Goal: Task Accomplishment & Management: Manage account settings

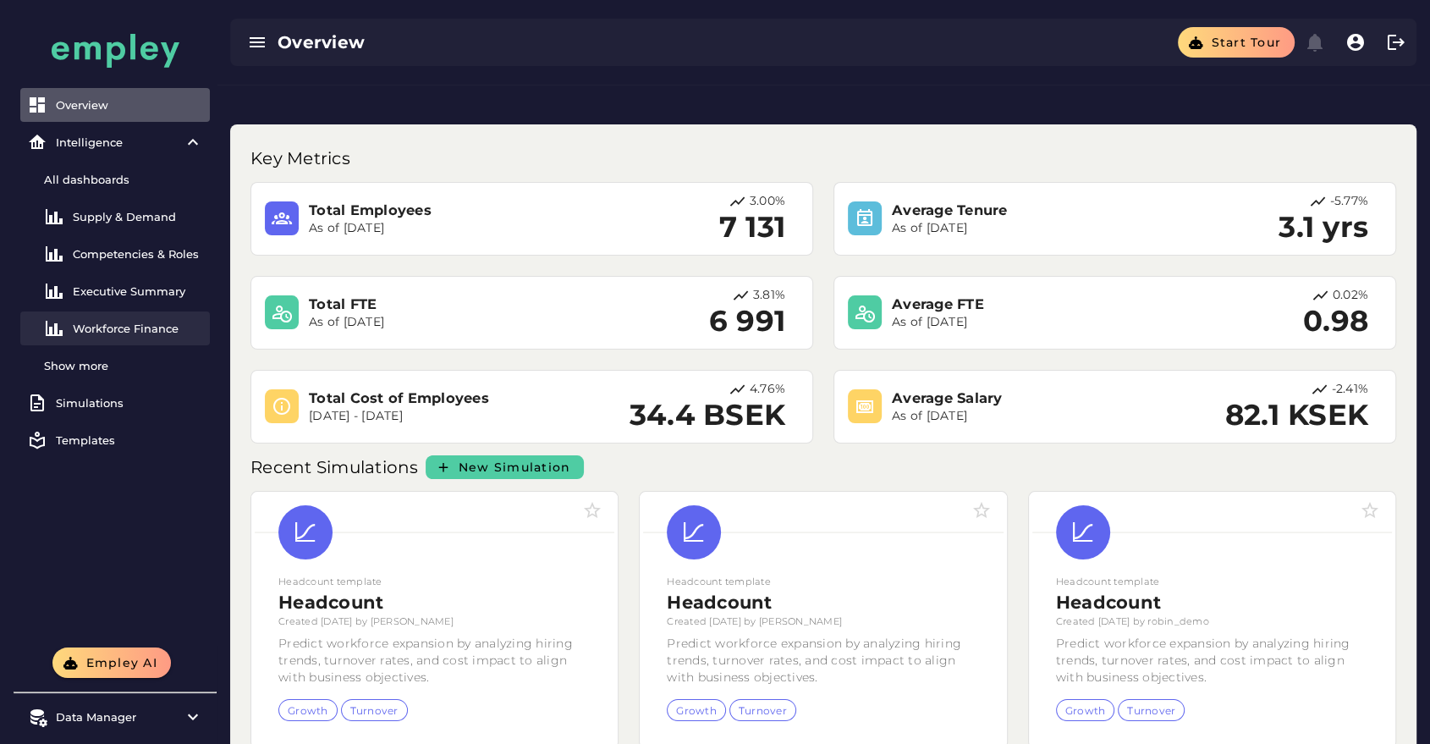
click at [153, 327] on div "Workforce Finance" at bounding box center [138, 329] width 130 height 14
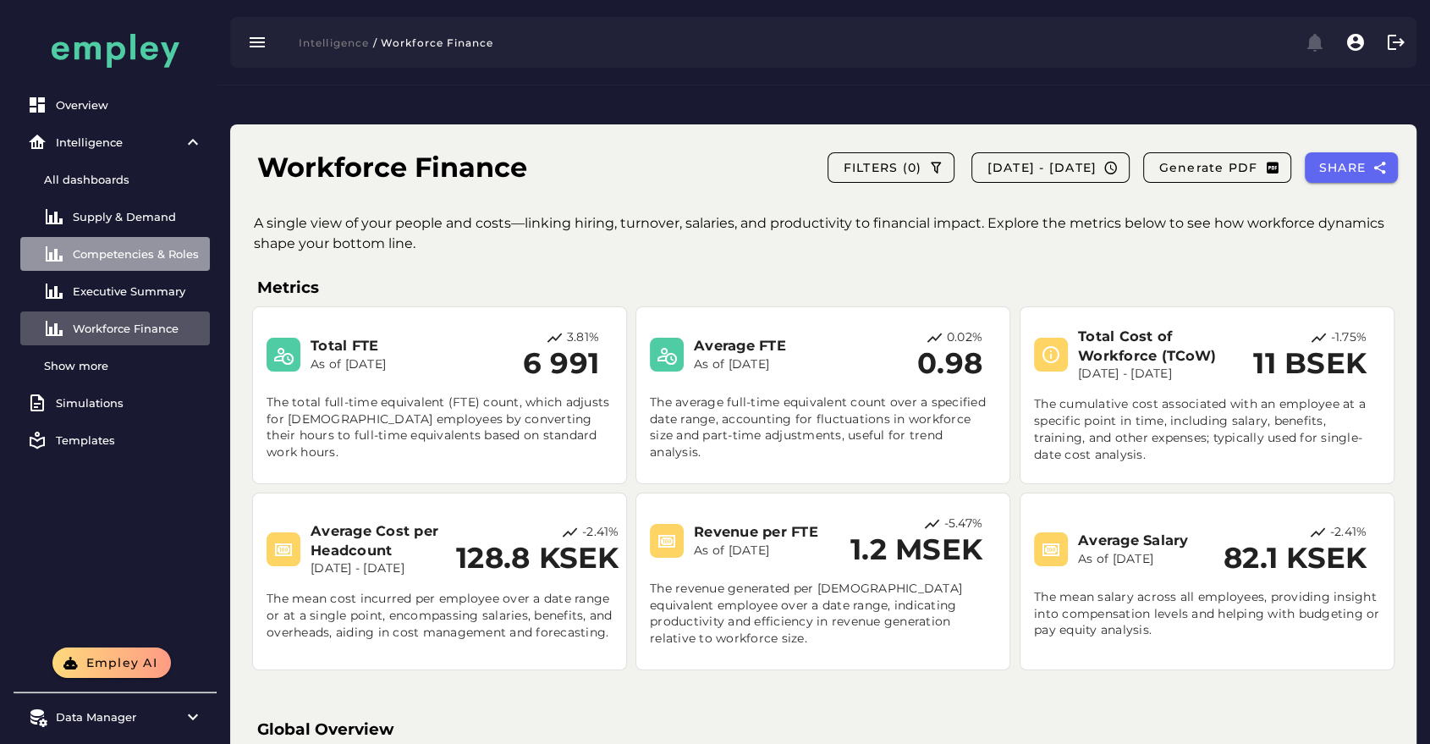
click at [148, 256] on div "Competencies & Roles" at bounding box center [138, 254] width 130 height 14
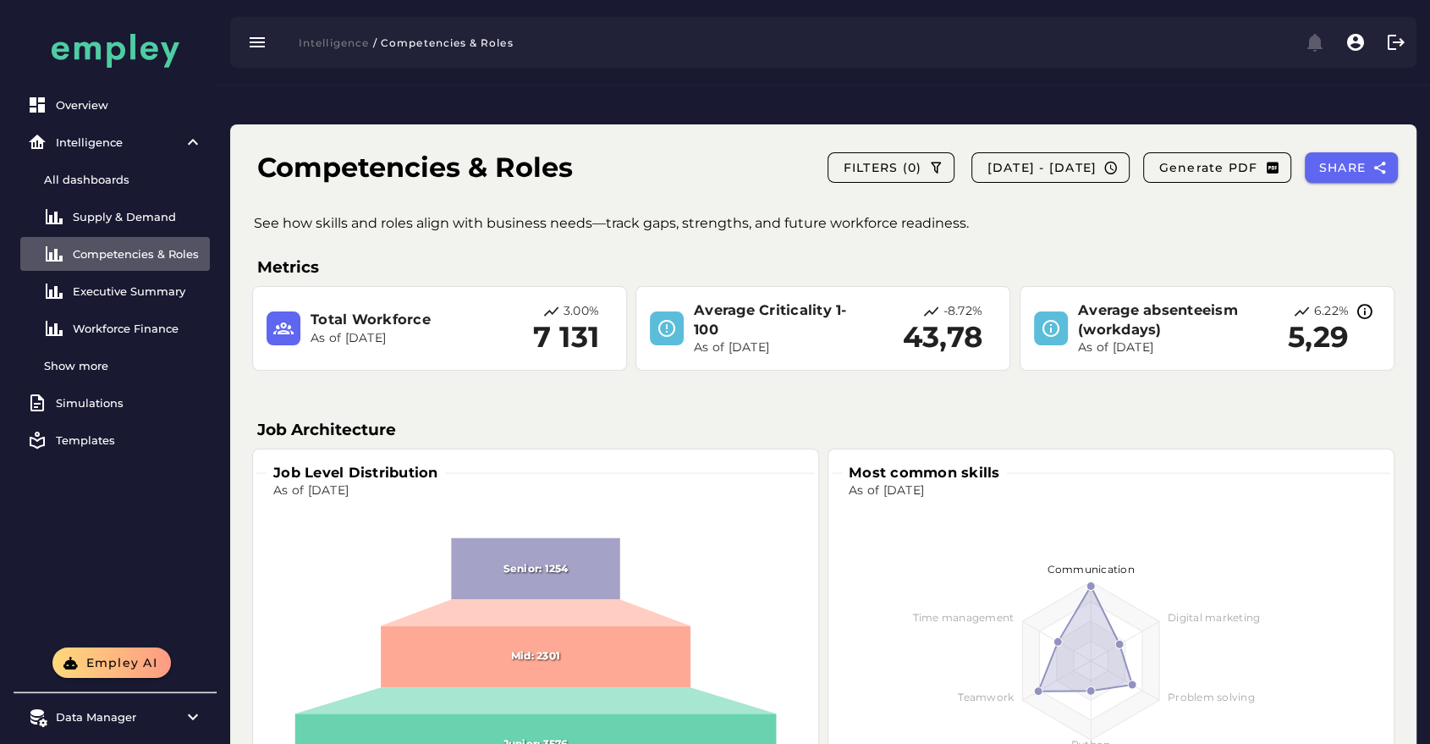
drag, startPoint x: 696, startPoint y: 456, endPoint x: 779, endPoint y: 452, distance: 83.0
click at [779, 456] on div "Job Level Distribution As of [DATE] Senior: 1254 Mid: 2301 Junior: 3576 Mid Job…" at bounding box center [536, 630] width 552 height 349
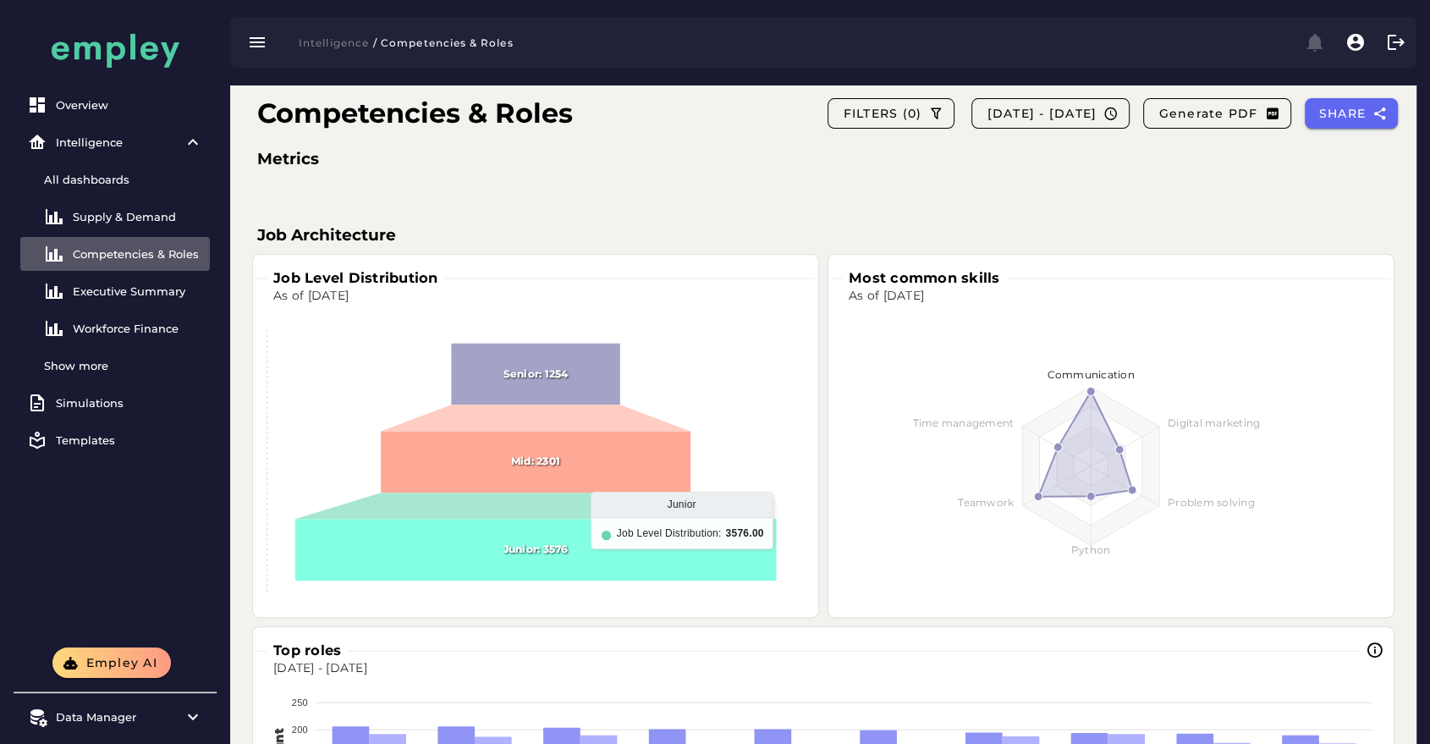
scroll to position [192, 0]
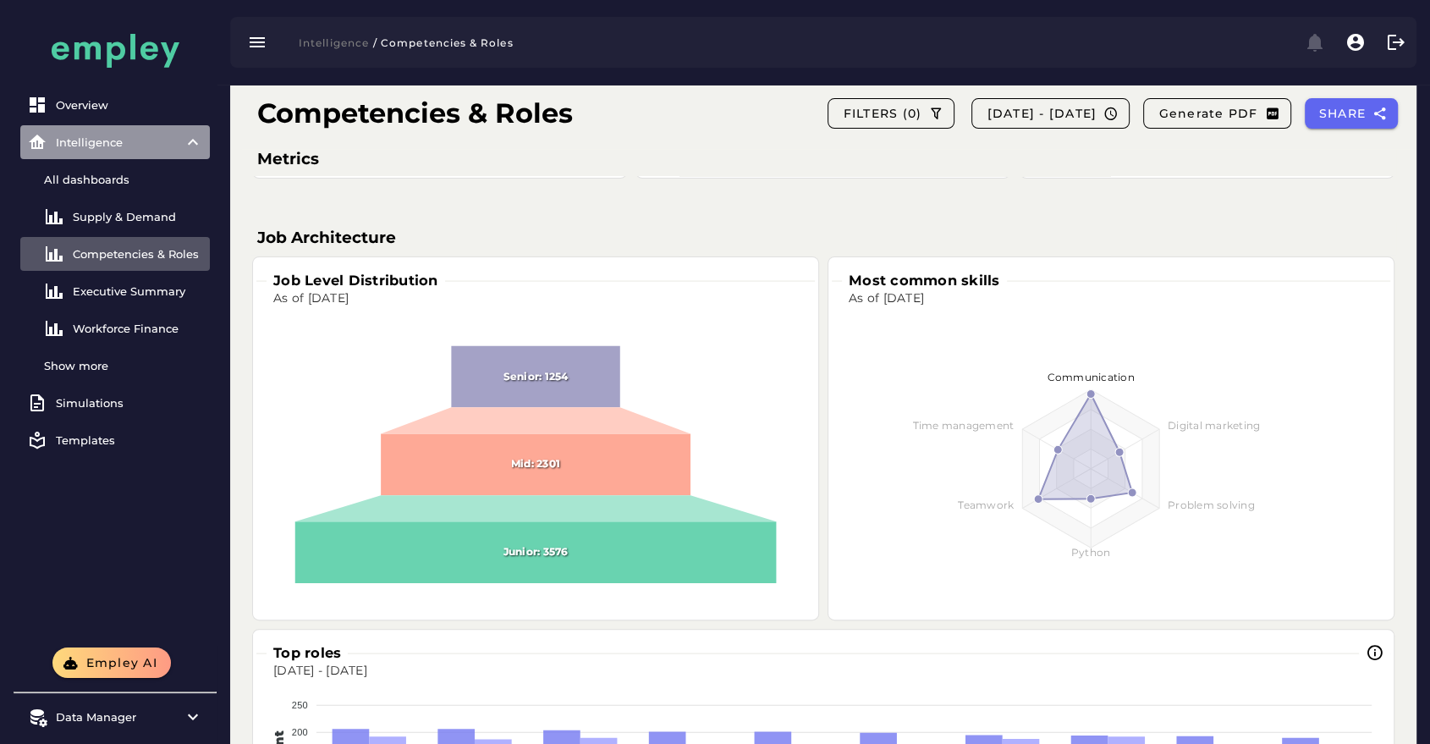
click at [125, 141] on div "Intelligence" at bounding box center [115, 142] width 118 height 14
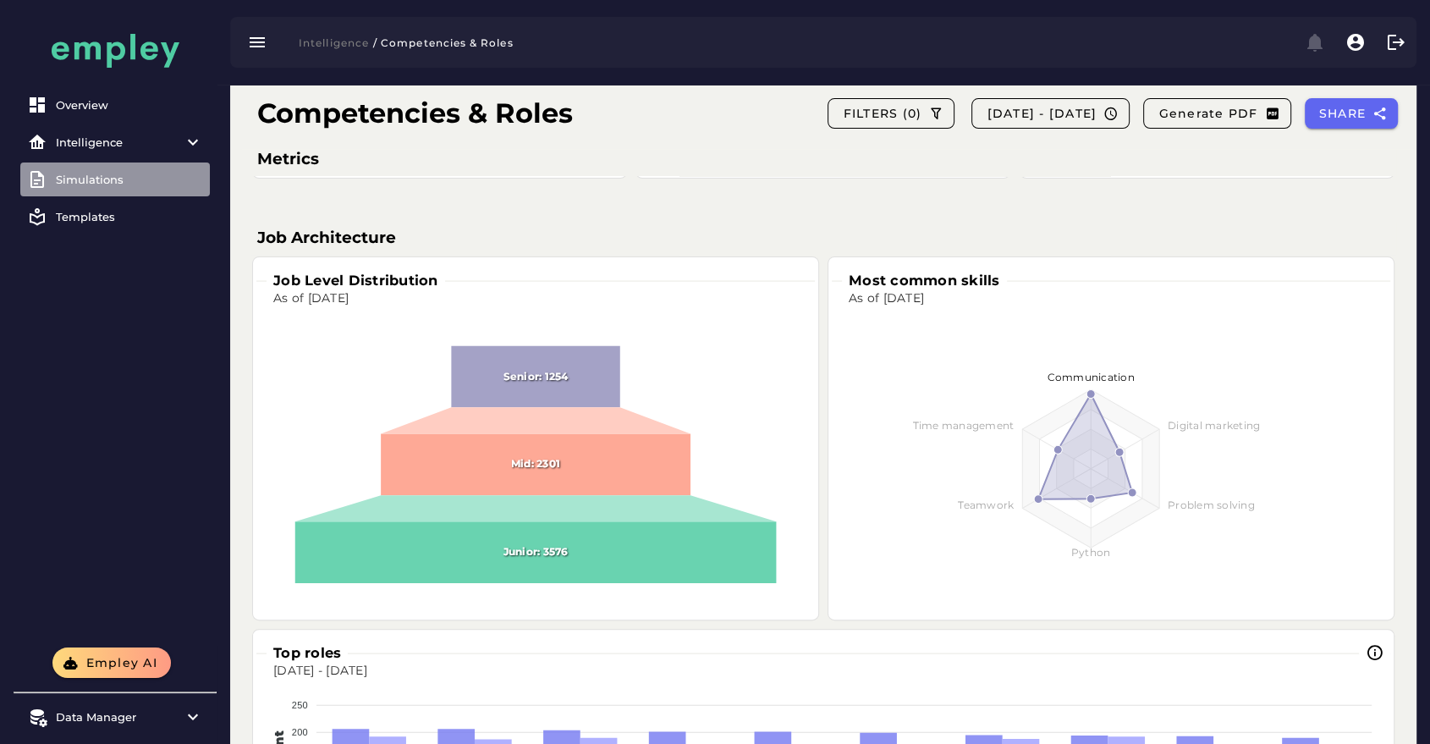
click at [99, 179] on div "Simulations" at bounding box center [129, 180] width 147 height 14
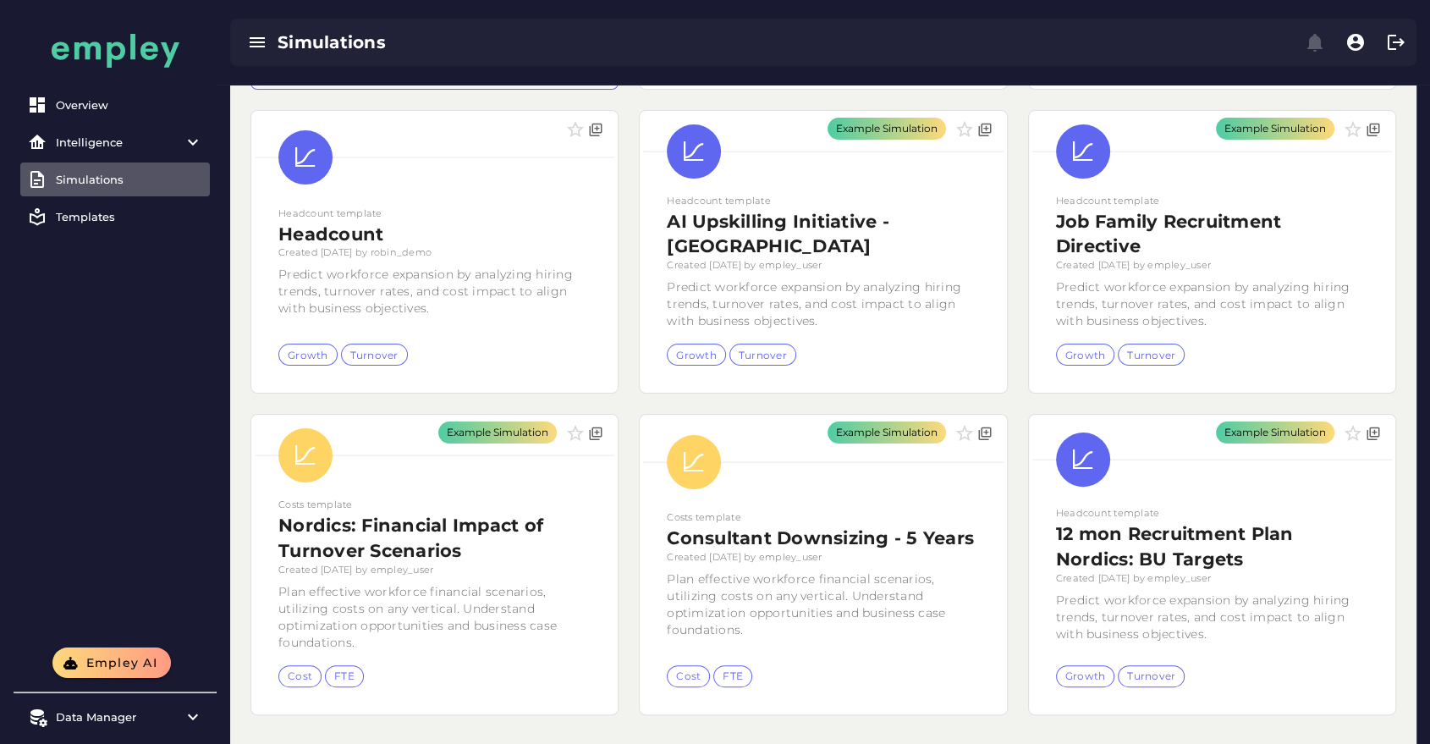
scroll to position [358, 0]
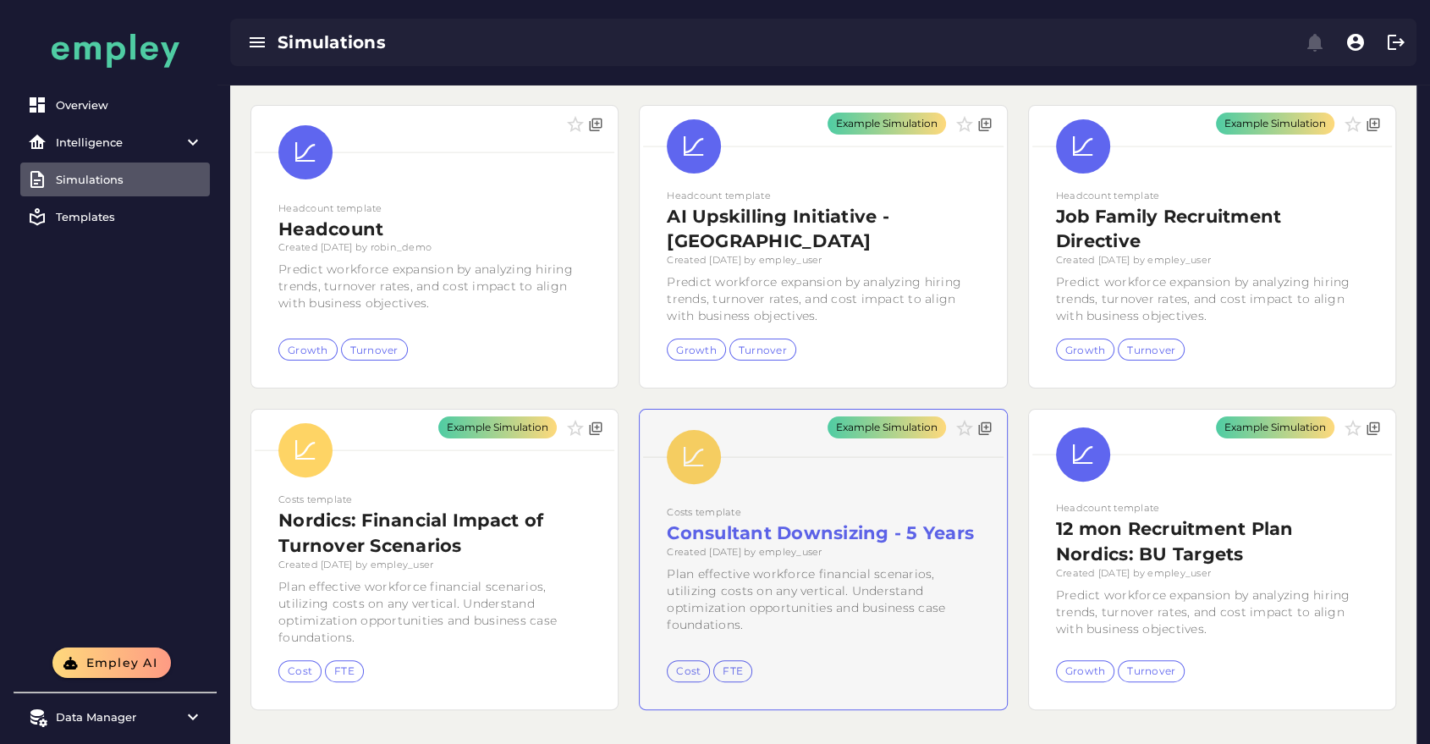
click at [905, 502] on div "Example Simulation" at bounding box center [823, 559] width 366 height 299
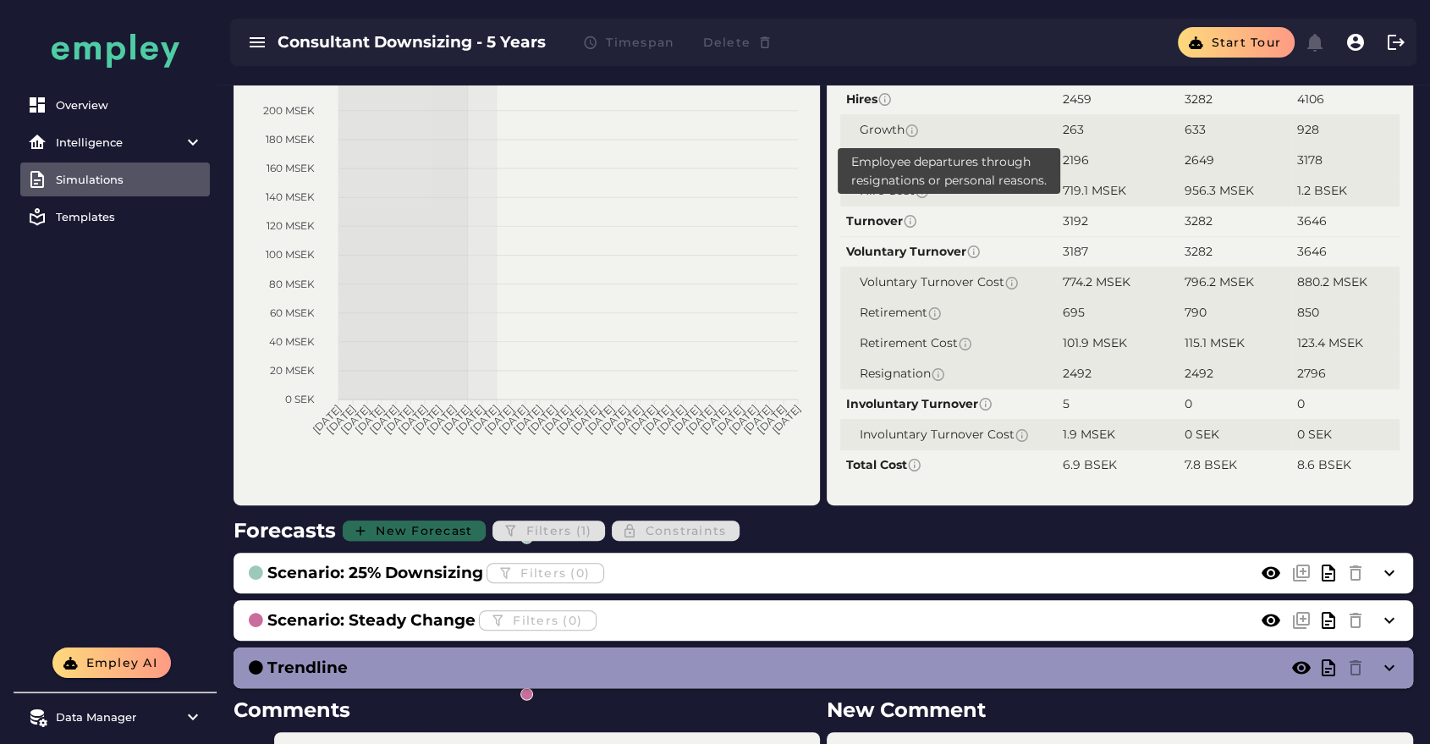
scroll to position [499, 0]
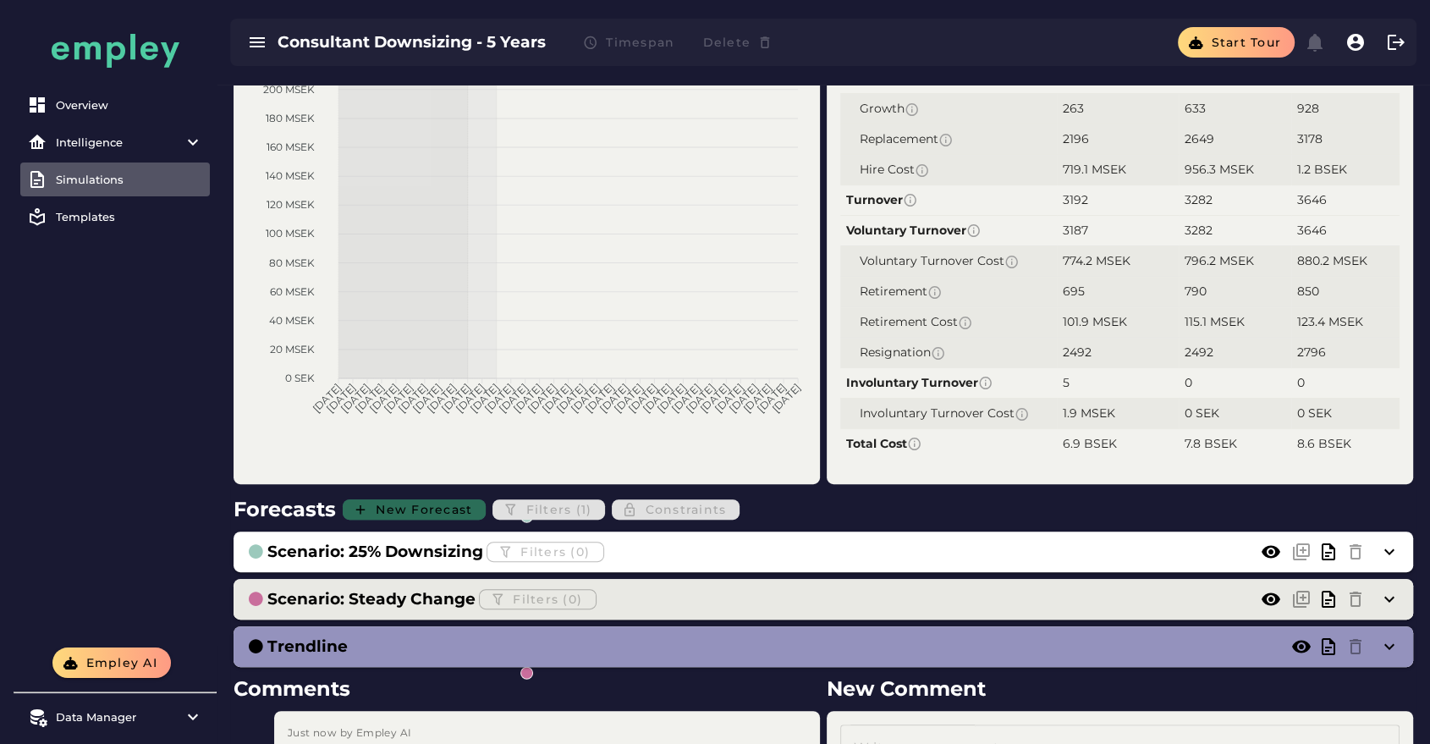
click at [371, 587] on h3 "Scenario: Steady Change" at bounding box center [371, 599] width 208 height 24
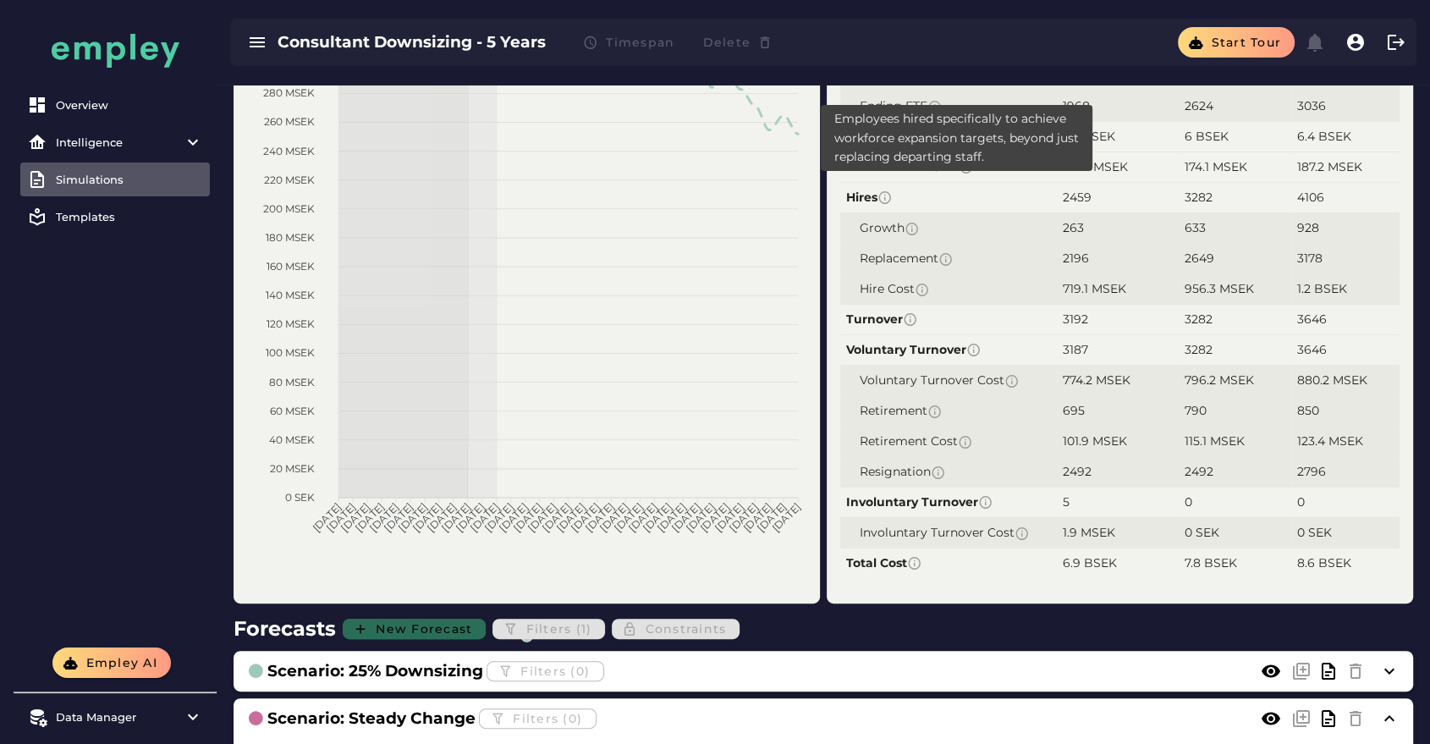
scroll to position [597, 0]
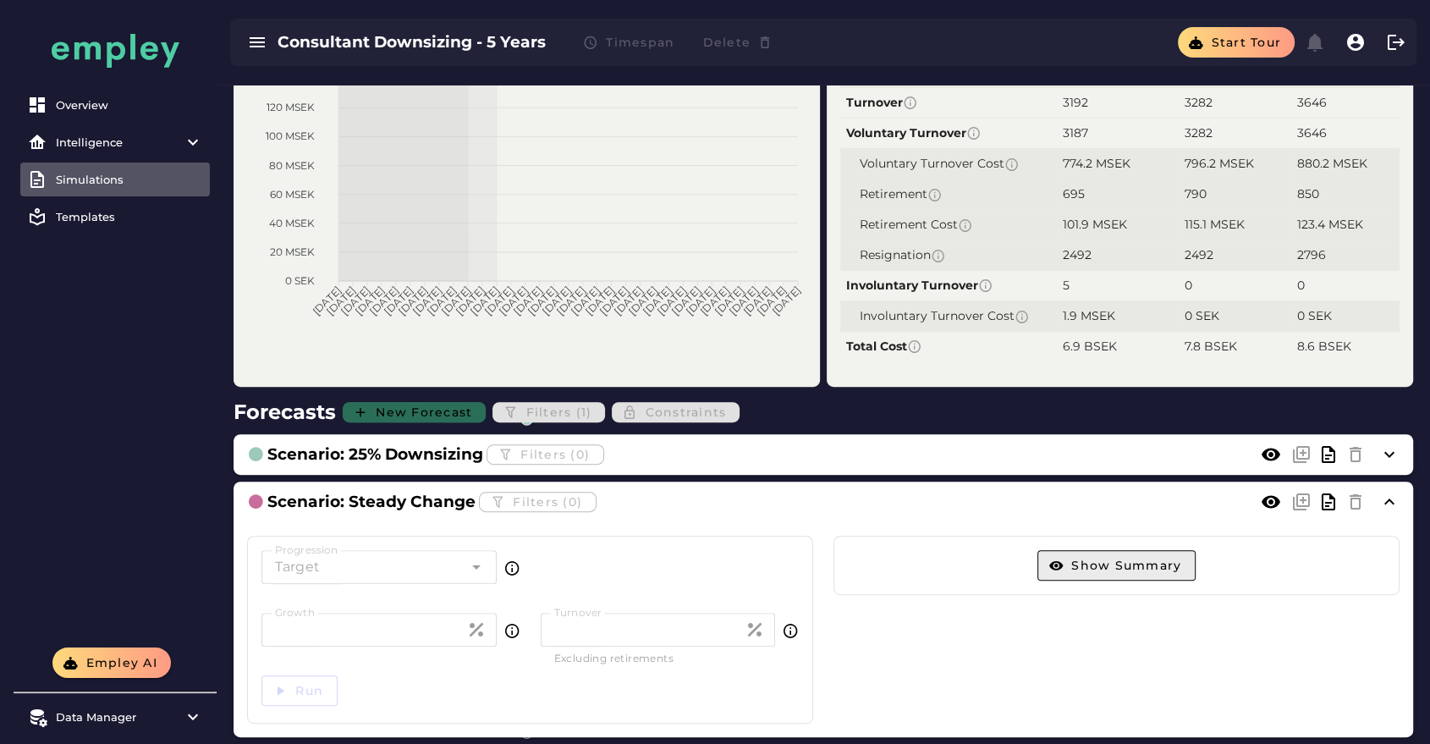
click at [1103, 558] on span "Show Summary" at bounding box center [1125, 565] width 111 height 15
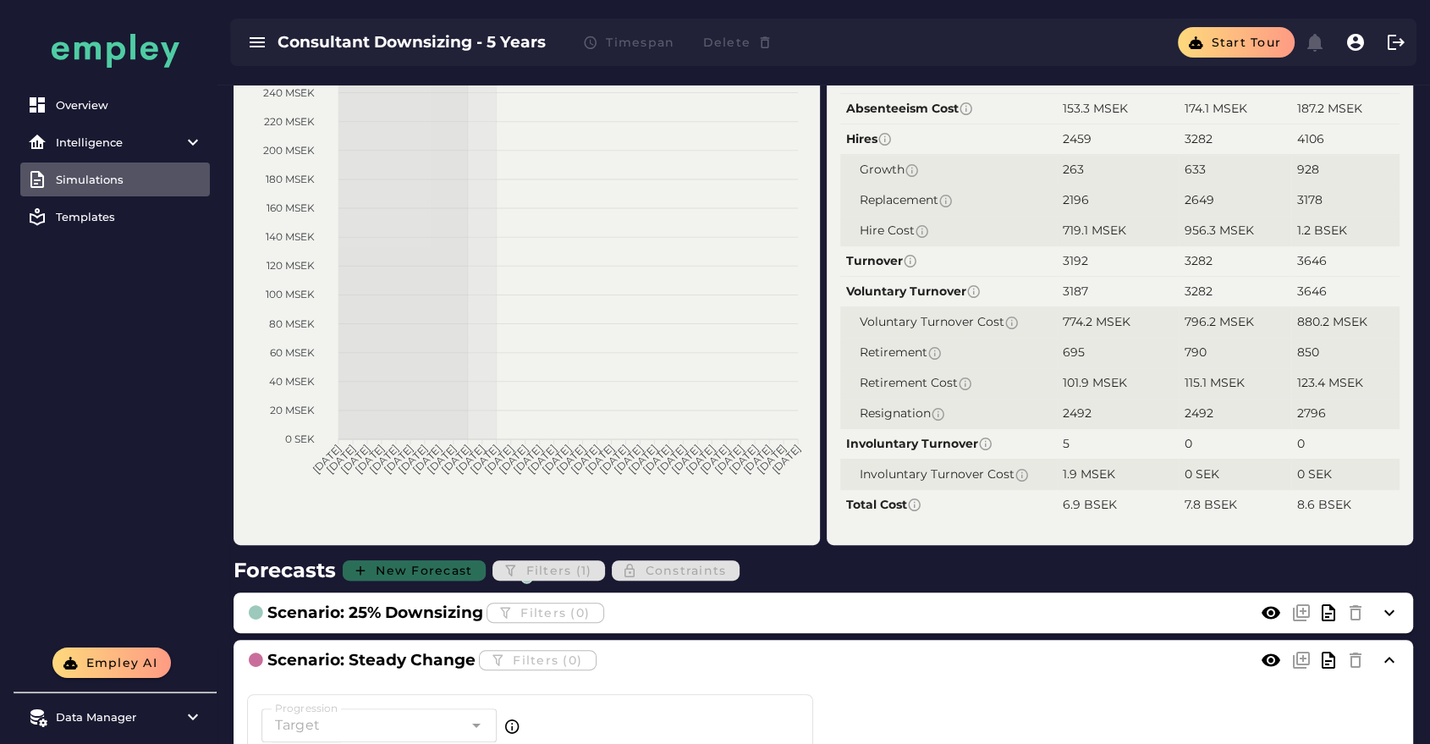
scroll to position [433, 0]
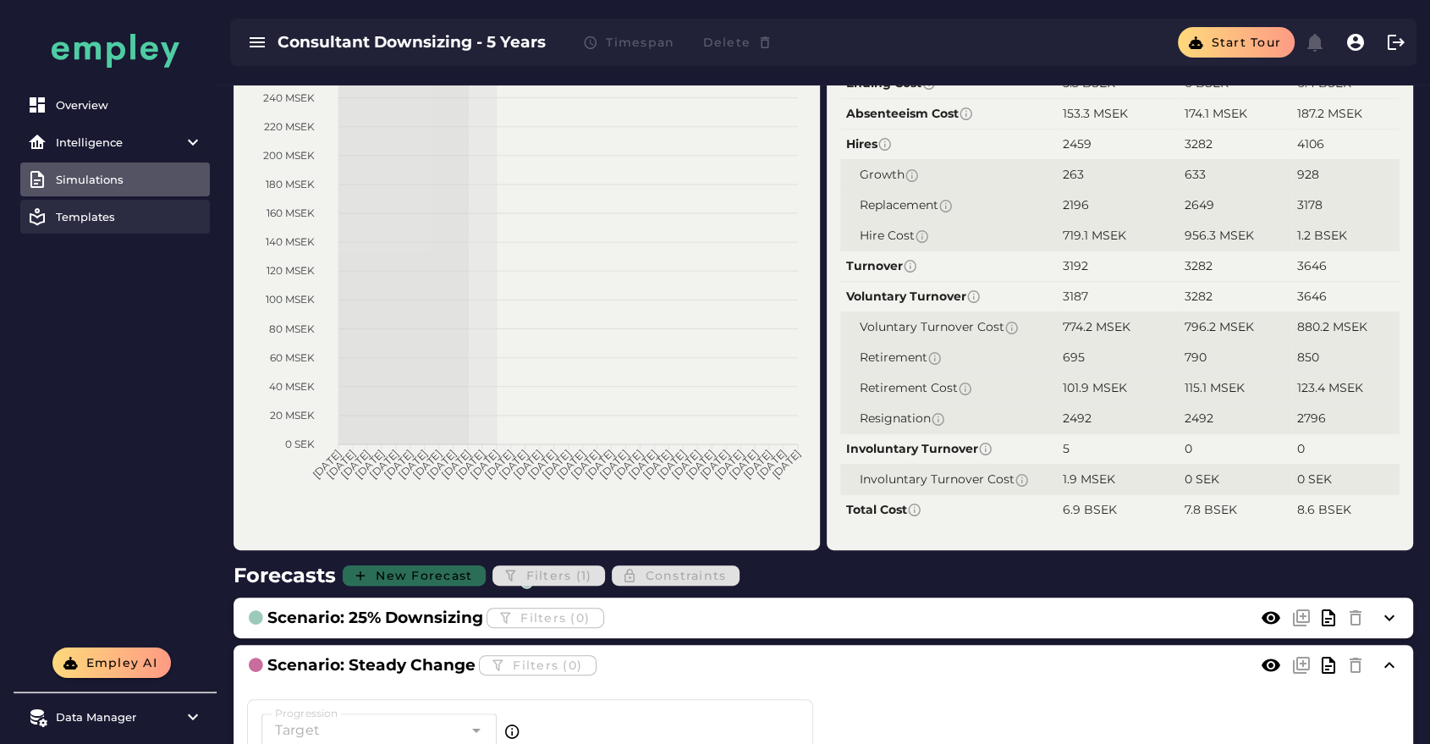
click at [80, 229] on link "Templates" at bounding box center [115, 217] width 190 height 34
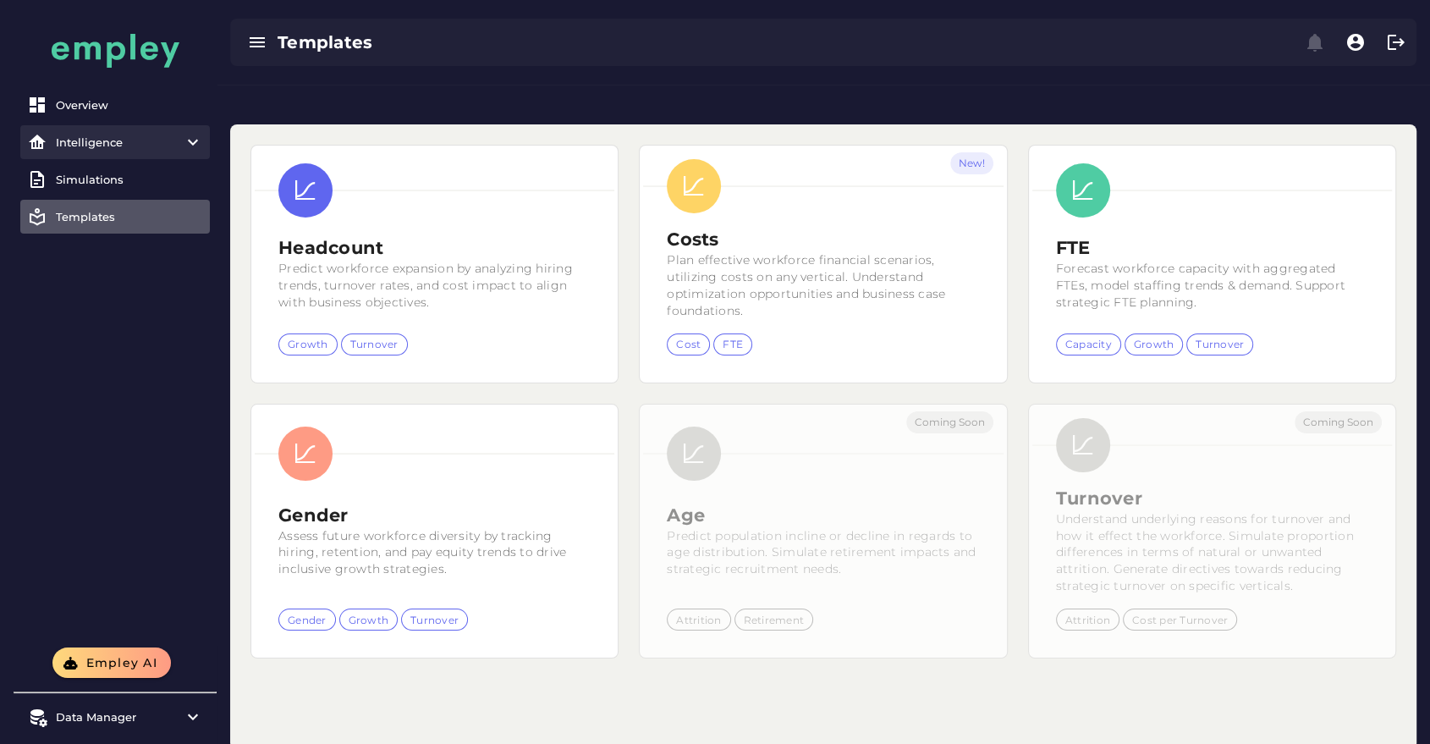
click at [102, 148] on div "Intelligence" at bounding box center [115, 142] width 118 height 14
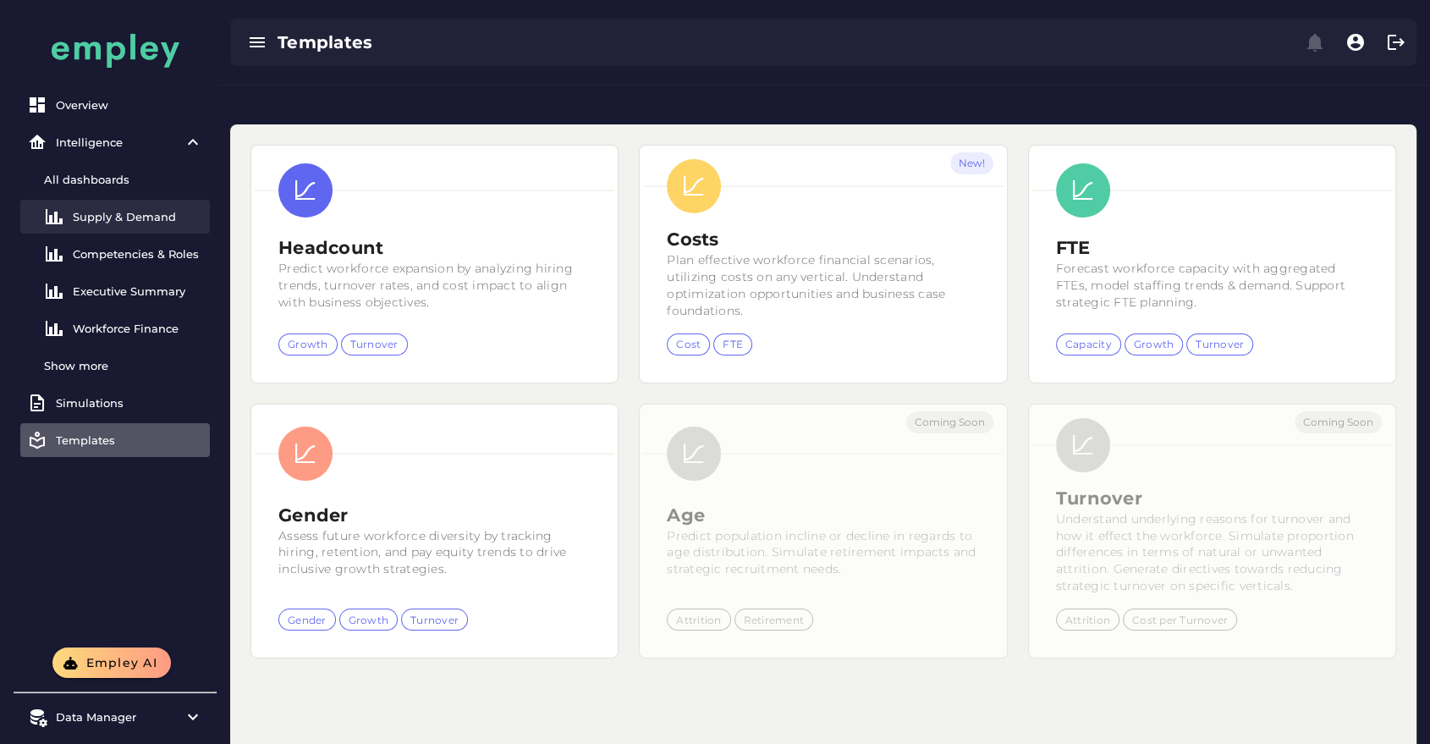
click at [107, 202] on link "Supply & Demand" at bounding box center [115, 217] width 190 height 34
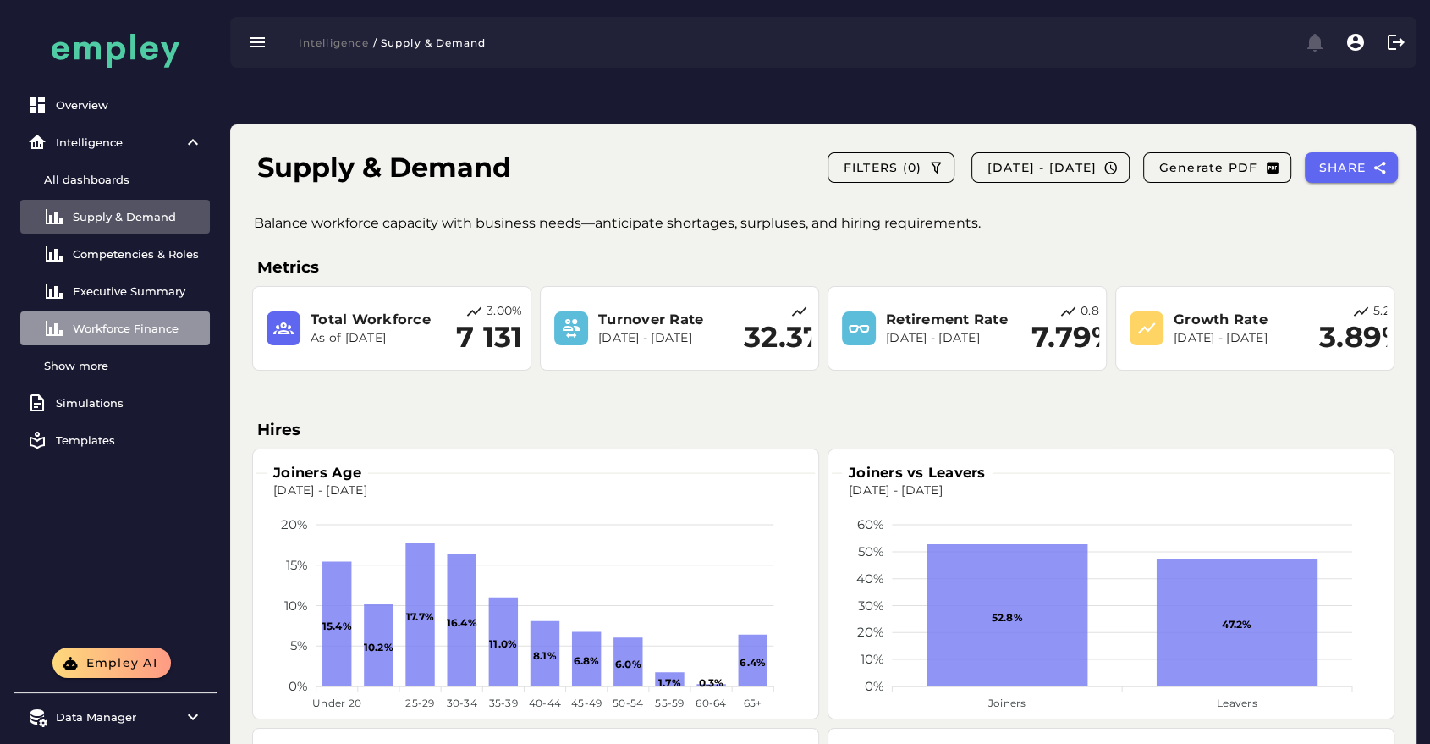
click at [129, 316] on link "Workforce Finance" at bounding box center [115, 328] width 190 height 34
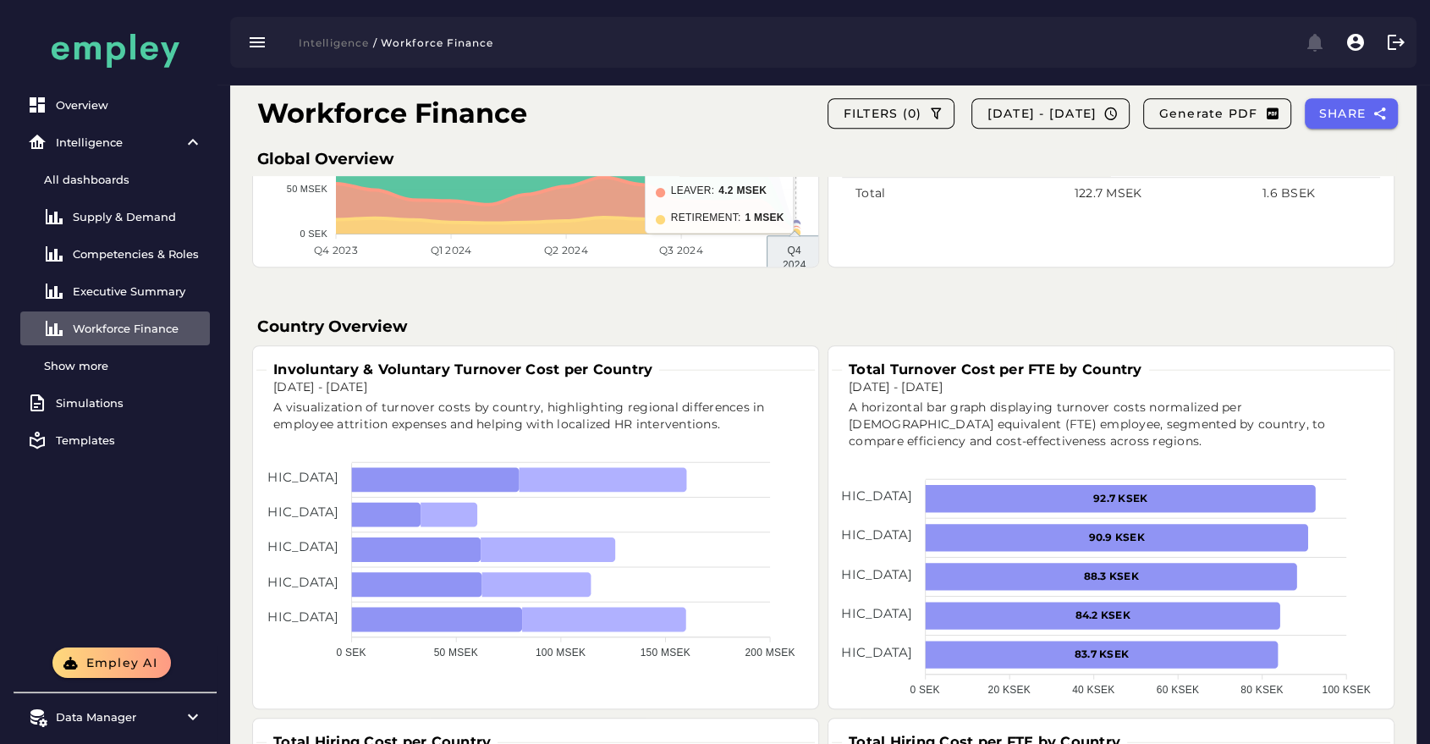
scroll to position [879, 0]
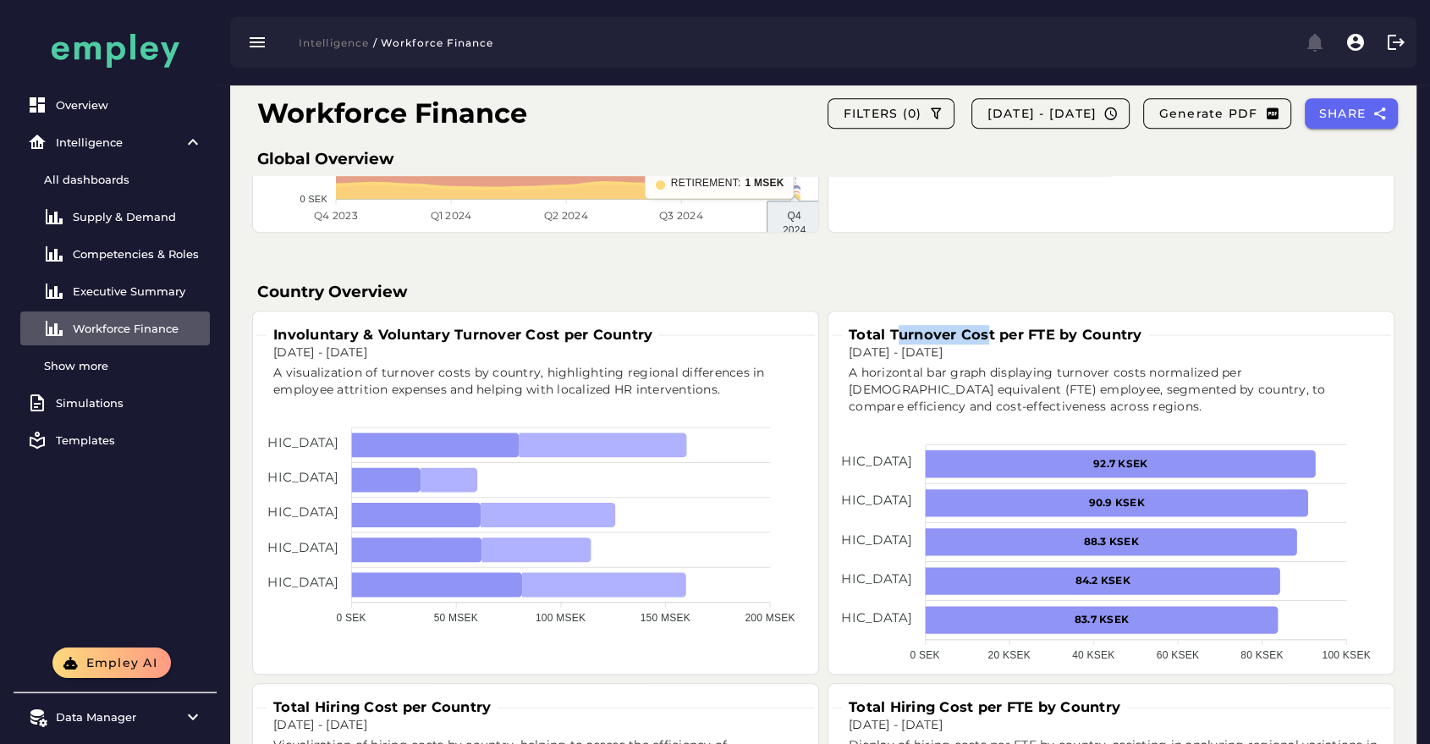
drag, startPoint x: 900, startPoint y: 291, endPoint x: 986, endPoint y: 290, distance: 85.5
click at [986, 325] on h3 "Total Turnover Cost per FTE by Country" at bounding box center [995, 334] width 307 height 19
drag, startPoint x: 995, startPoint y: 289, endPoint x: 864, endPoint y: 289, distance: 131.1
click at [864, 325] on h3 "Total Turnover Cost per FTE by Country" at bounding box center [995, 334] width 307 height 19
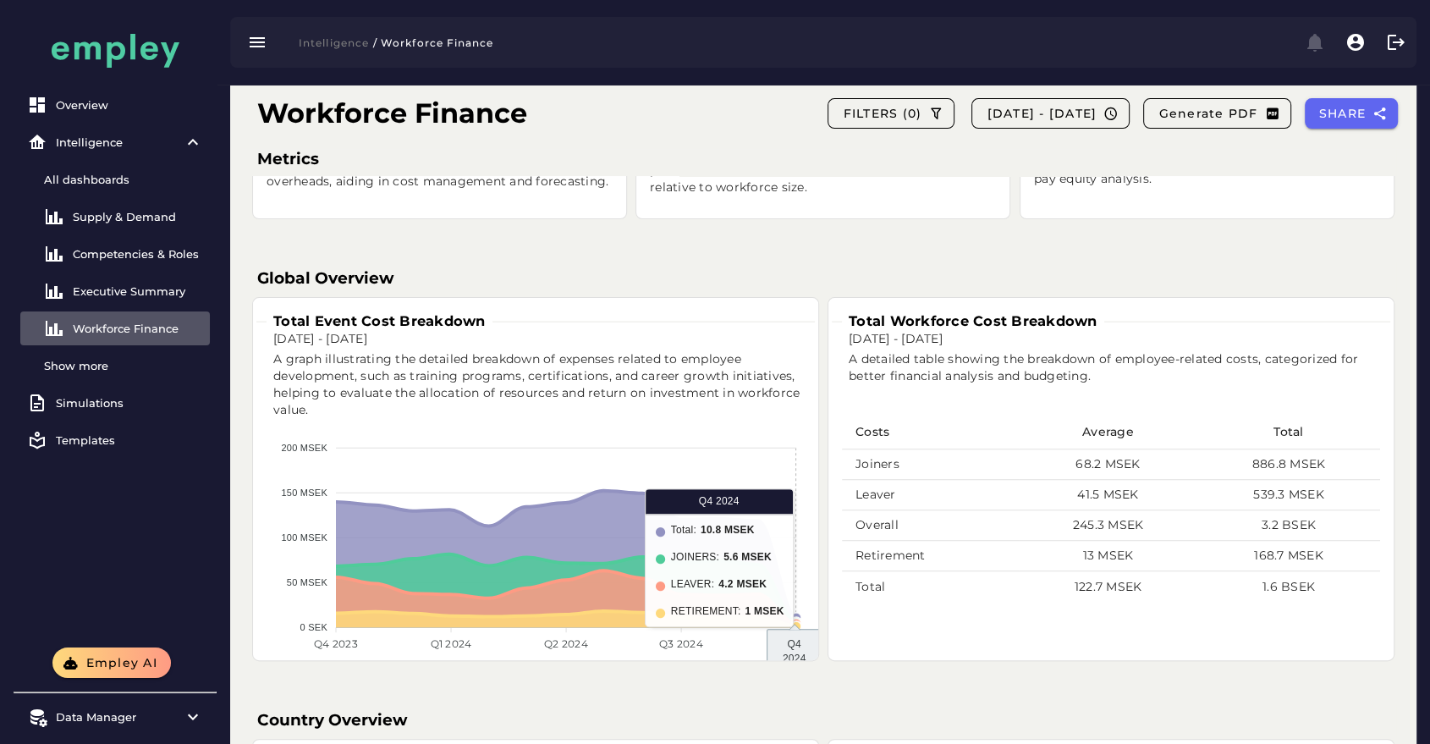
scroll to position [452, 0]
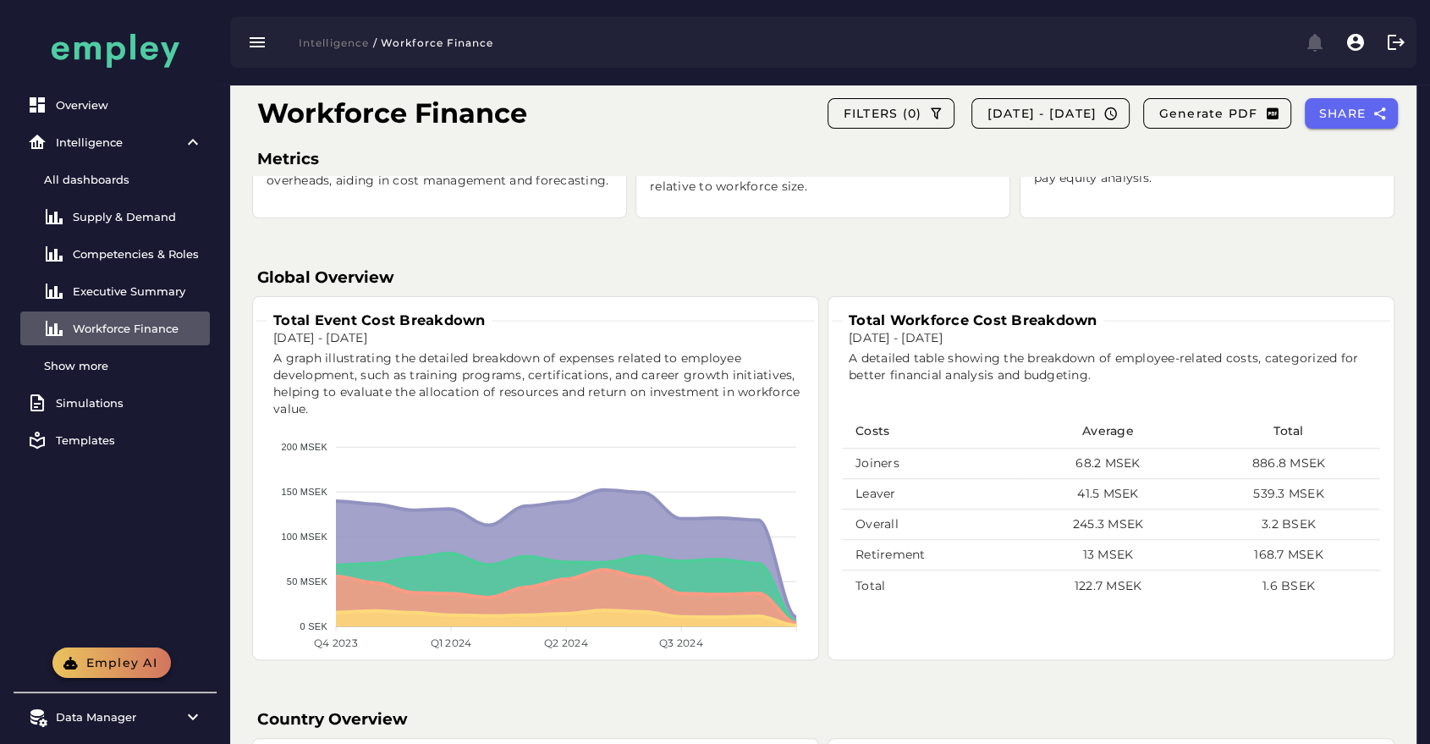
click at [140, 663] on span "Empley AI" at bounding box center [121, 662] width 73 height 15
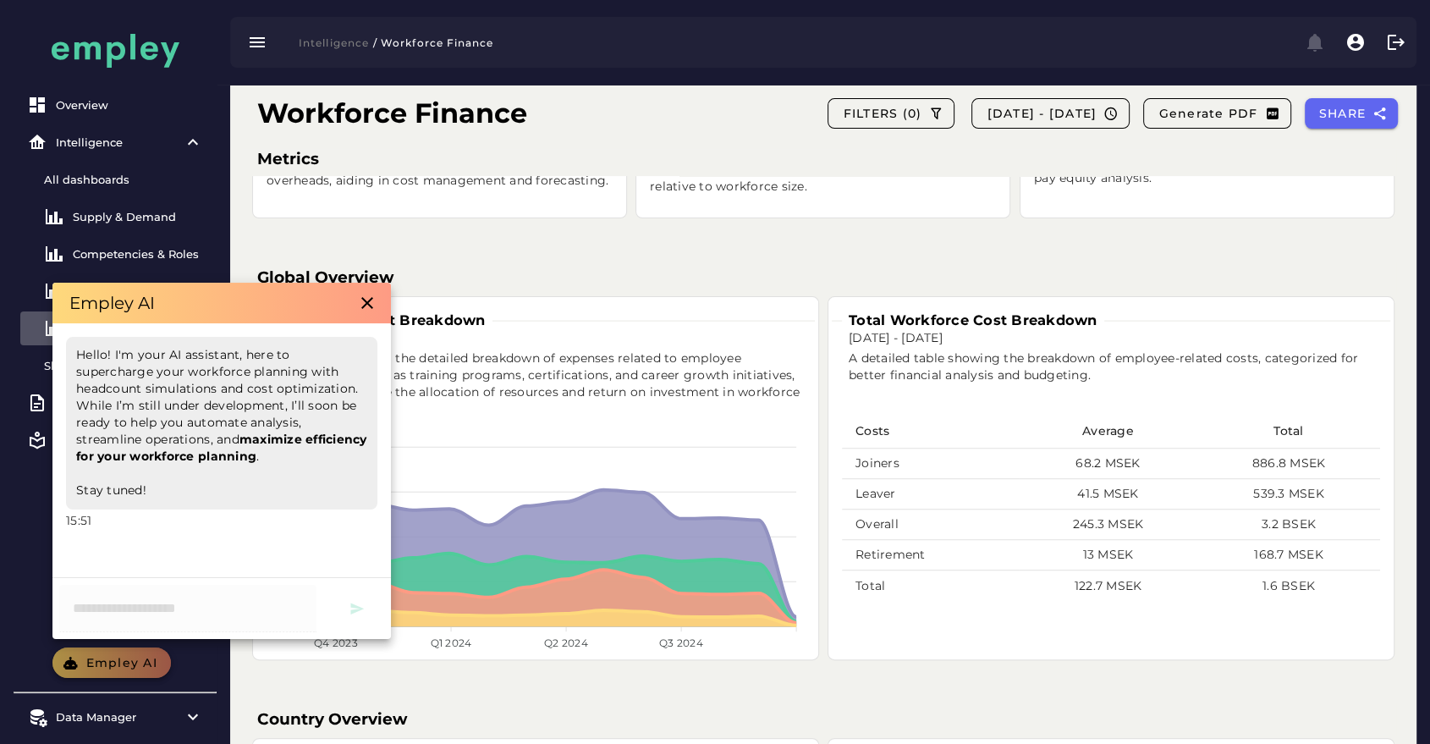
click at [140, 663] on span "Empley AI" at bounding box center [121, 662] width 73 height 15
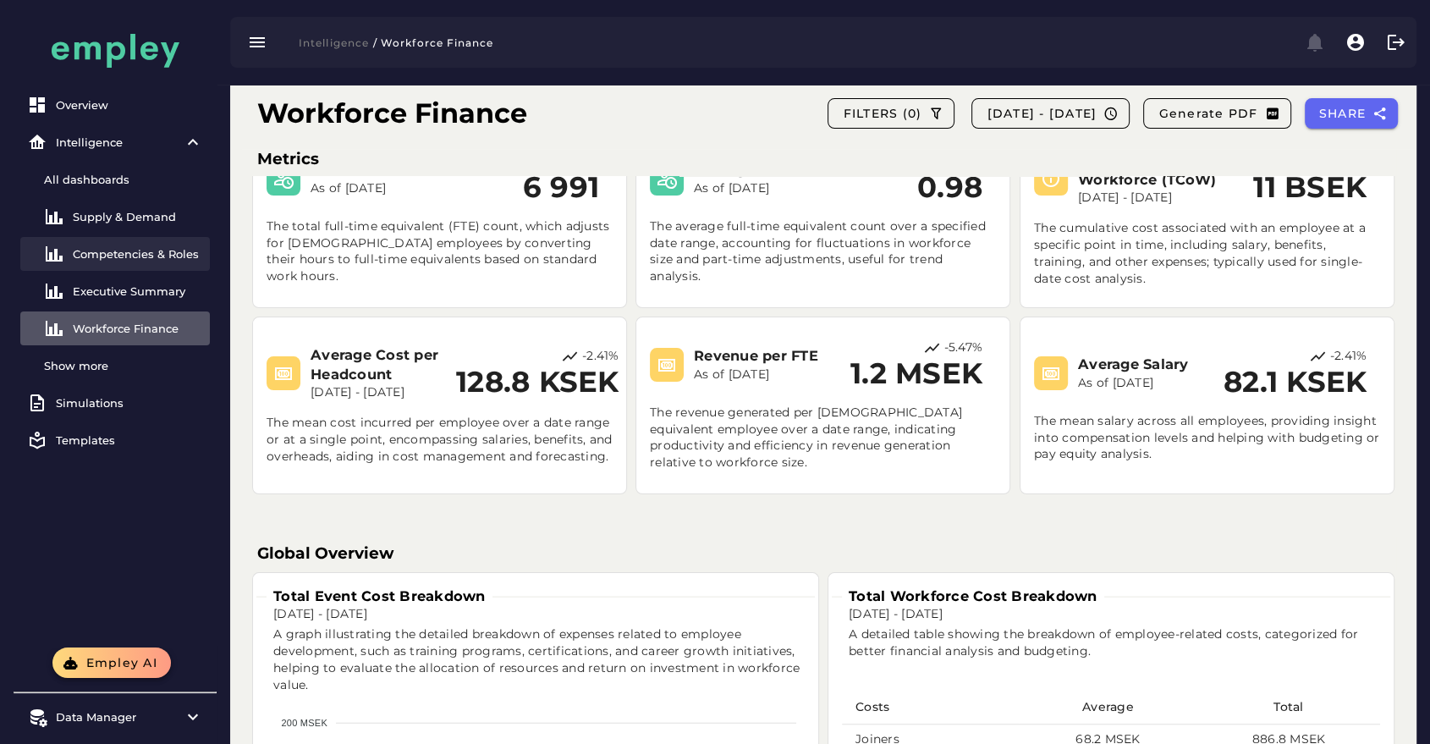
scroll to position [0, 0]
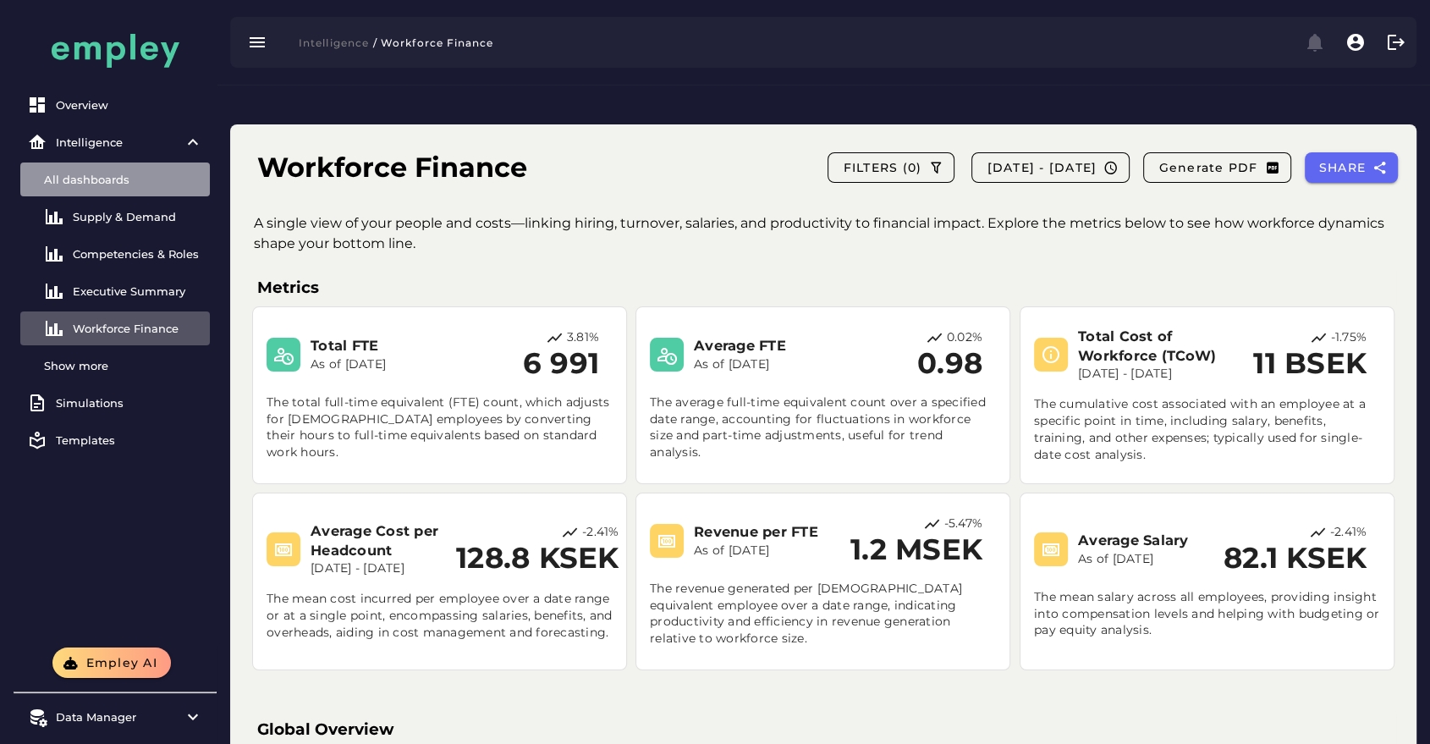
click at [113, 180] on div "All dashboards" at bounding box center [123, 180] width 159 height 14
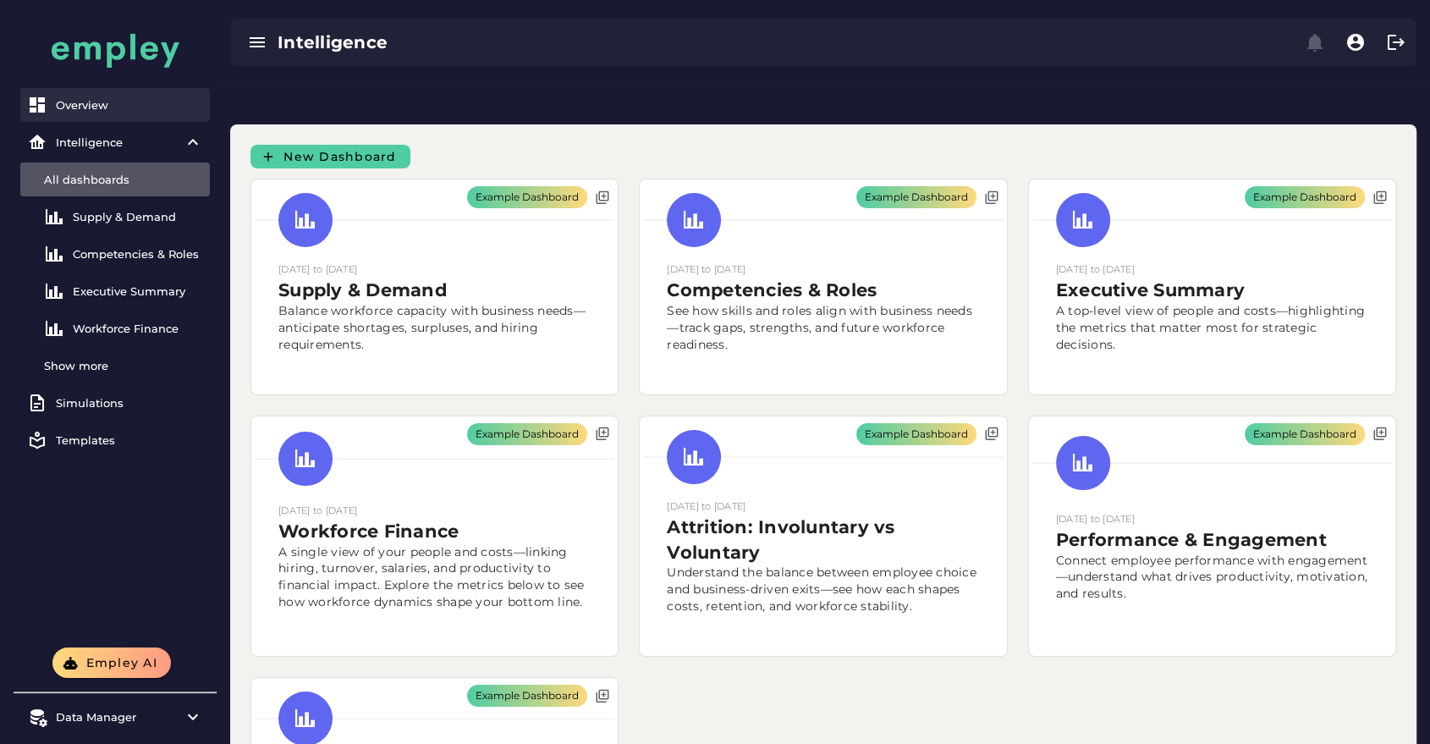
click at [61, 96] on link "Overview" at bounding box center [115, 105] width 190 height 34
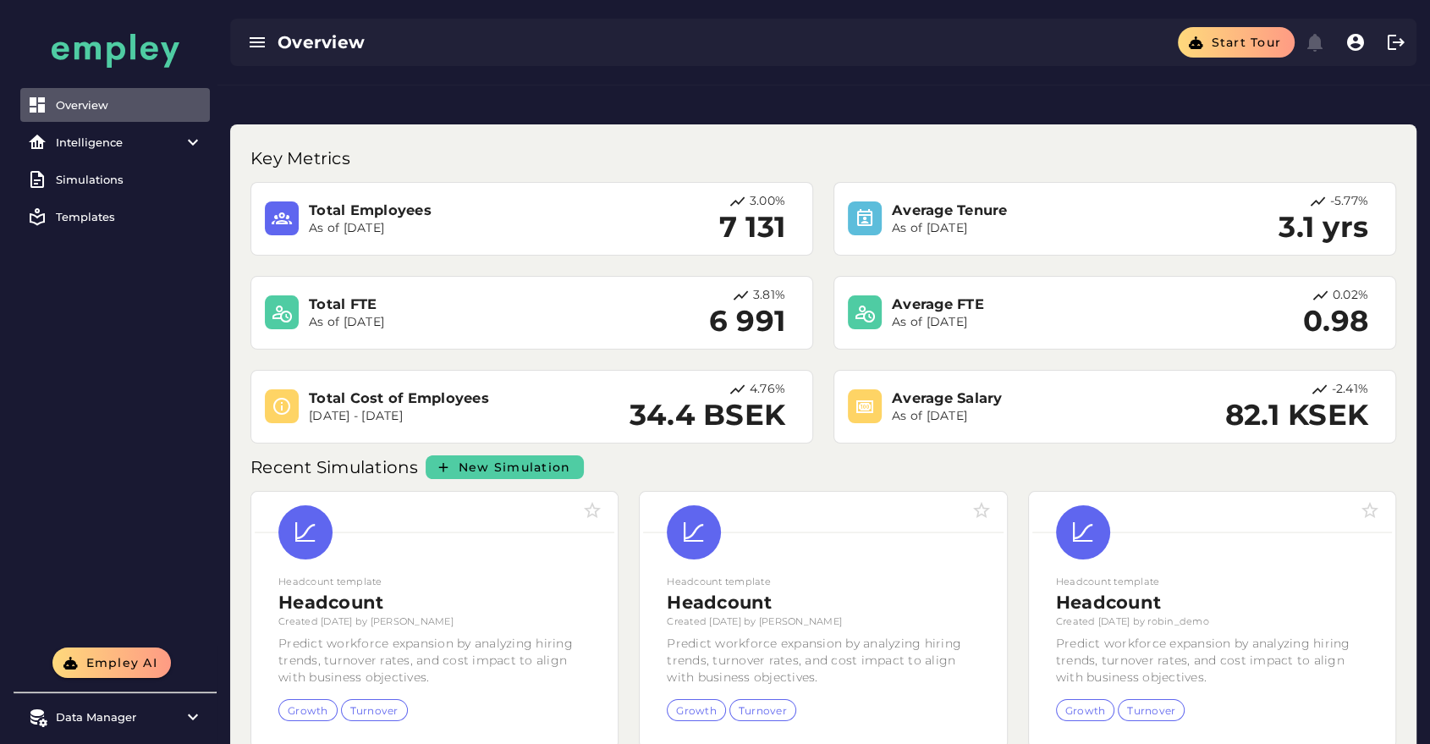
scroll to position [66, 0]
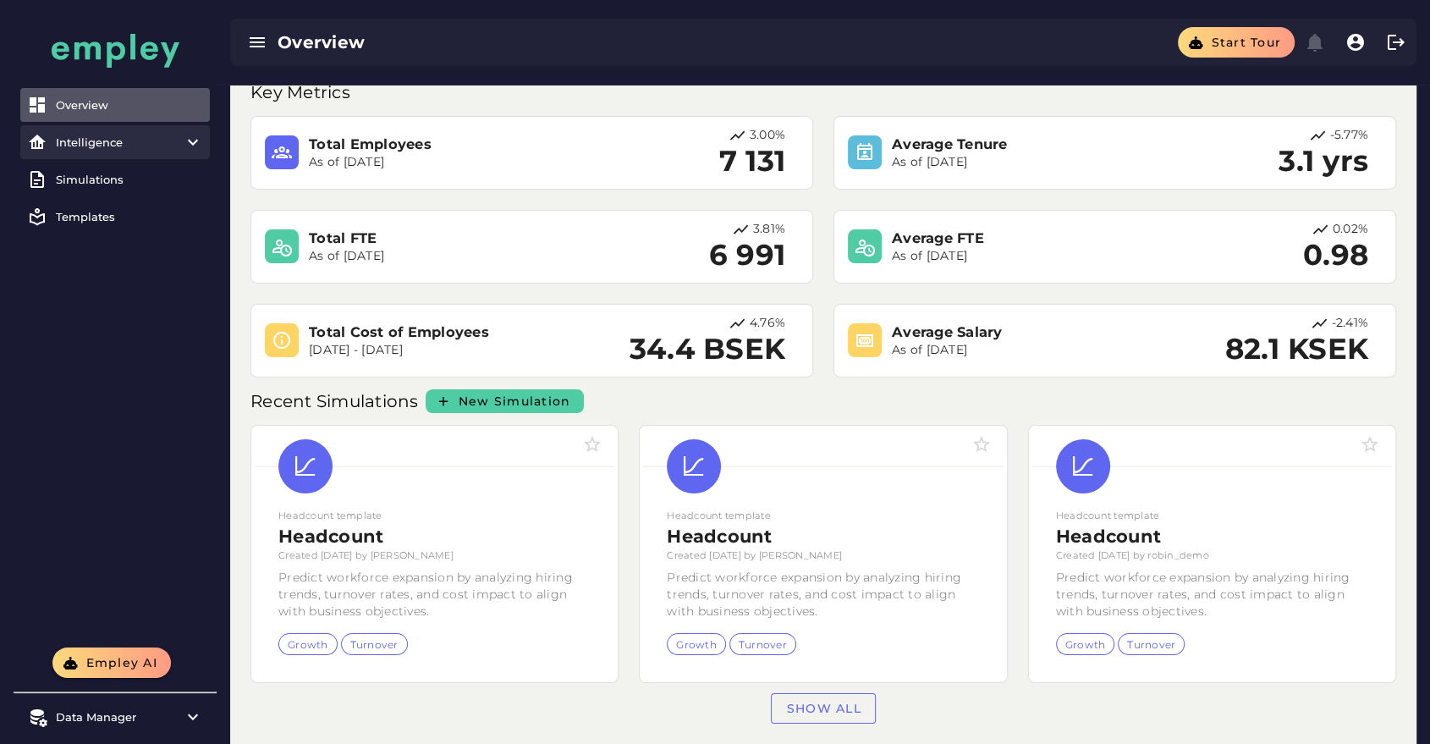
click at [151, 142] on div "Intelligence" at bounding box center [115, 142] width 118 height 14
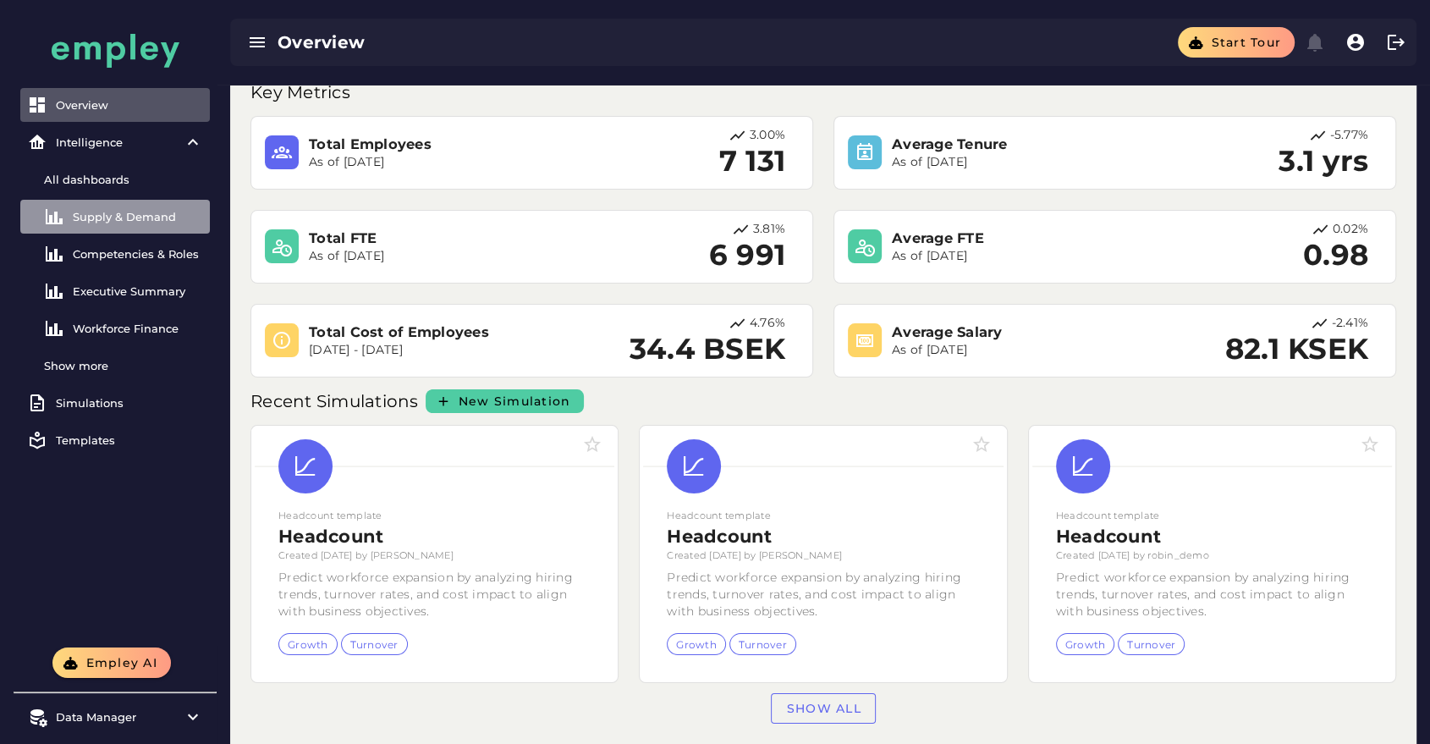
click at [146, 228] on link "Supply & Demand" at bounding box center [115, 217] width 190 height 34
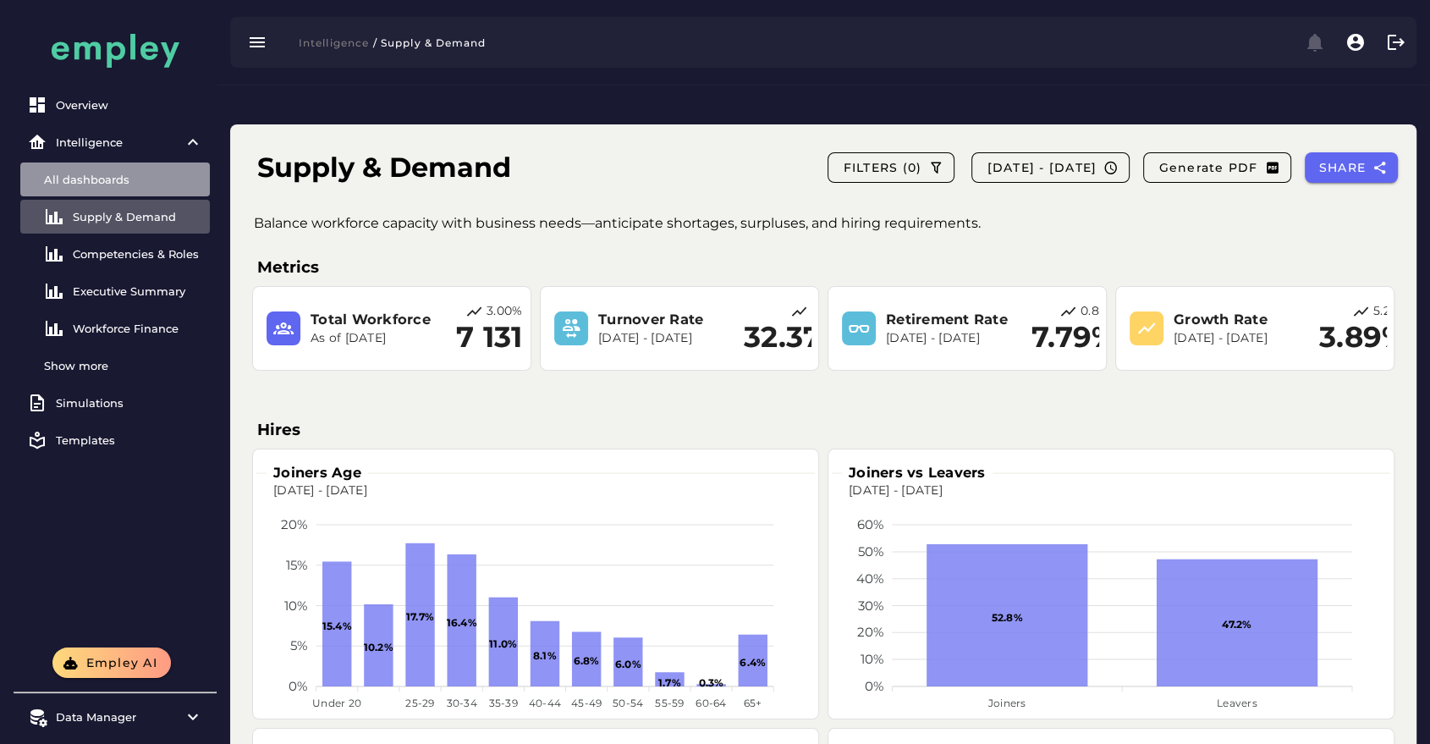
click at [150, 180] on div "All dashboards" at bounding box center [123, 180] width 159 height 14
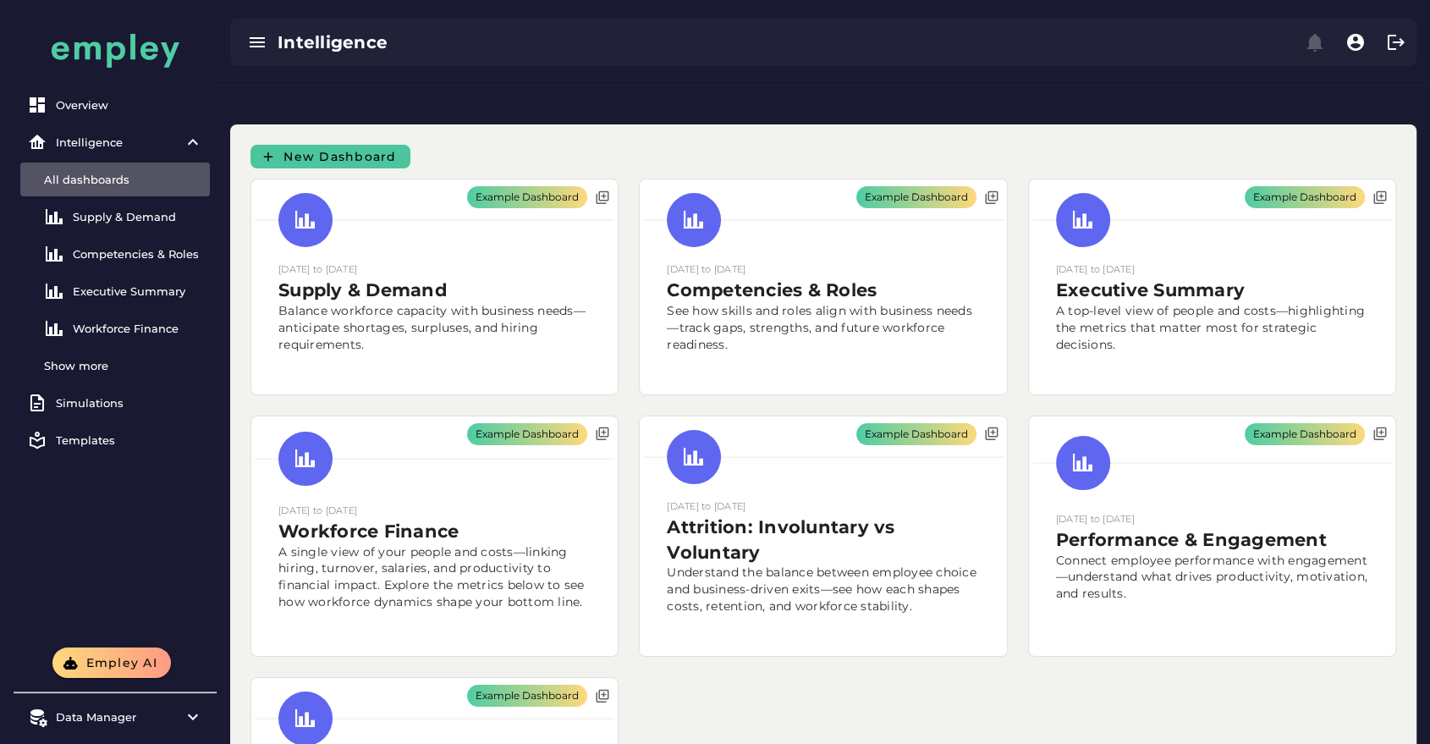
click at [366, 149] on span "New Dashboard" at bounding box center [340, 156] width 114 height 15
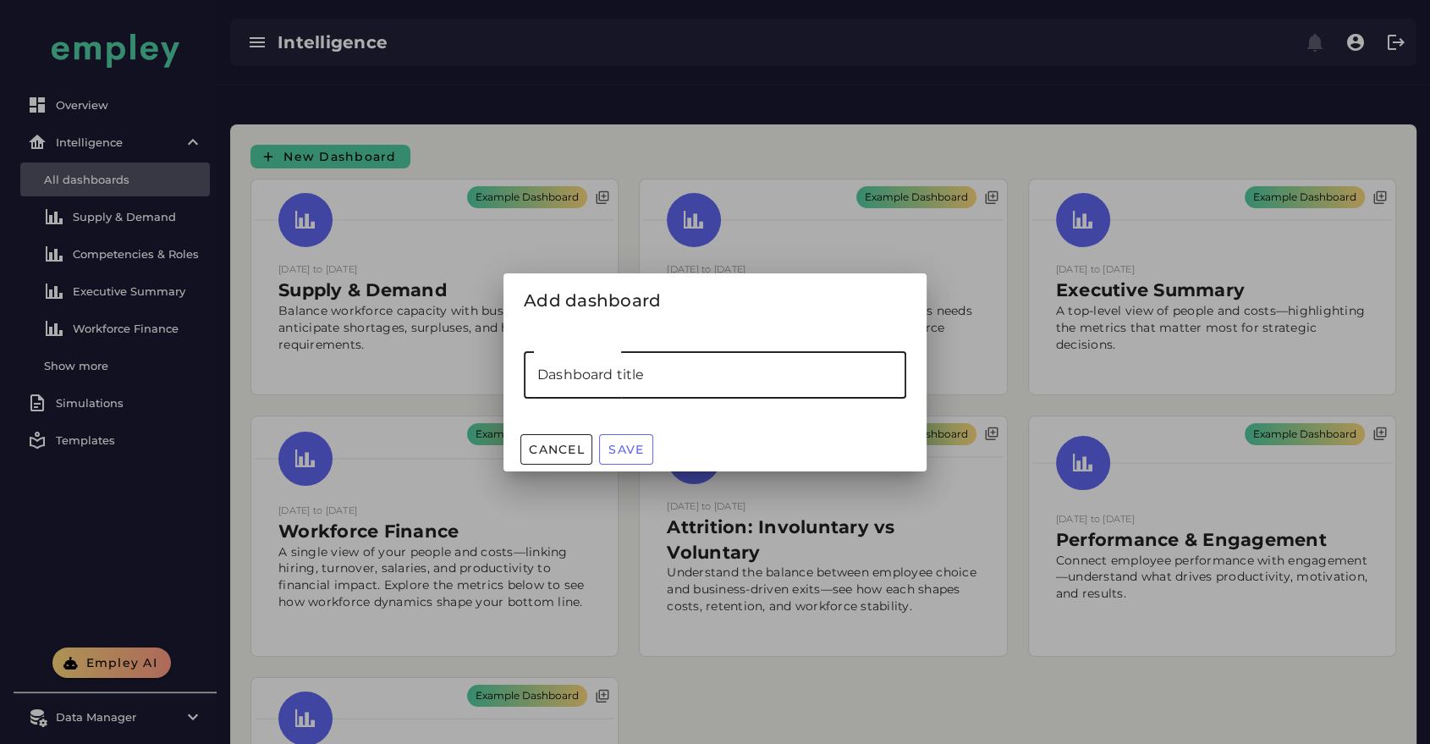
click at [679, 374] on input "Dashboard title" at bounding box center [715, 374] width 382 height 47
type input "**********"
click at [626, 427] on div "Cancel Save" at bounding box center [714, 449] width 423 height 44
click at [624, 440] on button "Save" at bounding box center [626, 449] width 54 height 30
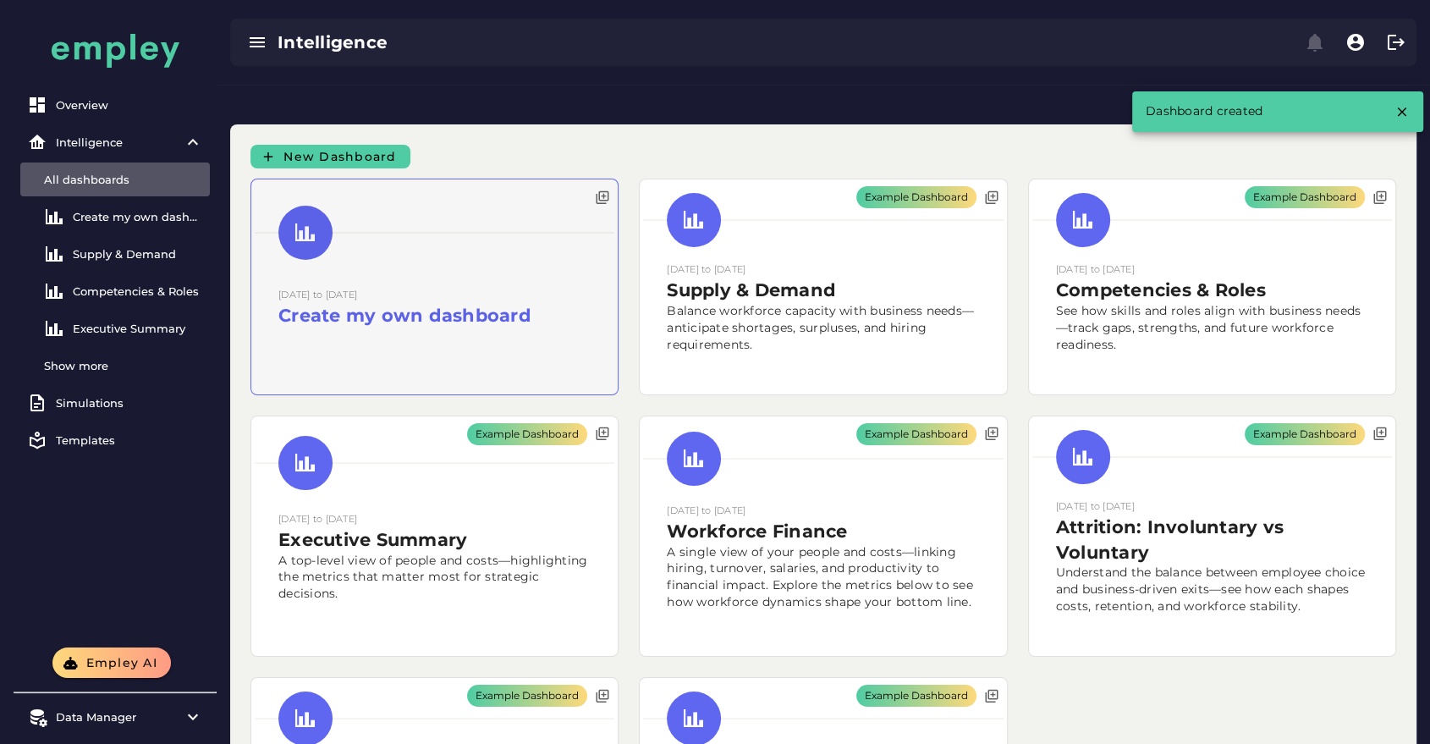
click at [460, 232] on div at bounding box center [434, 286] width 366 height 215
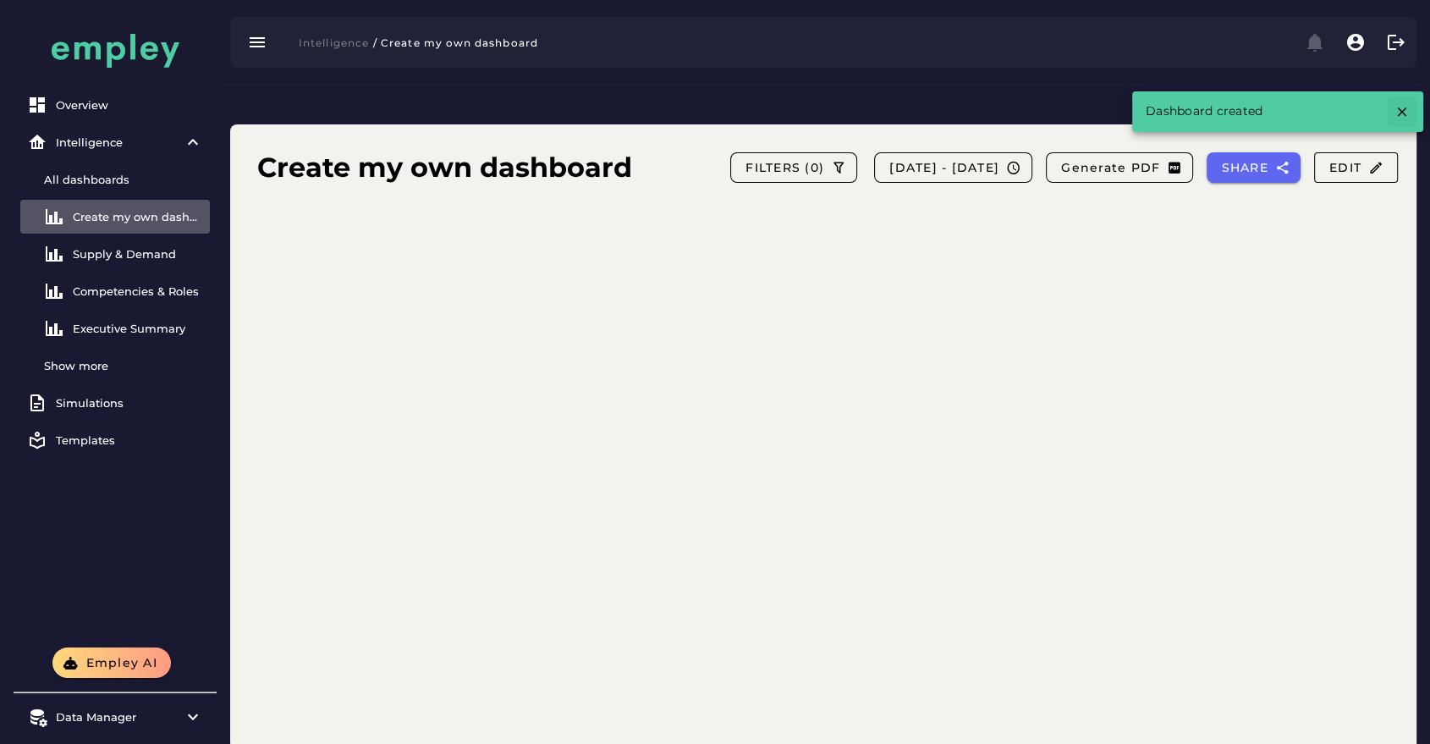
click at [1400, 112] on icon "button" at bounding box center [1401, 111] width 15 height 15
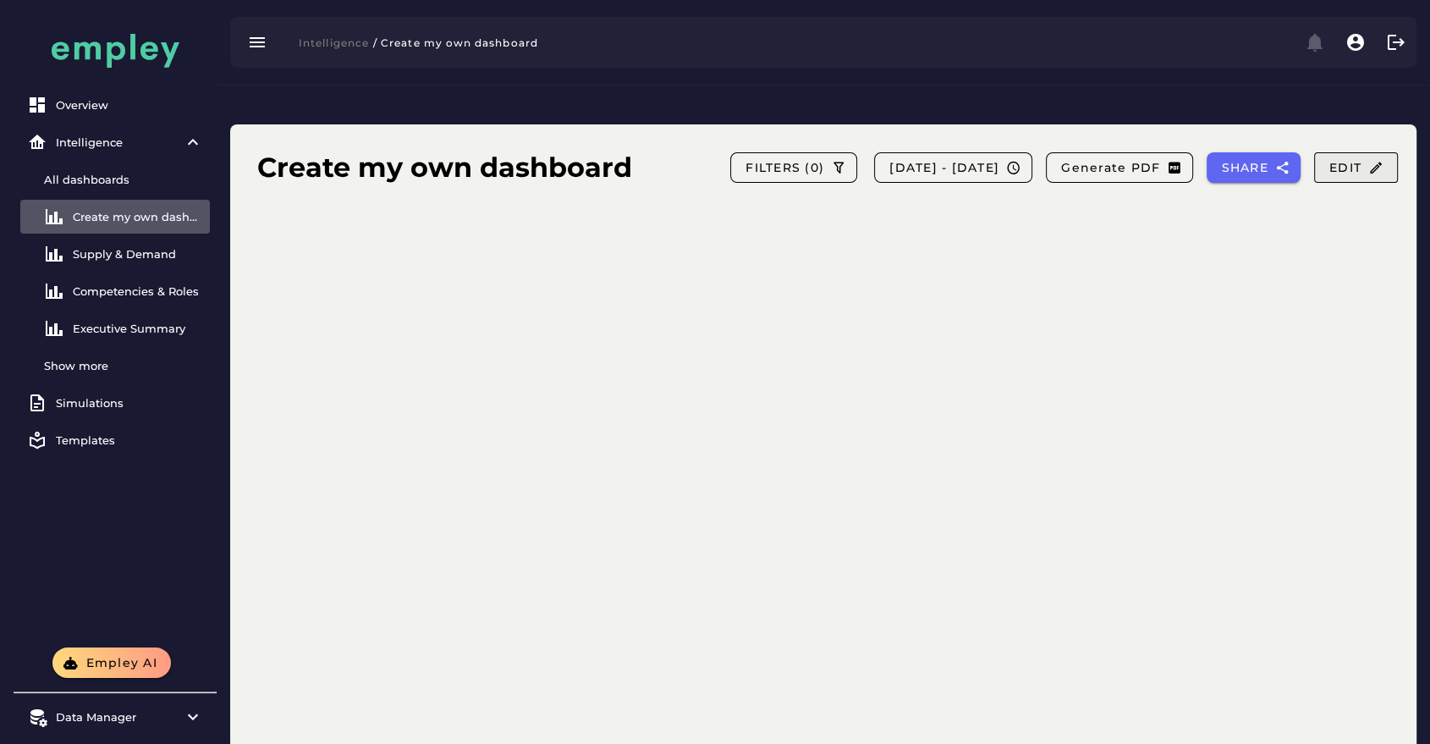
click at [1353, 160] on span "Edit" at bounding box center [1355, 167] width 55 height 15
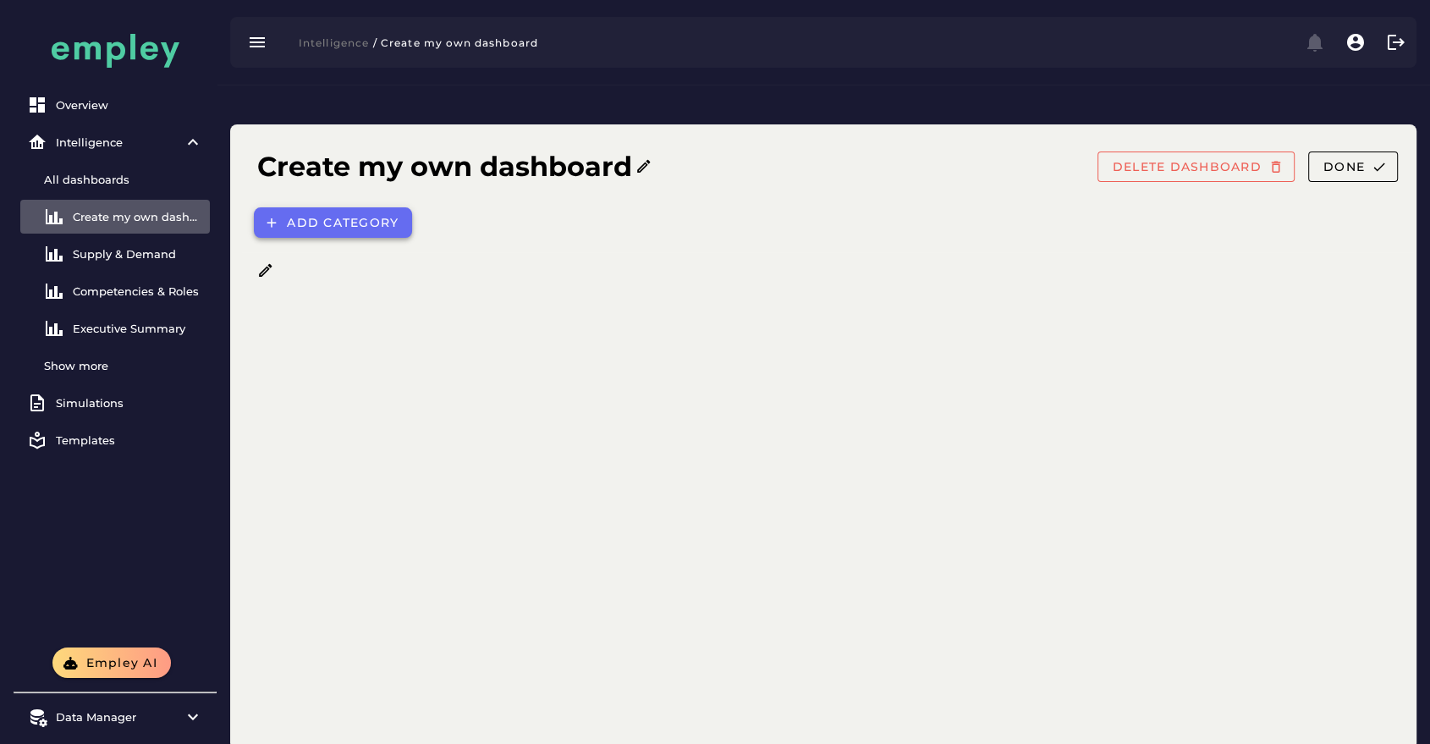
click at [320, 215] on span "Add category" at bounding box center [342, 222] width 113 height 15
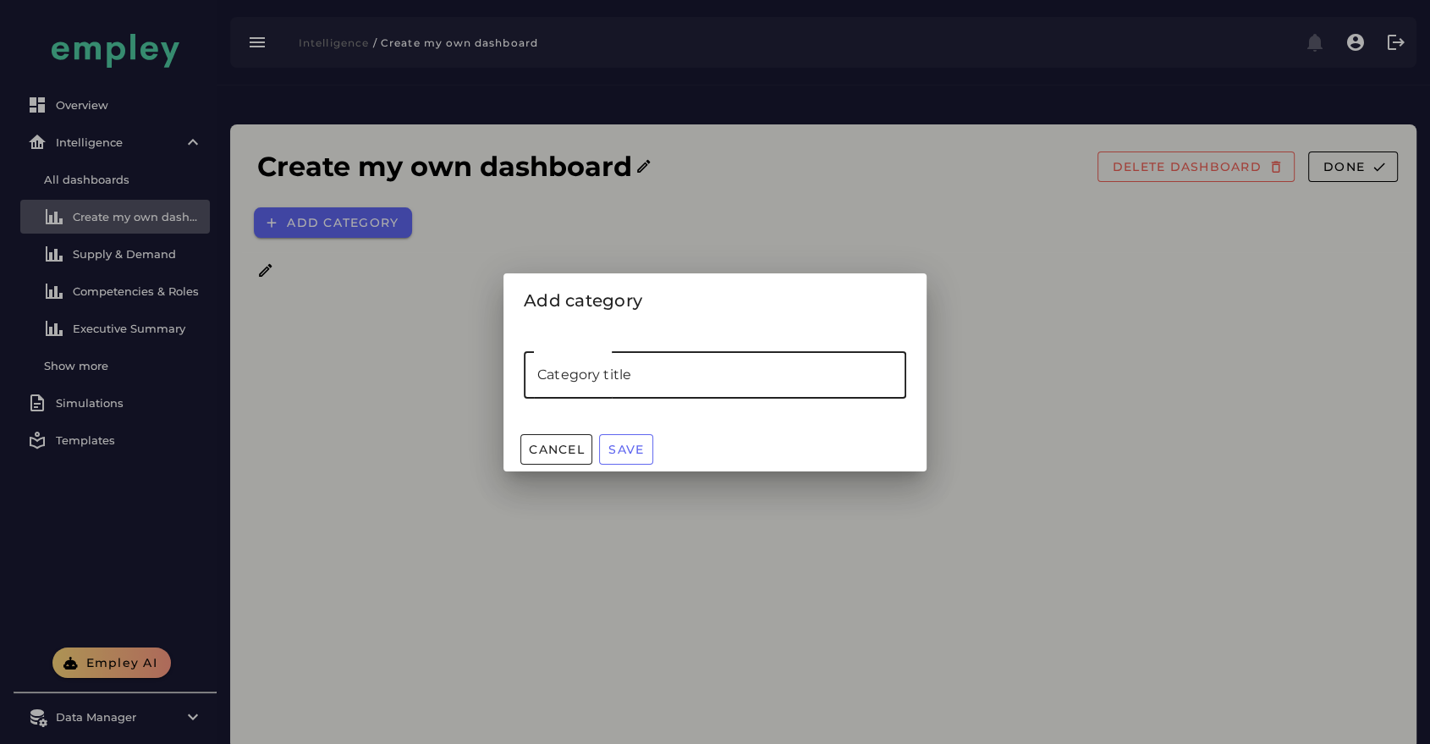
click at [564, 370] on input "Category title" at bounding box center [715, 374] width 382 height 47
type input "*"
type input "****"
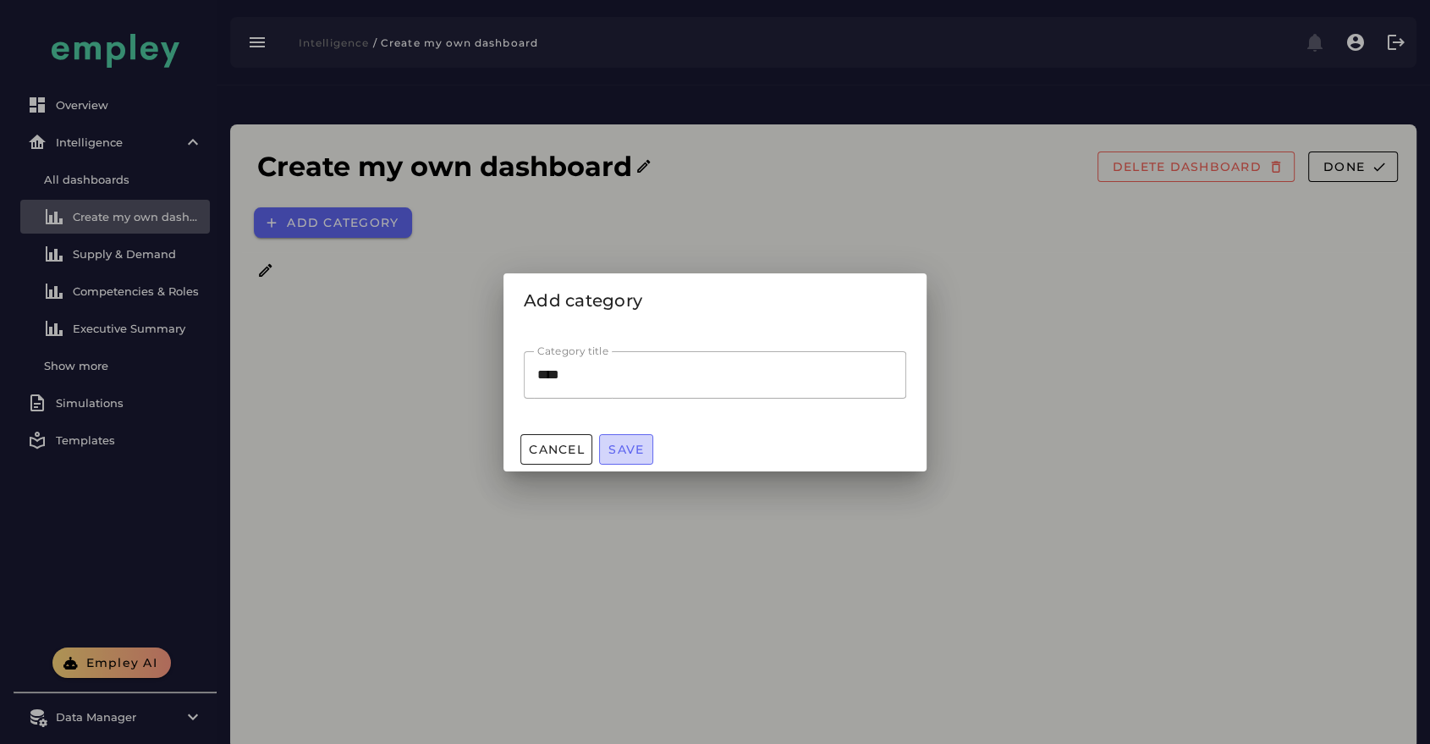
click at [624, 459] on button "Save" at bounding box center [626, 449] width 54 height 30
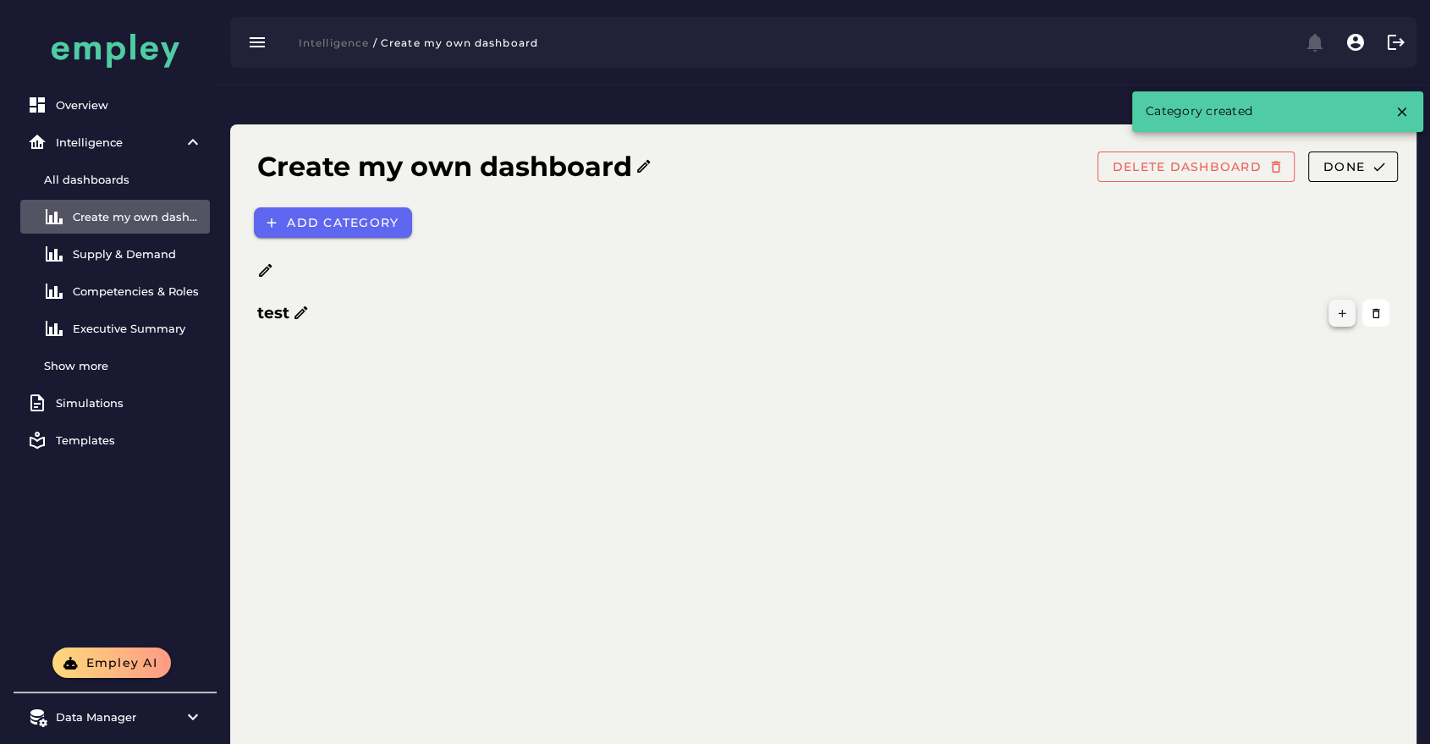
click at [1347, 307] on icon "button" at bounding box center [1342, 313] width 13 height 13
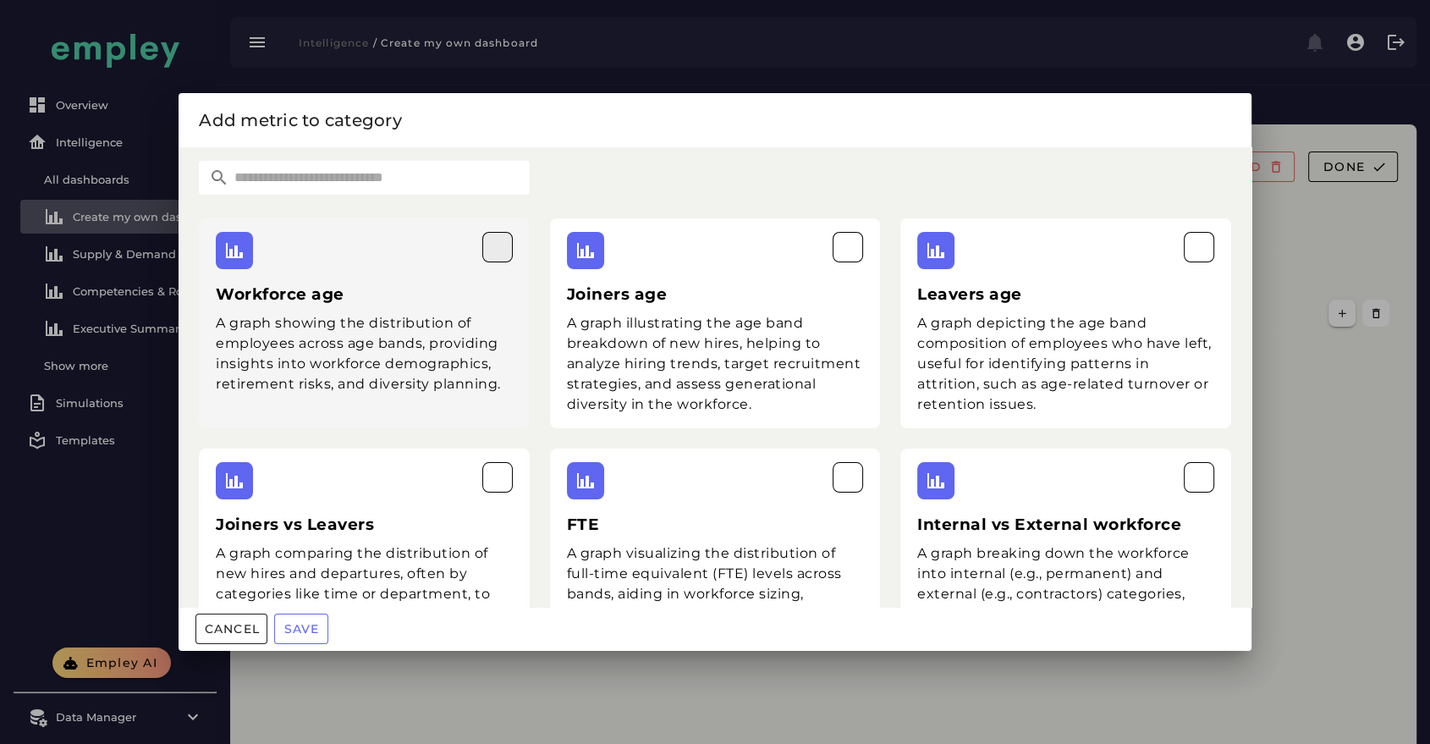
click at [482, 253] on button "button" at bounding box center [497, 247] width 30 height 30
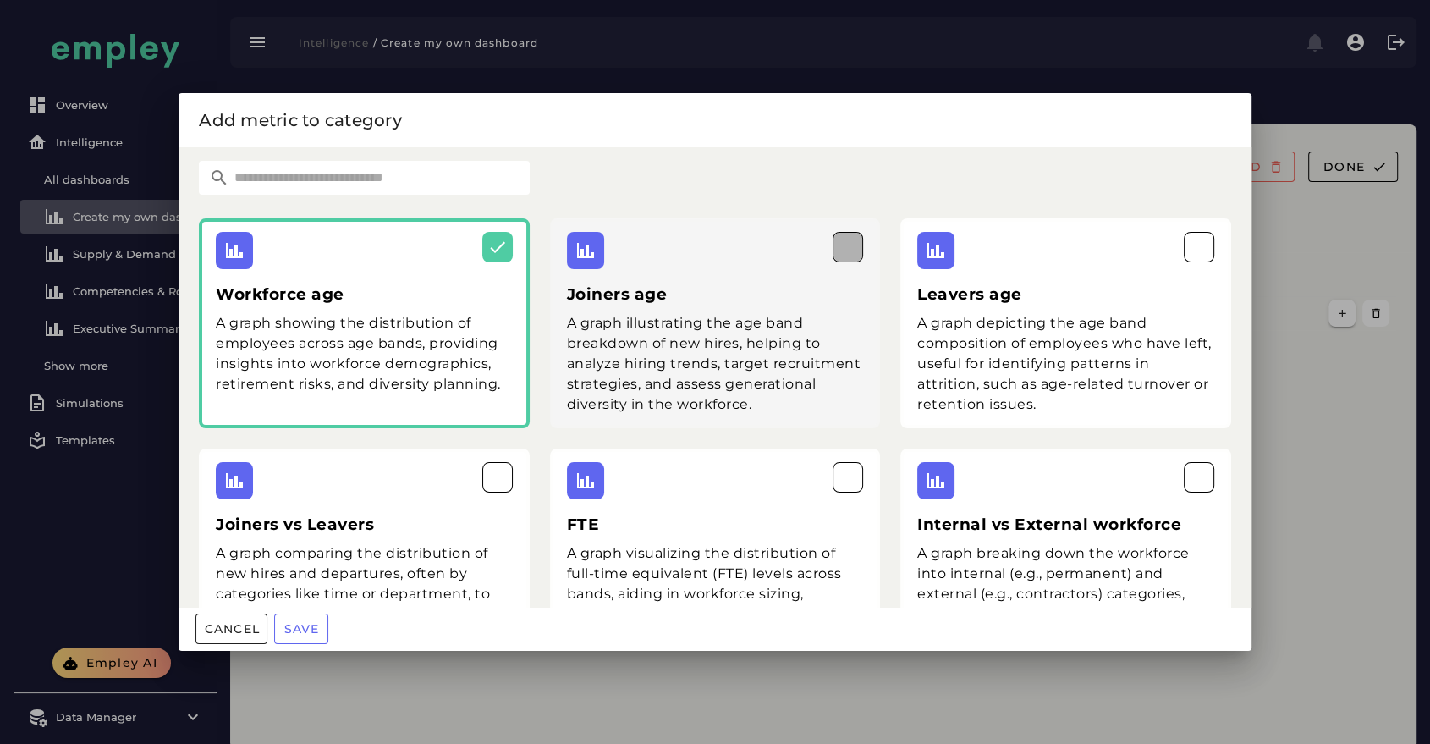
click at [853, 251] on button "button" at bounding box center [848, 247] width 30 height 30
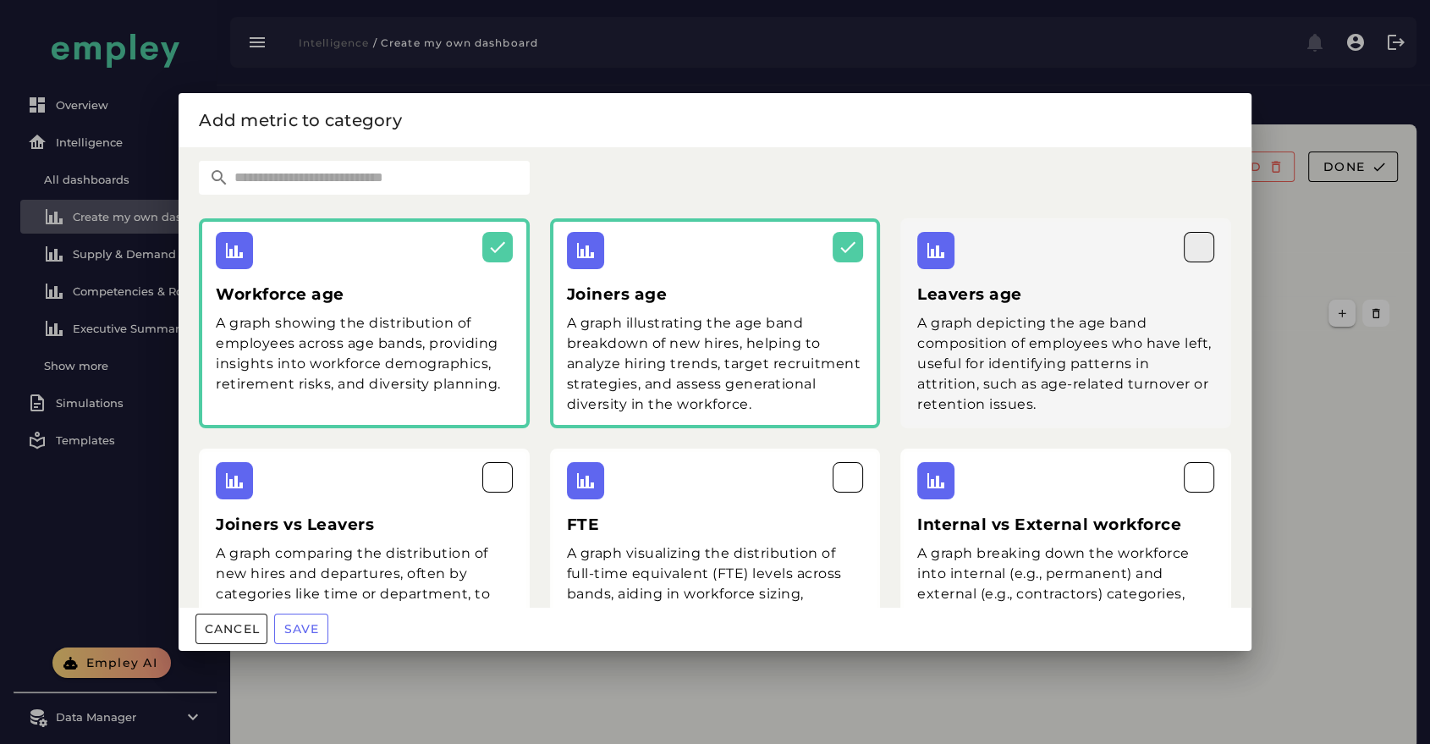
click at [1189, 242] on icon "button" at bounding box center [1199, 247] width 20 height 20
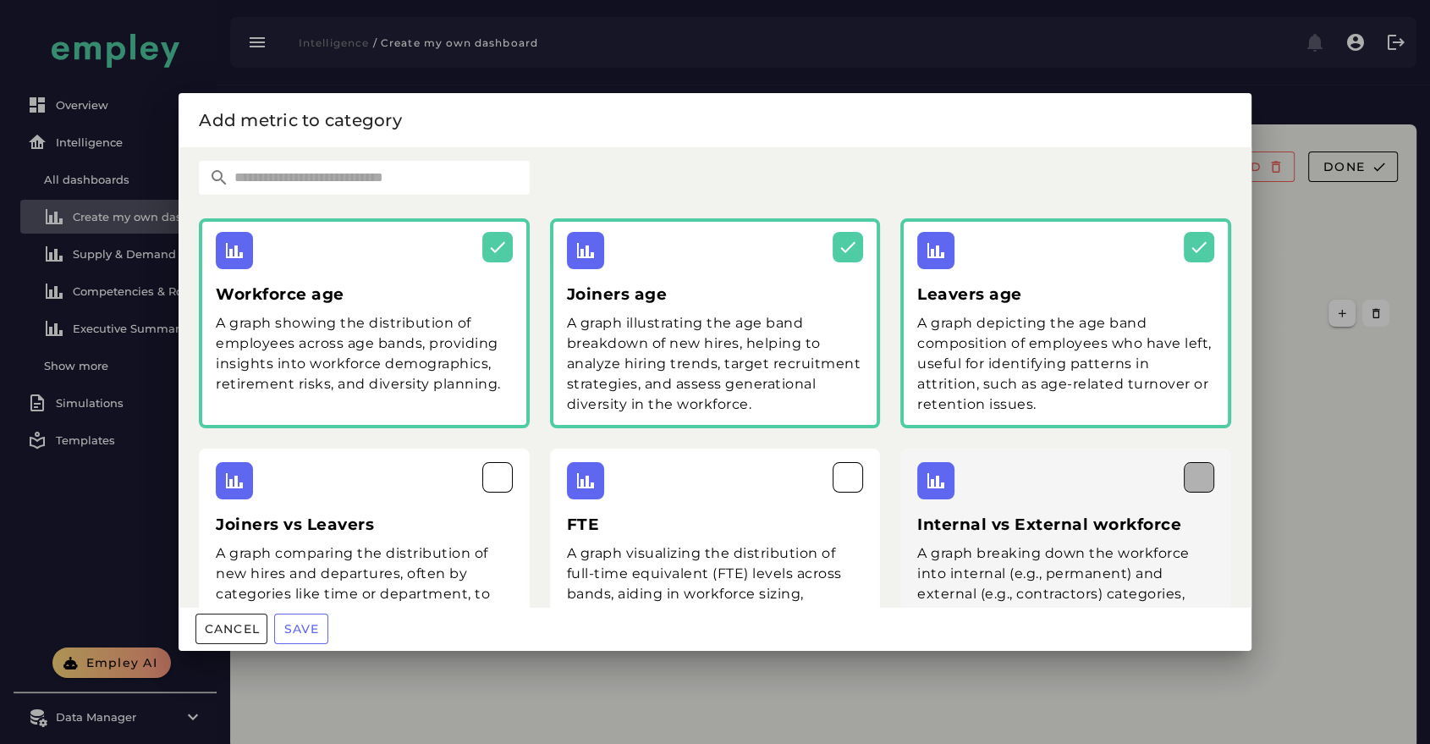
click at [1189, 473] on icon "button" at bounding box center [1199, 477] width 20 height 20
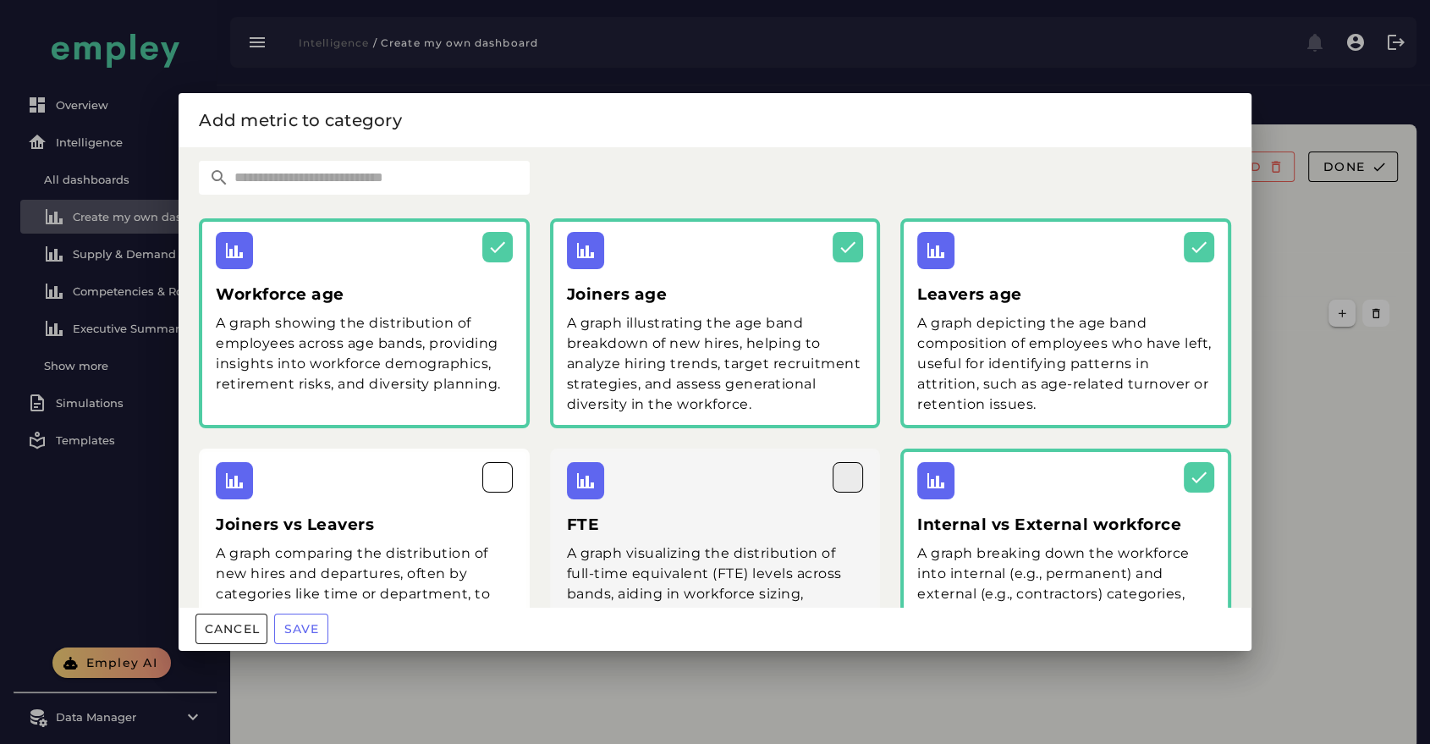
click at [841, 479] on icon "button" at bounding box center [848, 477] width 20 height 20
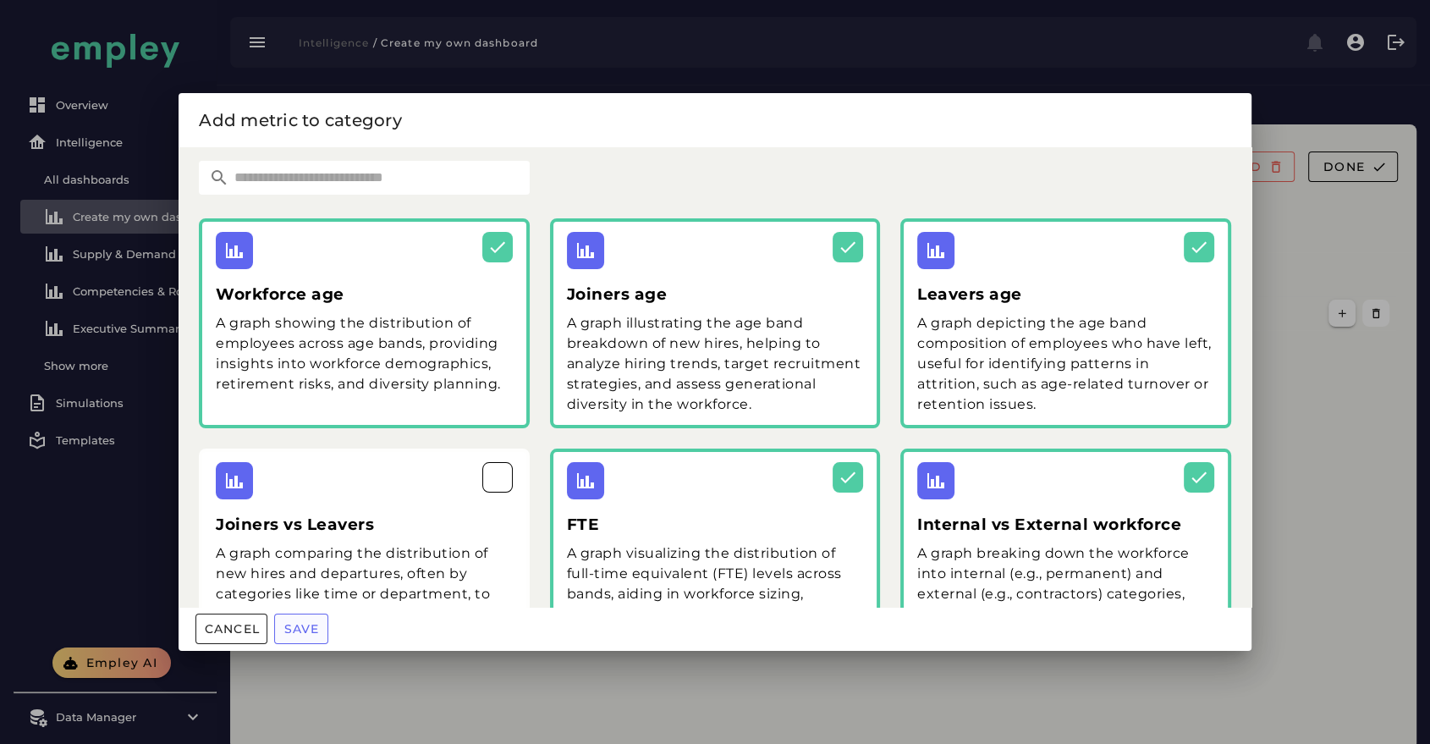
click at [305, 634] on span "Save" at bounding box center [301, 628] width 36 height 15
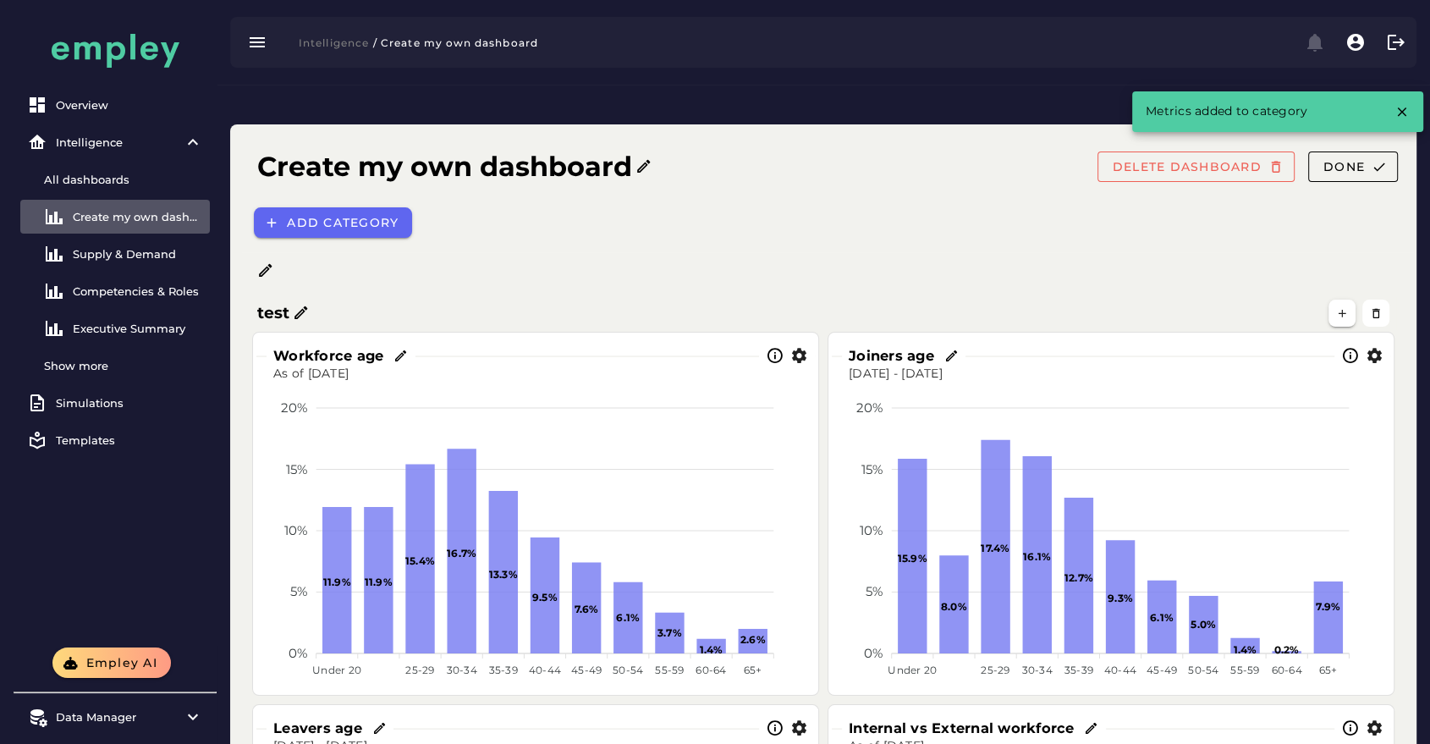
scroll to position [48, 0]
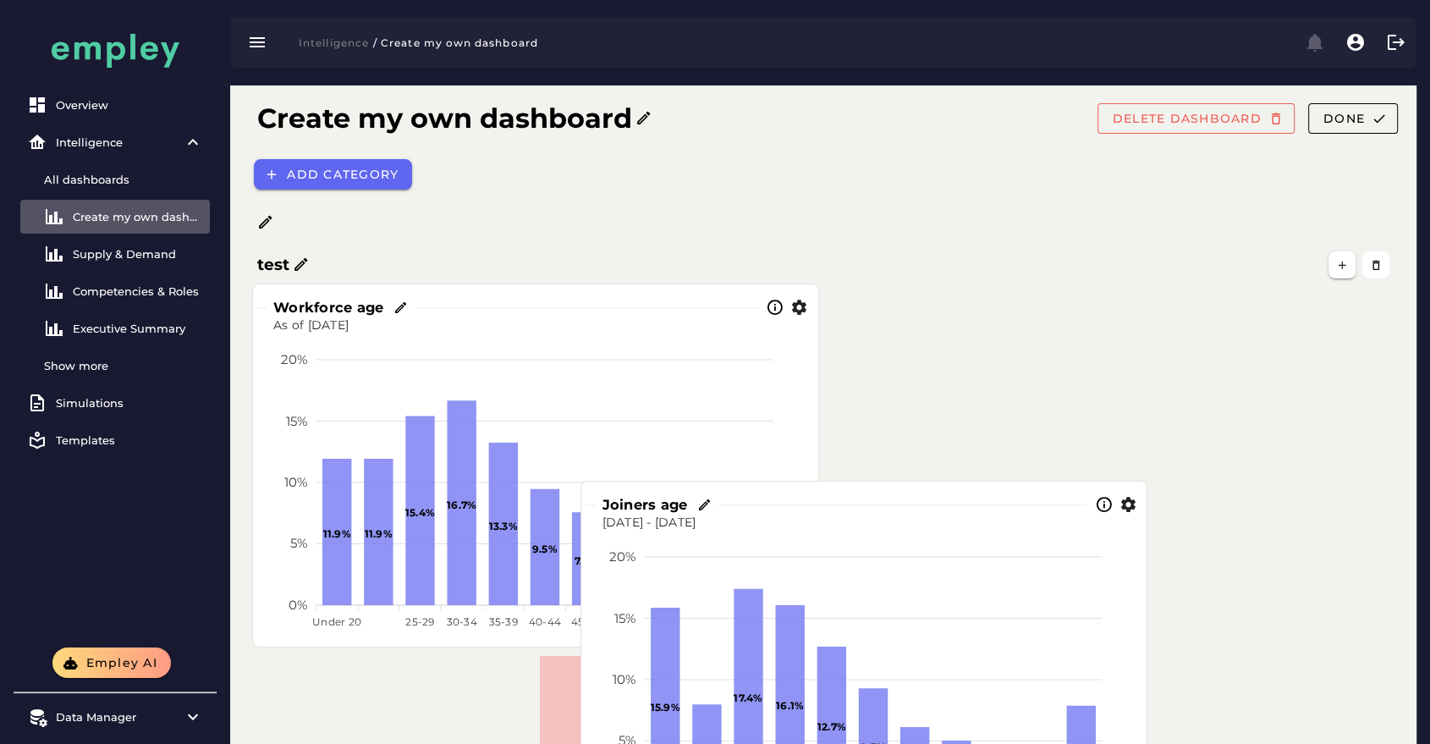
drag, startPoint x: 831, startPoint y: 250, endPoint x: 537, endPoint y: 479, distance: 372.0
click at [585, 485] on div "Joiners age" at bounding box center [836, 505] width 503 height 40
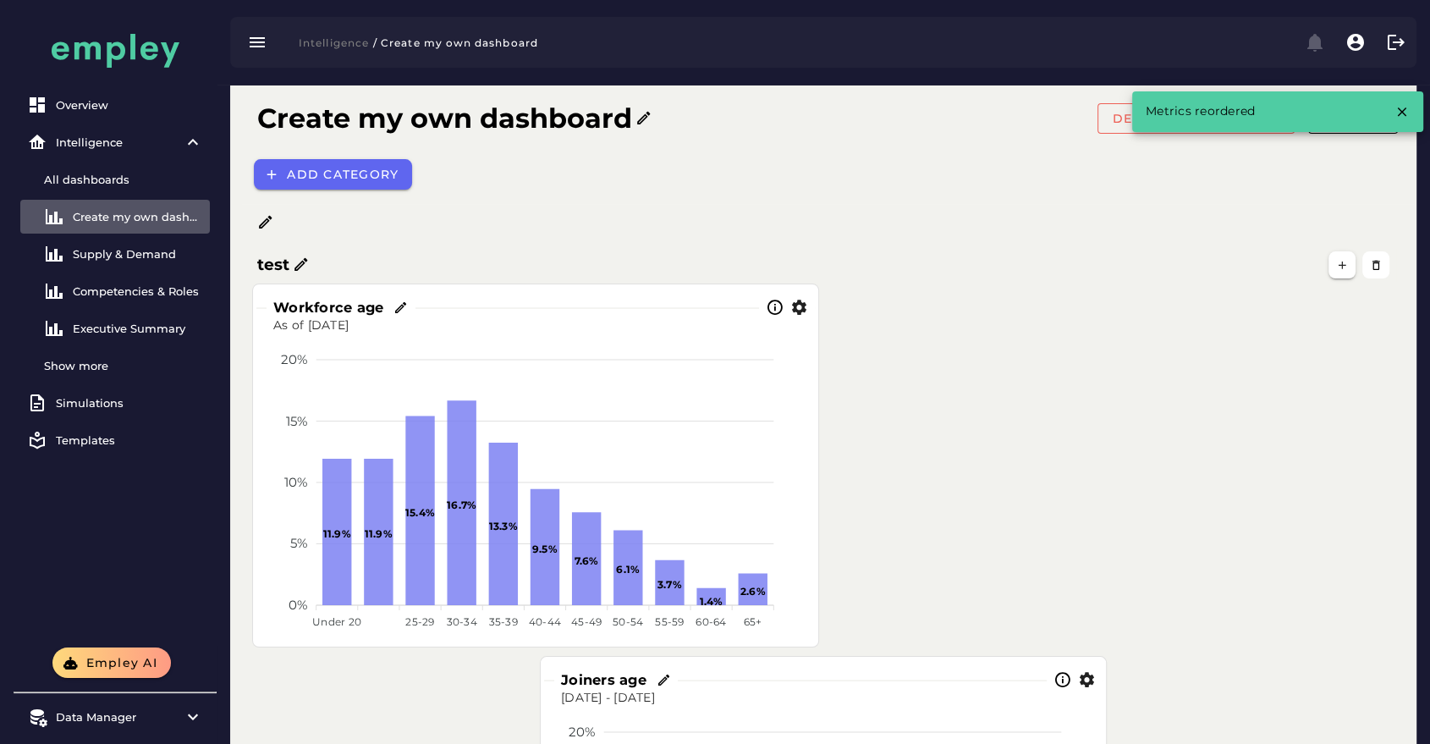
click at [498, 334] on foreignobject at bounding box center [536, 484] width 538 height 301
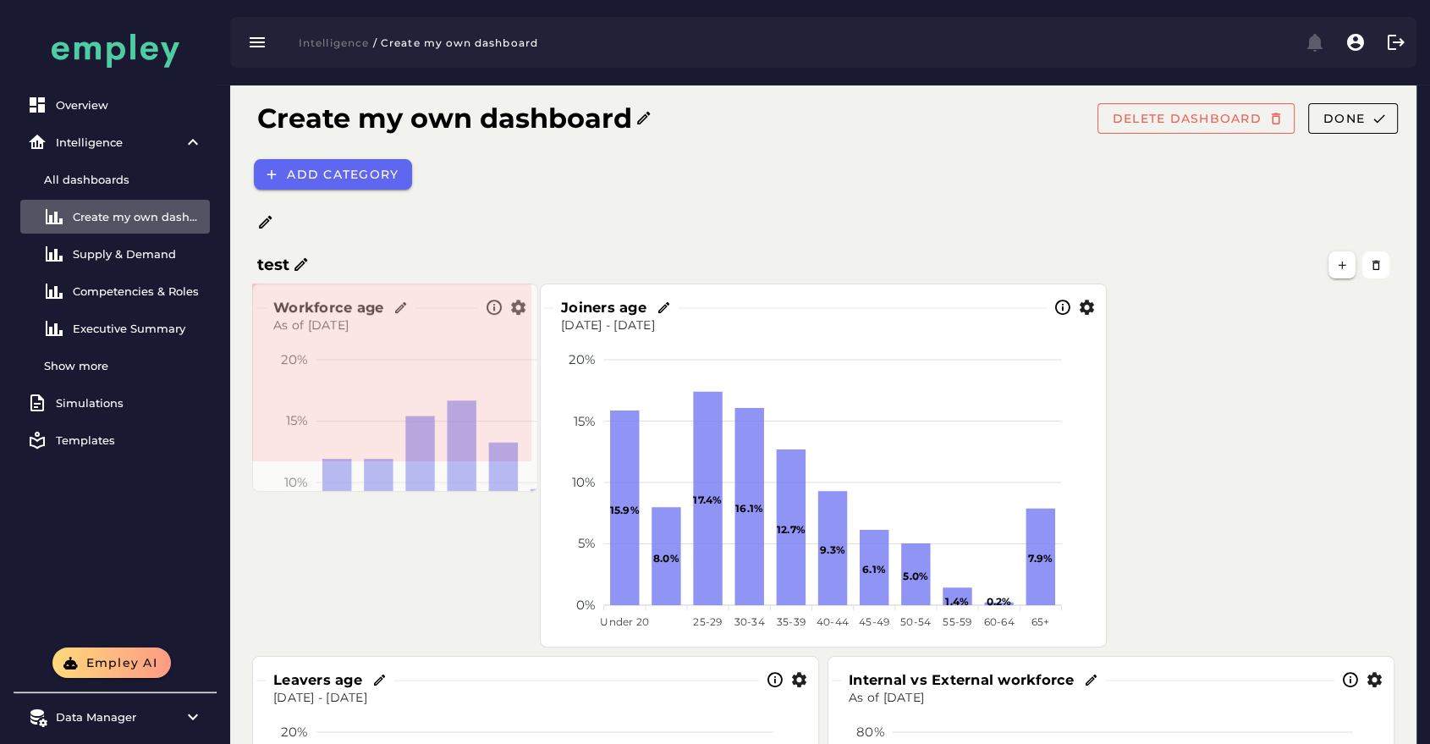
drag, startPoint x: 817, startPoint y: 602, endPoint x: 496, endPoint y: 434, distance: 361.8
click at [530, 483] on span at bounding box center [534, 487] width 8 height 8
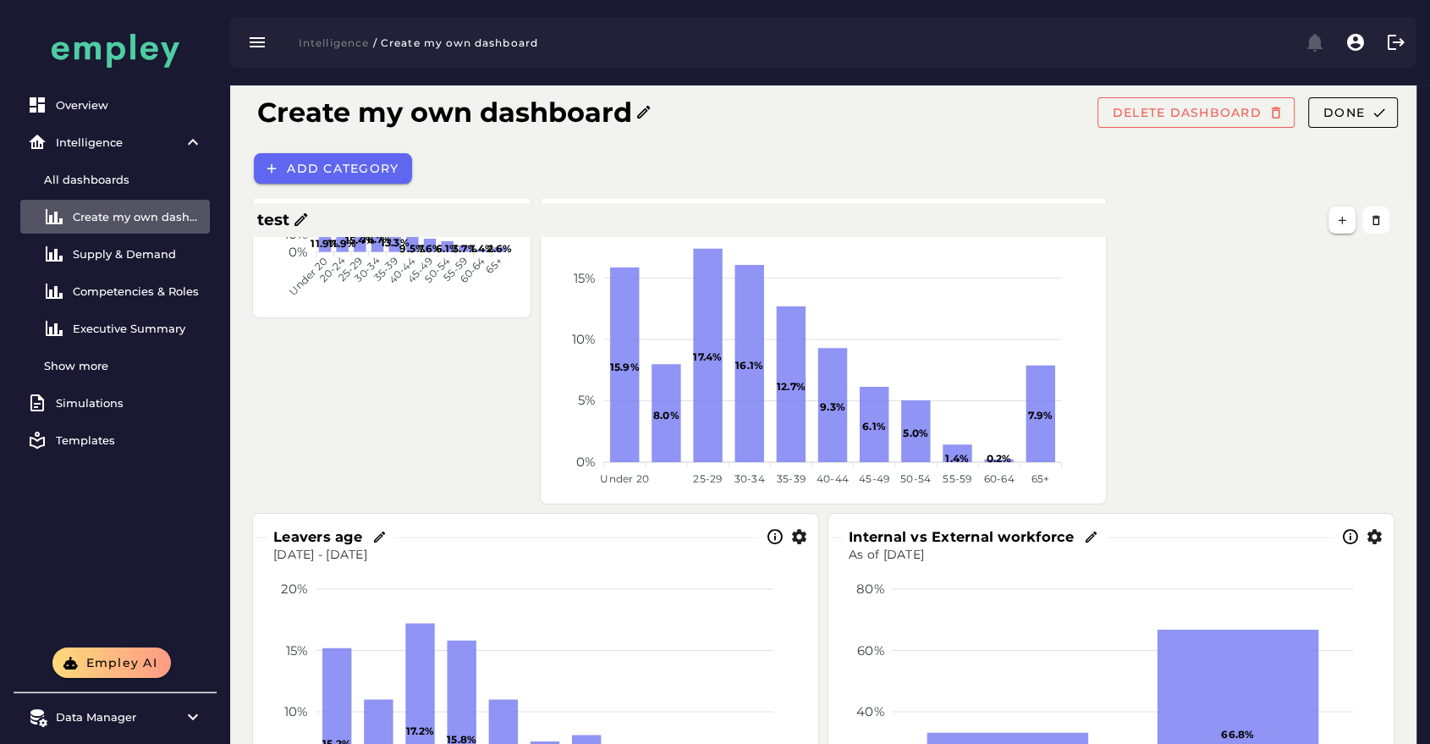
scroll to position [0, 0]
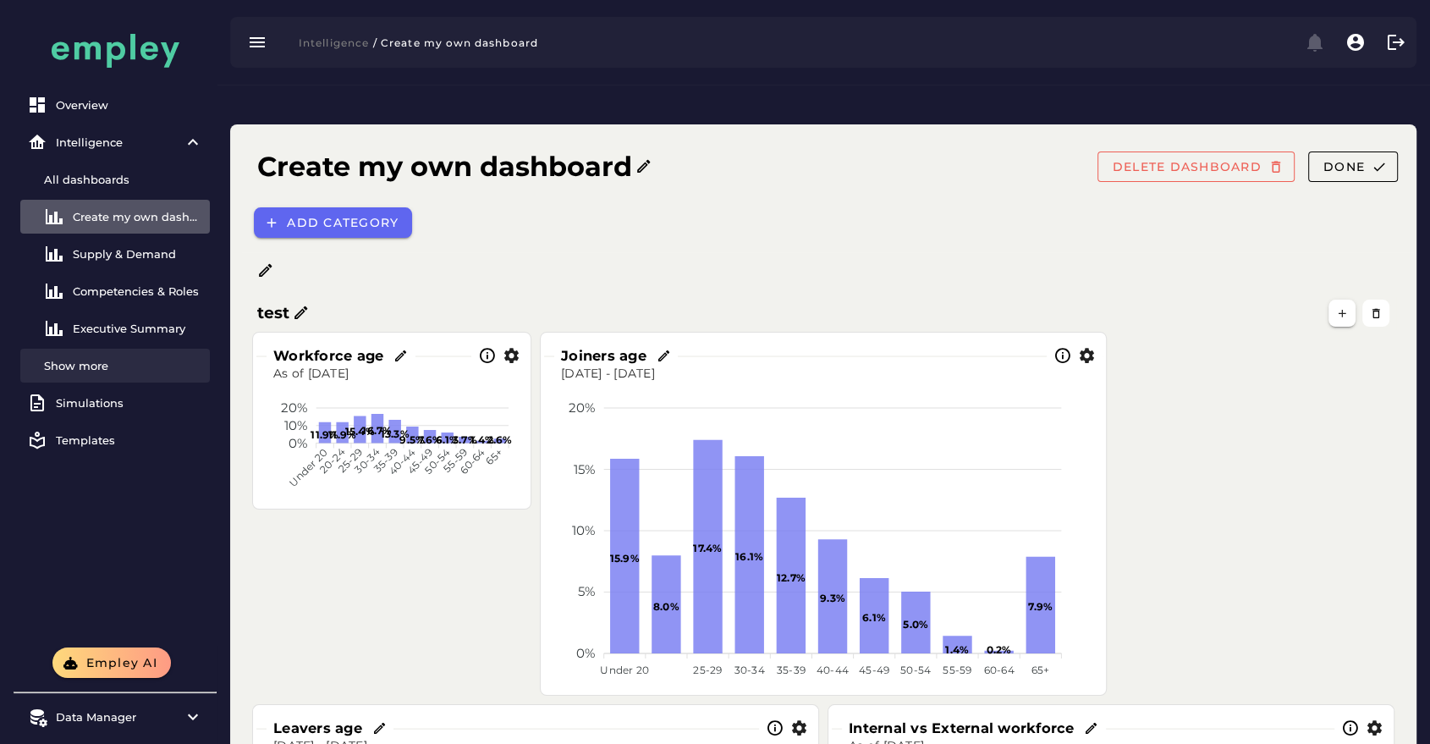
click at [104, 363] on div "Show more" at bounding box center [123, 366] width 159 height 14
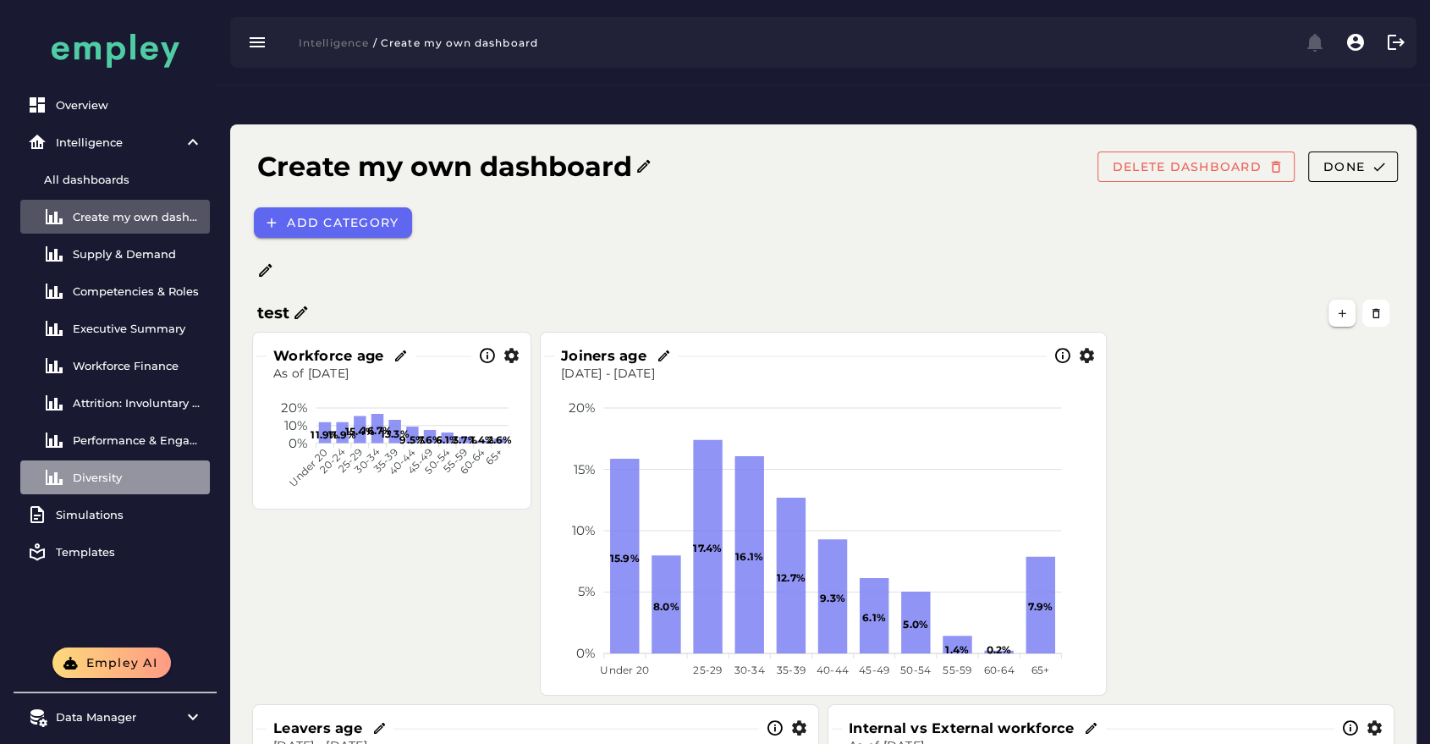
click at [112, 472] on div "Diversity" at bounding box center [138, 477] width 130 height 14
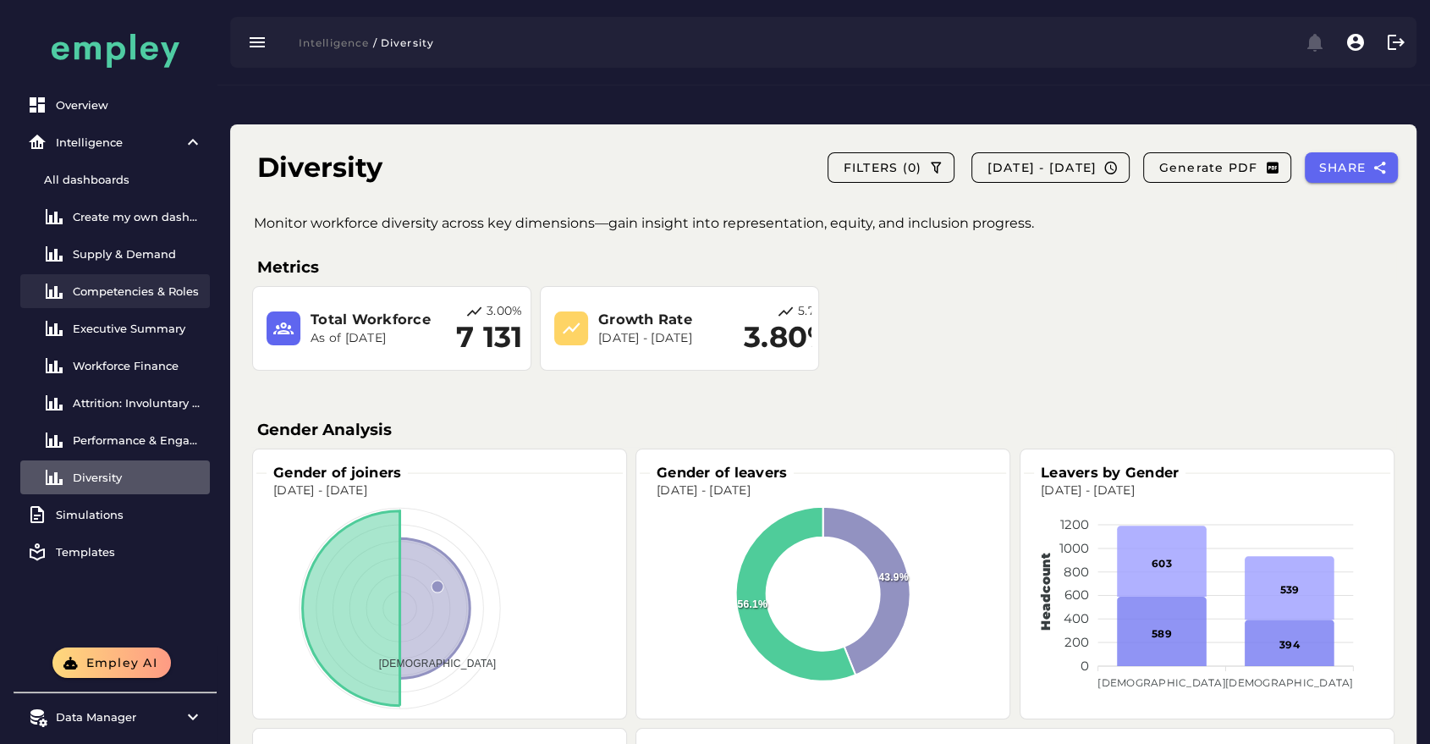
click at [134, 298] on link "Competencies & Roles" at bounding box center [115, 291] width 190 height 34
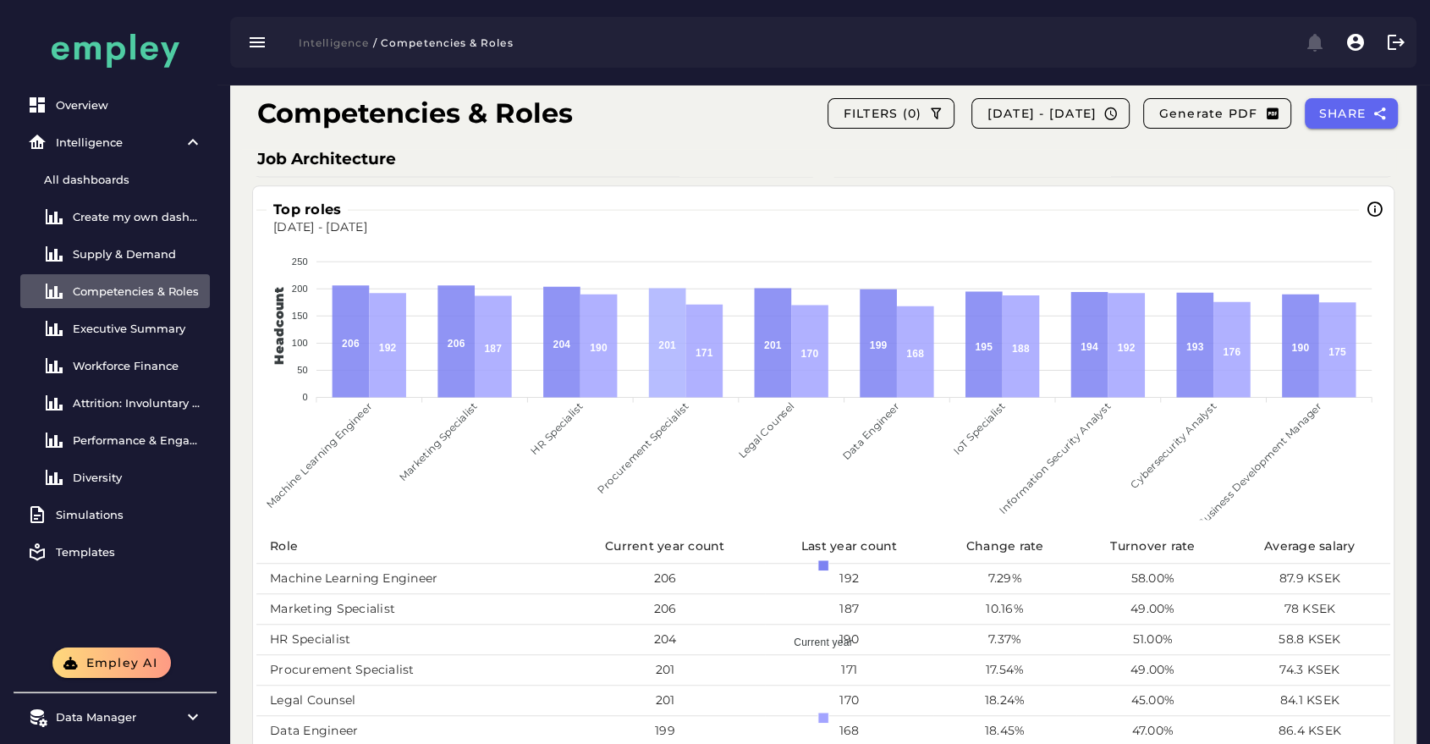
scroll to position [835, 0]
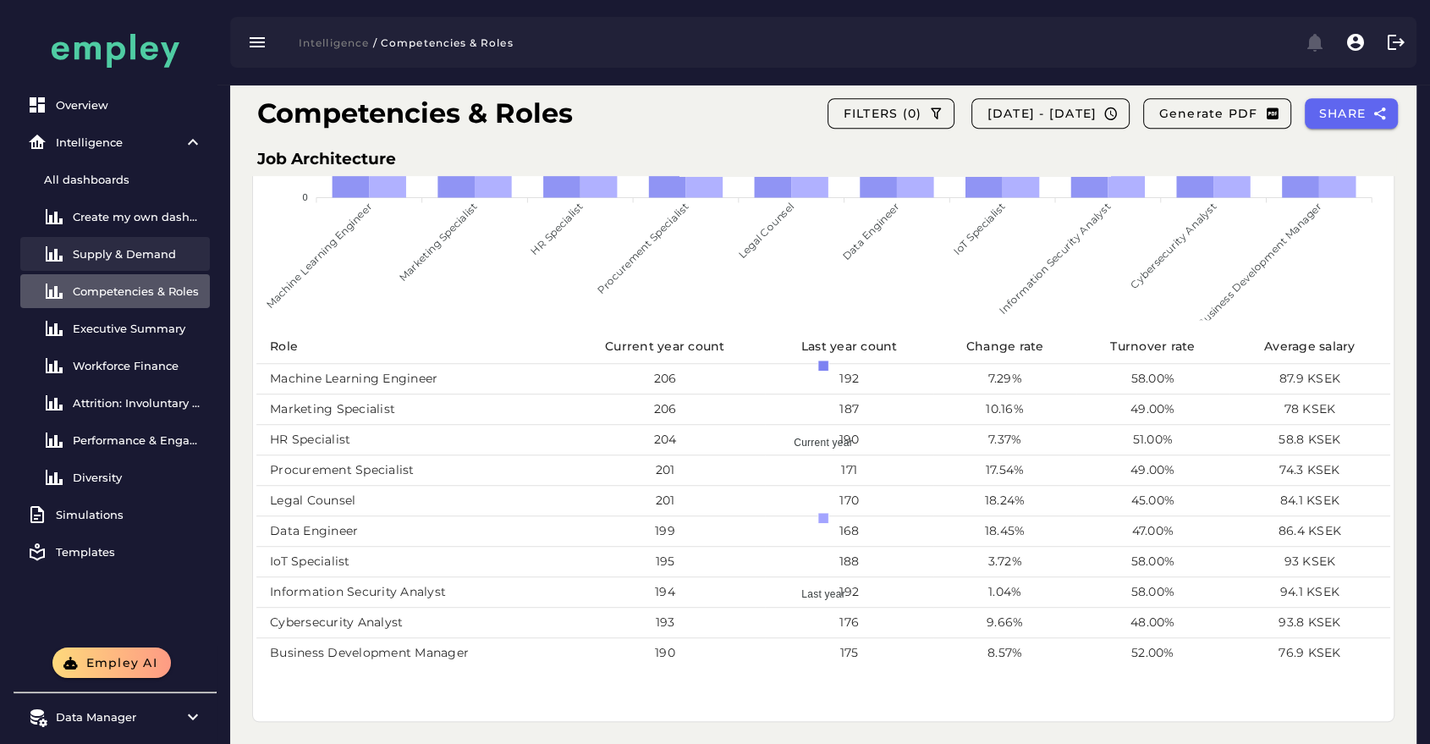
click at [140, 250] on div "Supply & Demand" at bounding box center [138, 254] width 130 height 14
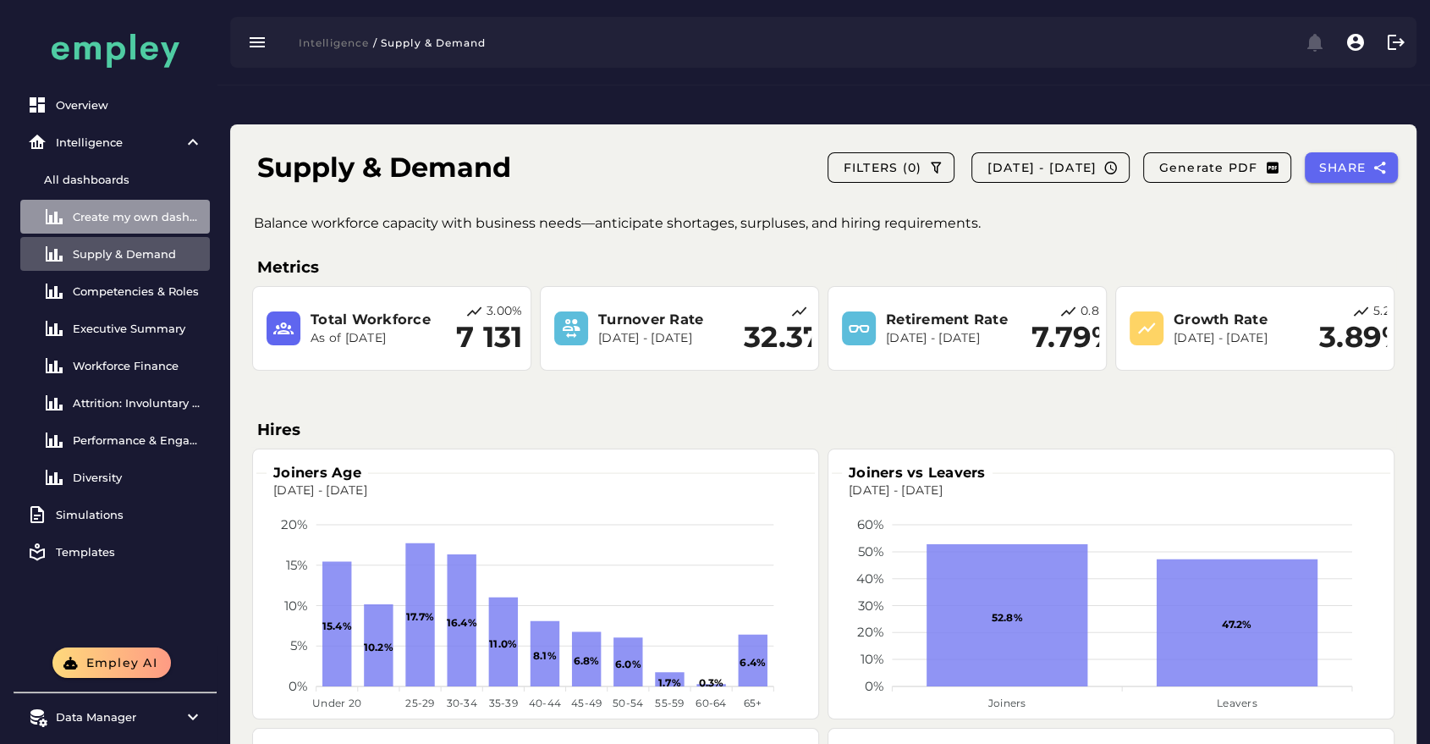
click at [162, 215] on div "Create my own dashboard" at bounding box center [138, 217] width 130 height 14
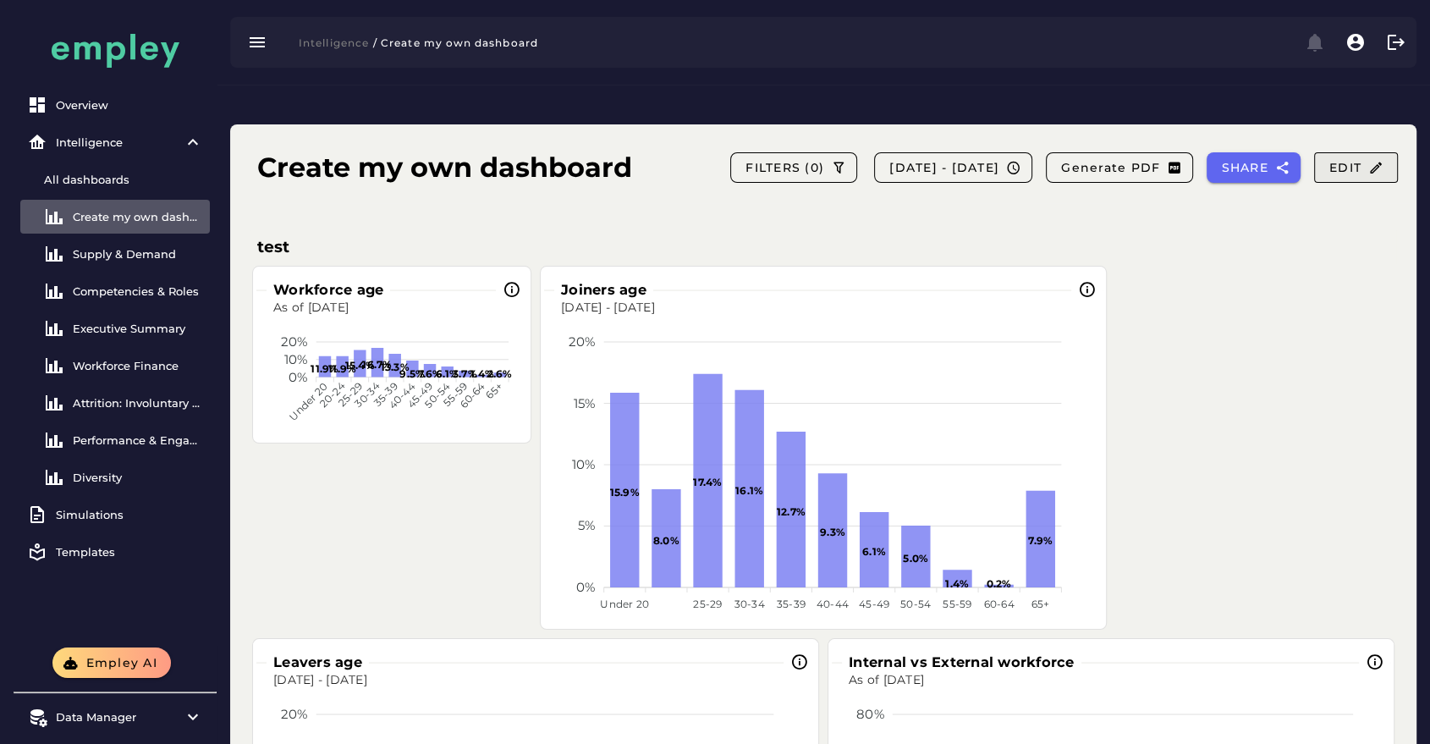
click at [1362, 152] on button "Edit" at bounding box center [1356, 167] width 84 height 30
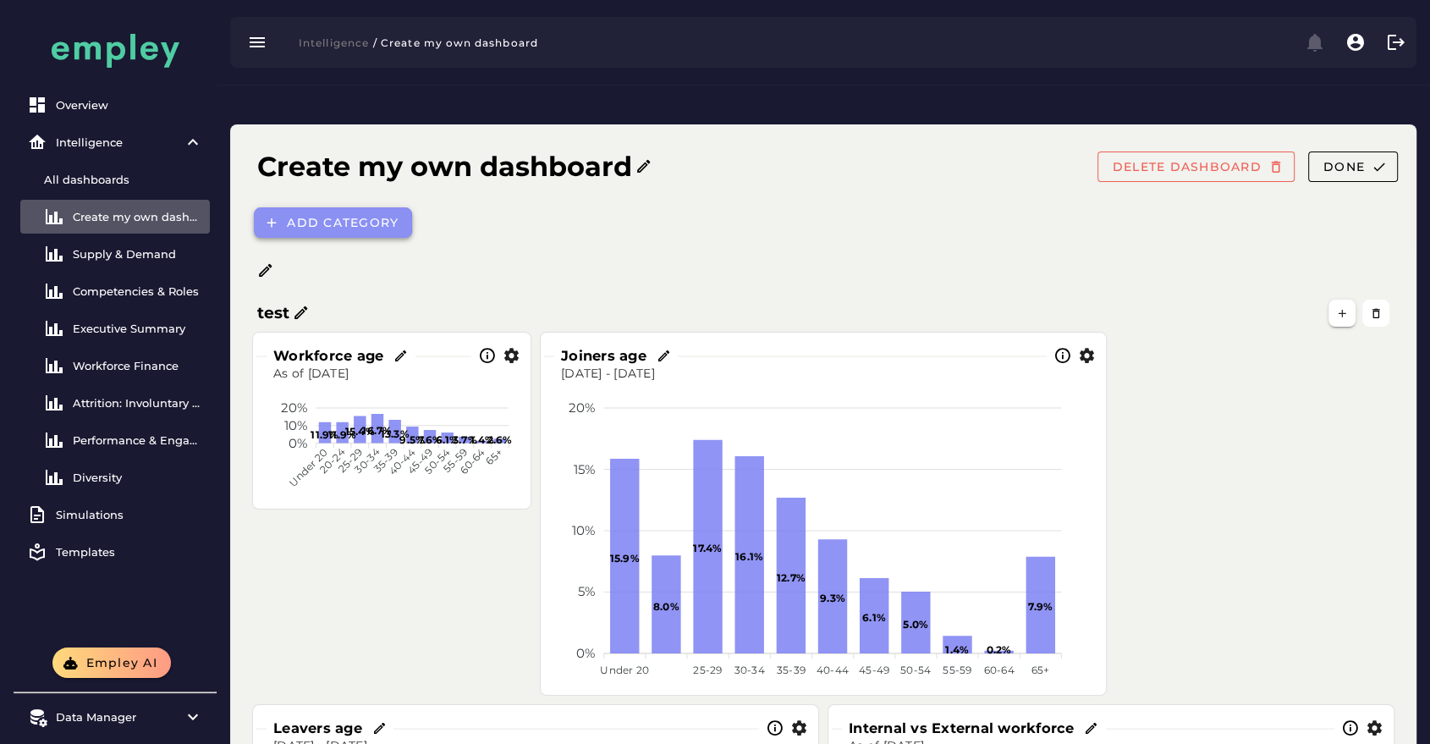
click at [349, 215] on span "Add category" at bounding box center [342, 222] width 113 height 15
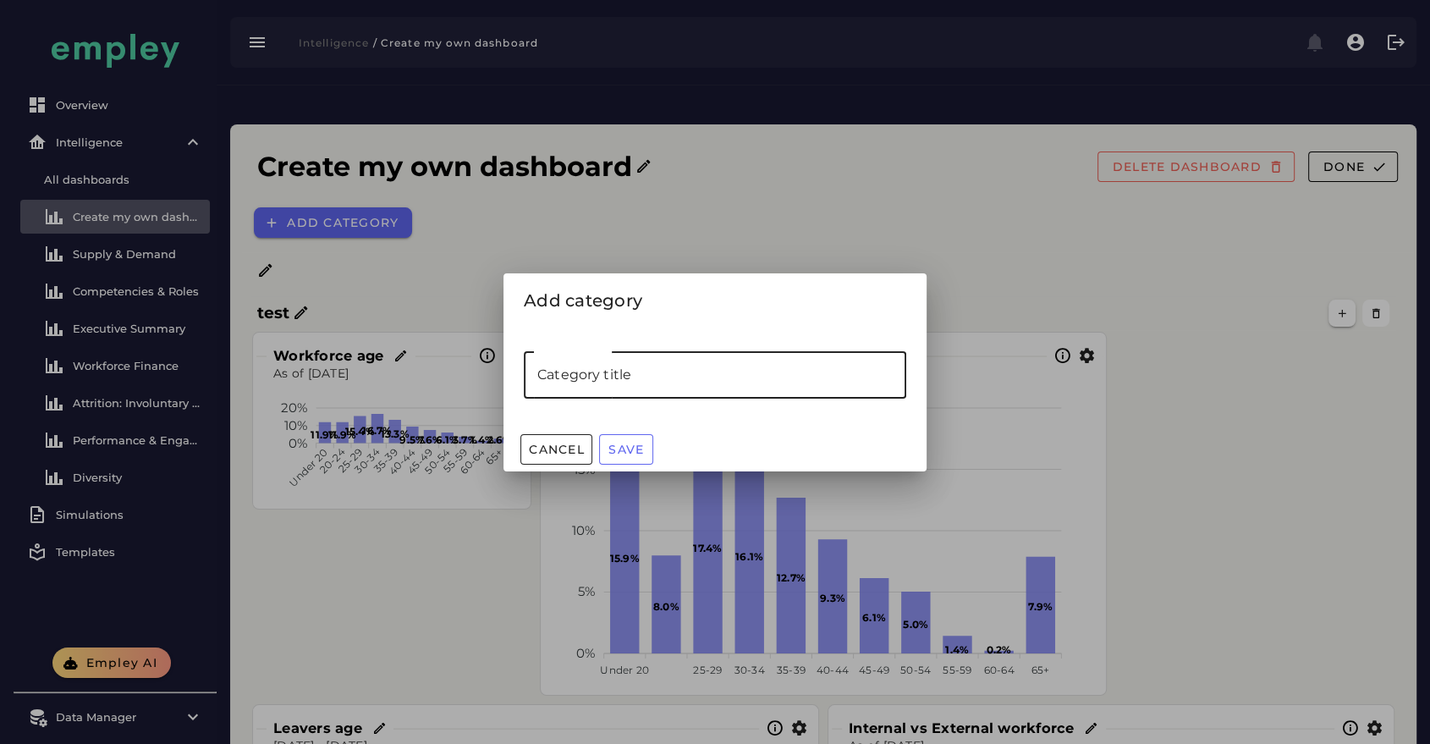
click at [639, 370] on input "Category title" at bounding box center [715, 374] width 382 height 47
click at [543, 446] on span "Cancel" at bounding box center [556, 449] width 57 height 15
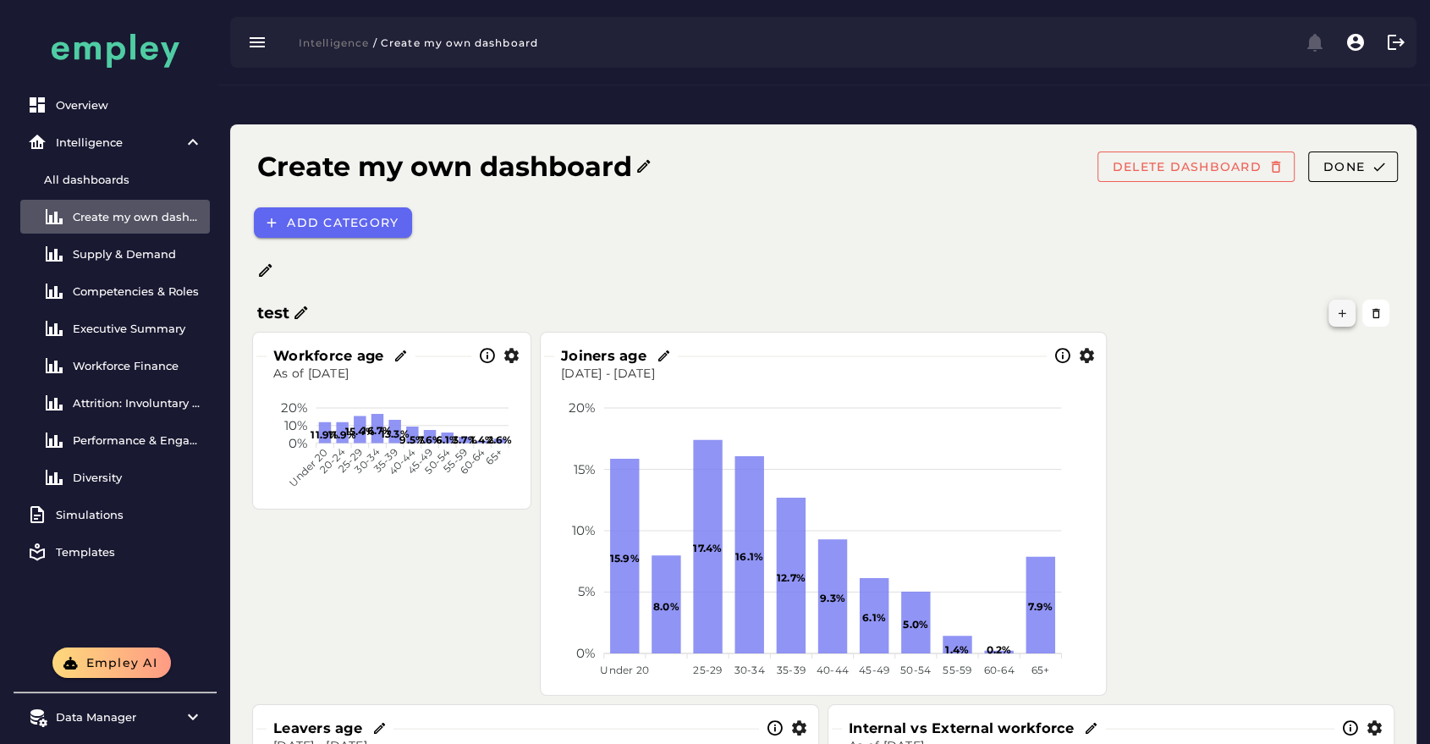
click at [1337, 300] on button "button" at bounding box center [1341, 313] width 27 height 27
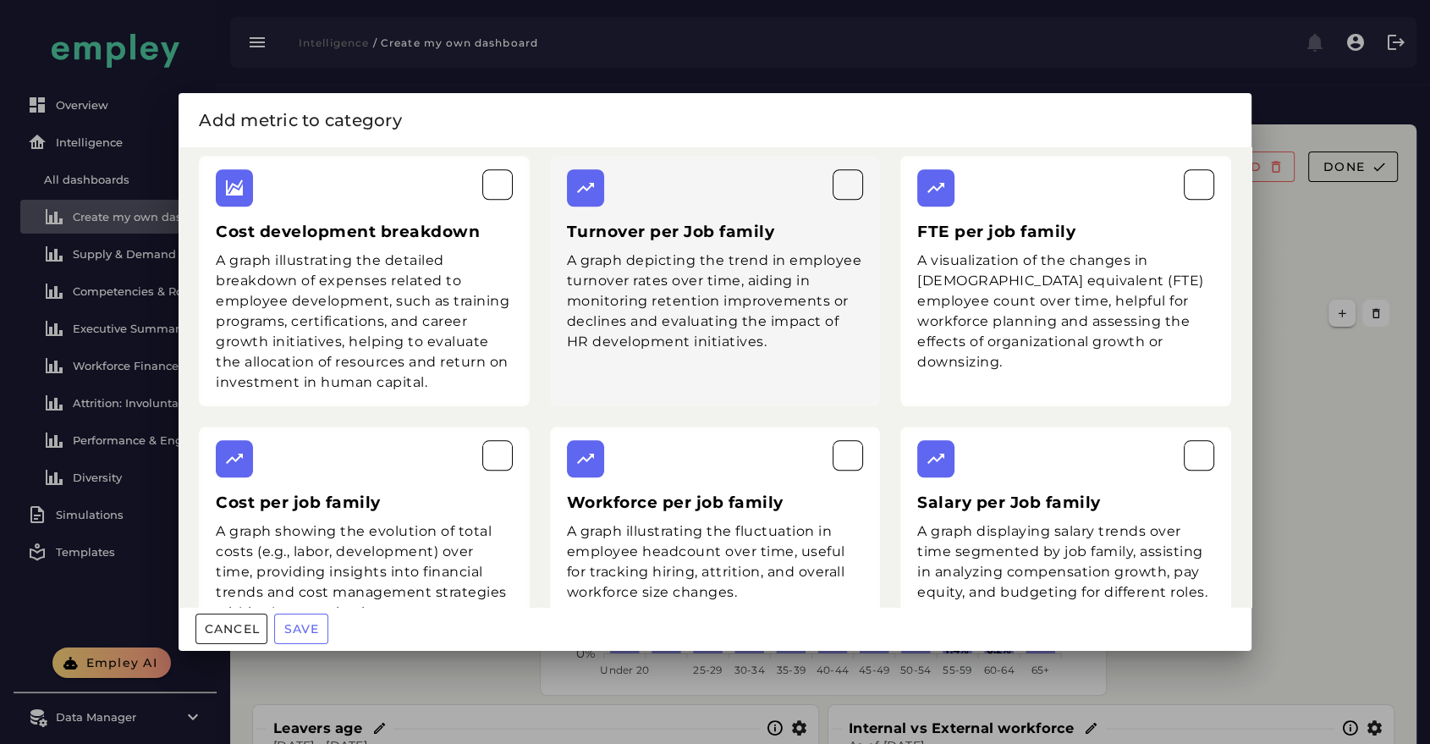
scroll to position [1787, 0]
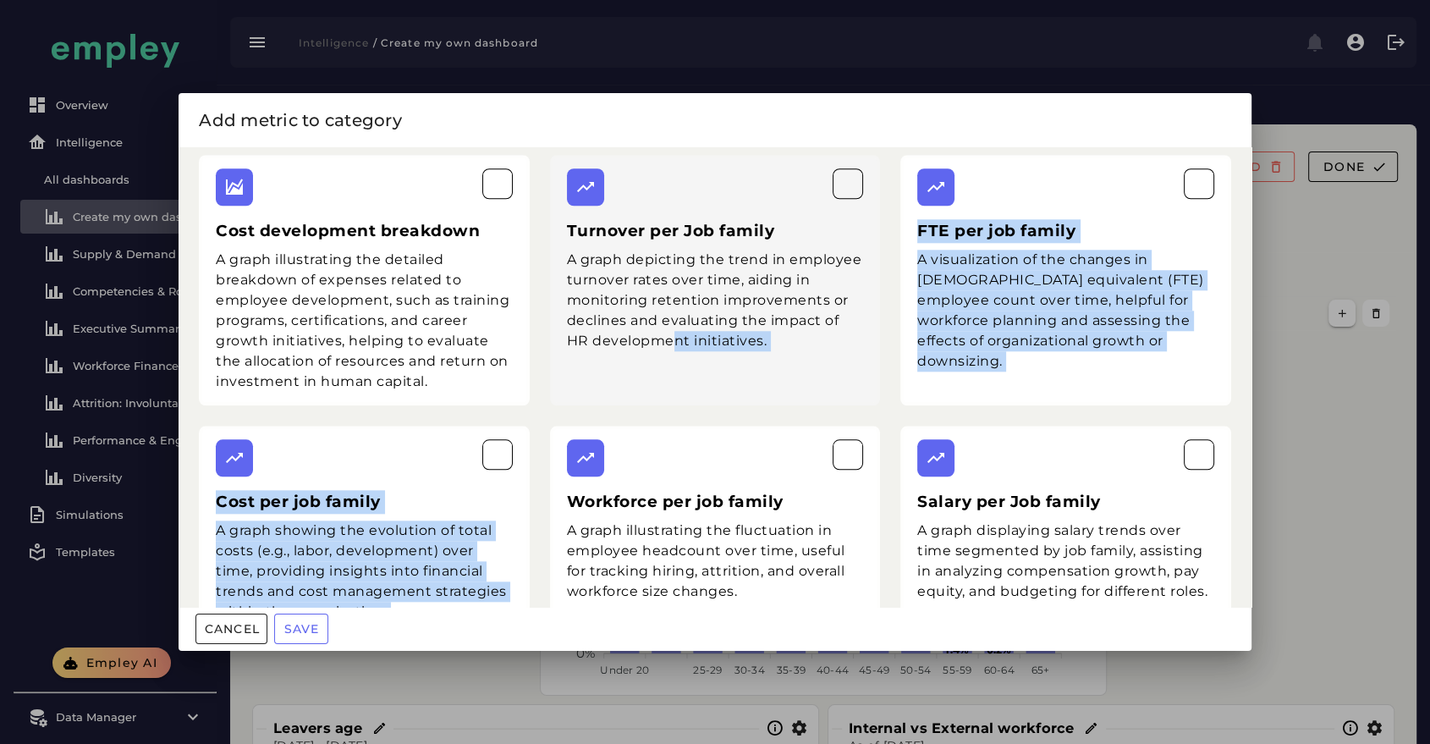
drag, startPoint x: 636, startPoint y: 392, endPoint x: 641, endPoint y: 372, distance: 20.1
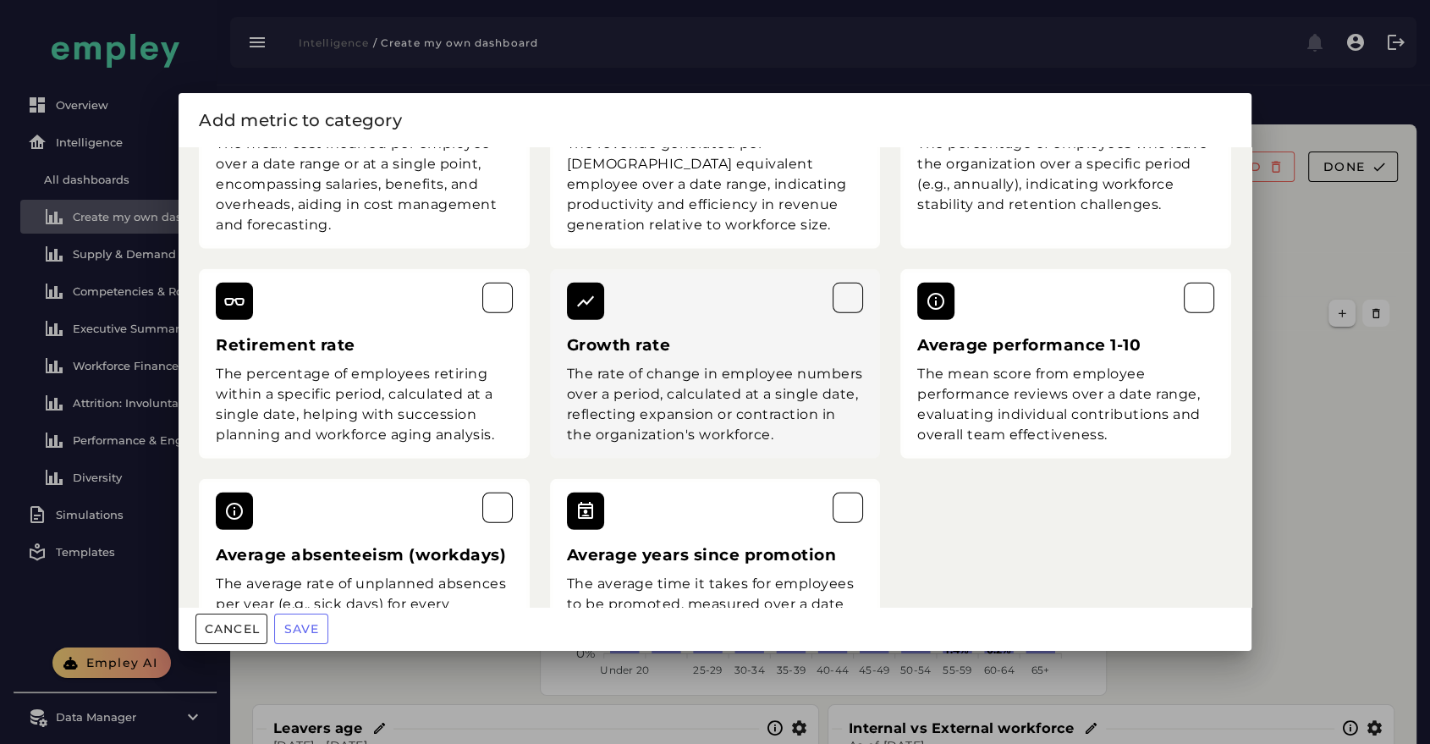
scroll to position [5092, 0]
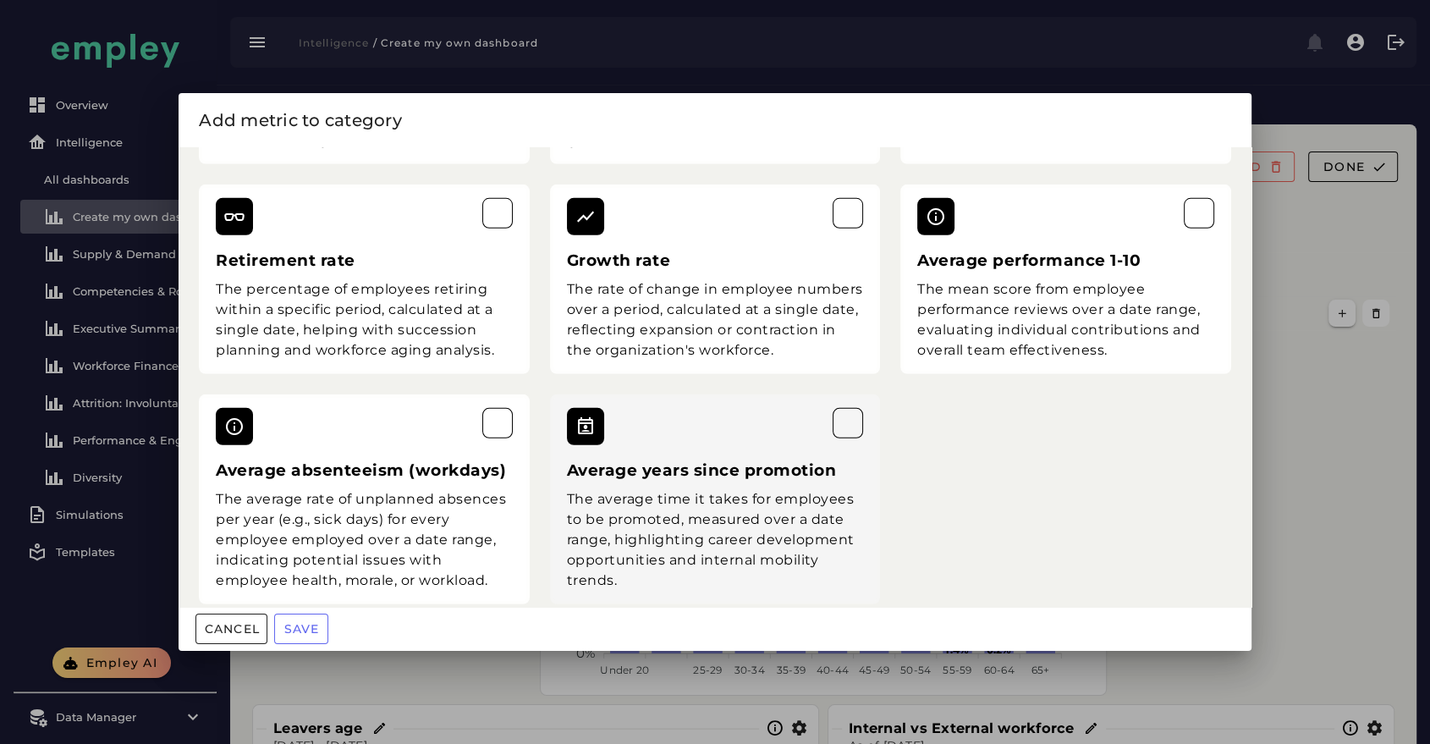
click at [821, 414] on div at bounding box center [715, 426] width 297 height 37
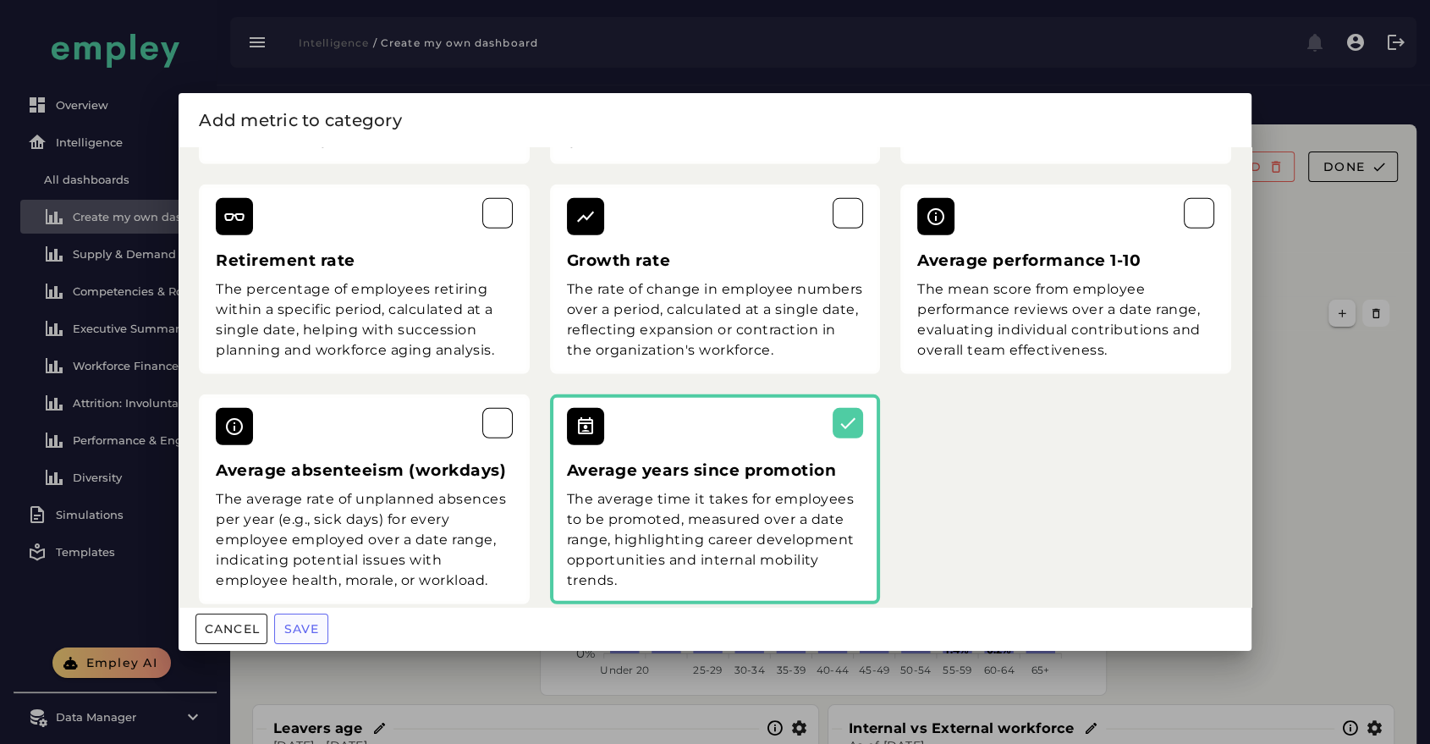
click at [288, 635] on span "Save" at bounding box center [301, 628] width 36 height 15
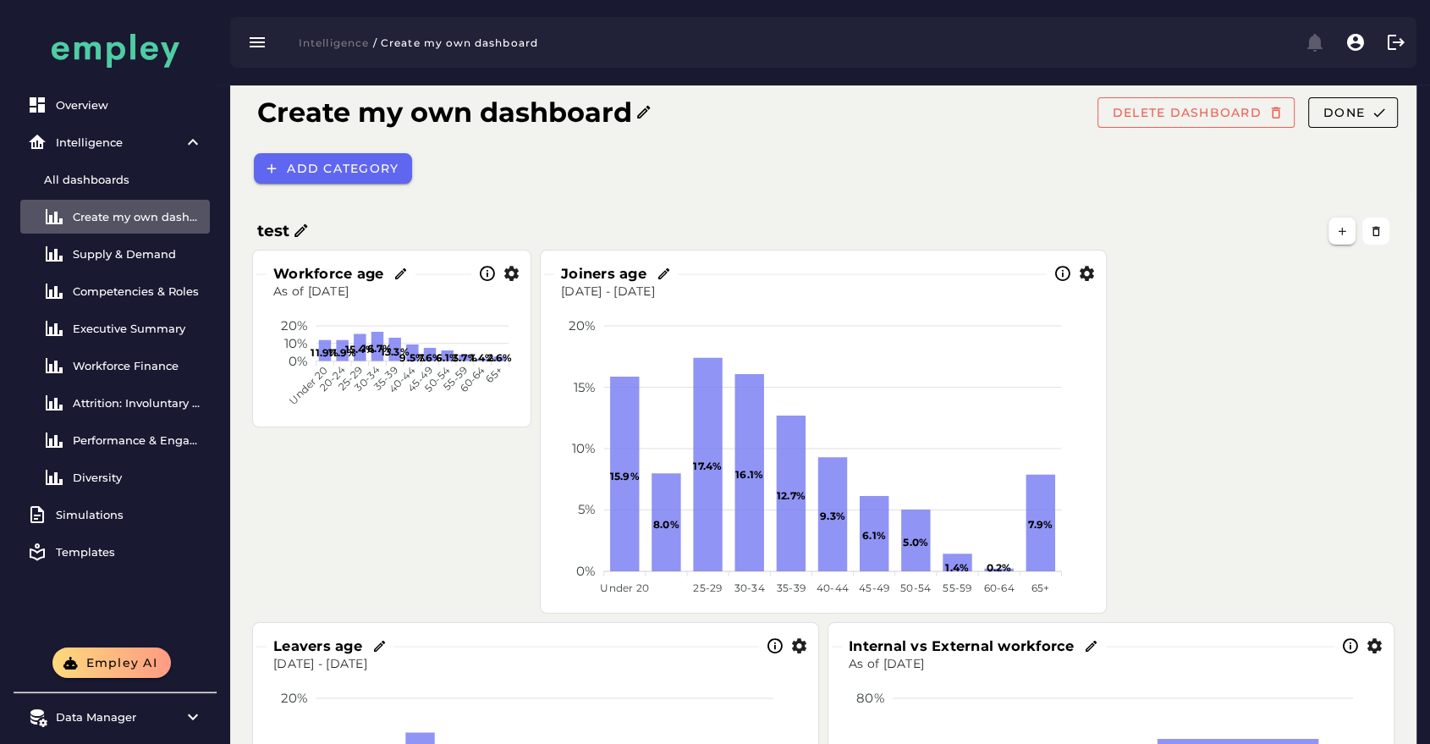
scroll to position [0, 0]
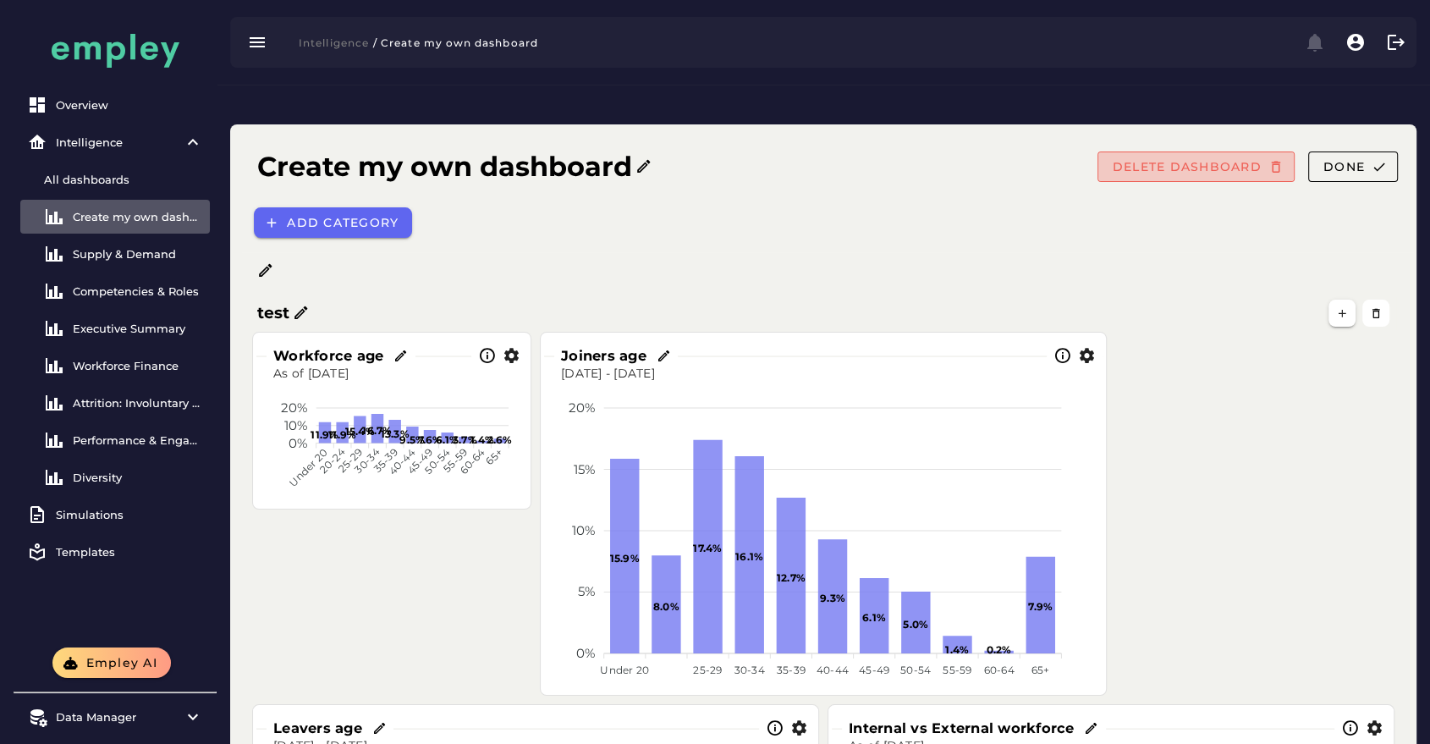
click at [1235, 151] on button "DELETE DASHBOARD" at bounding box center [1195, 166] width 197 height 30
click at [1213, 140] on div "Create my own dashboard DELETE DASHBOARD Done" at bounding box center [828, 169] width 1168 height 58
click at [1205, 151] on button "DELETE DASHBOARD" at bounding box center [1195, 166] width 197 height 30
